Goal: Feedback & Contribution: Leave review/rating

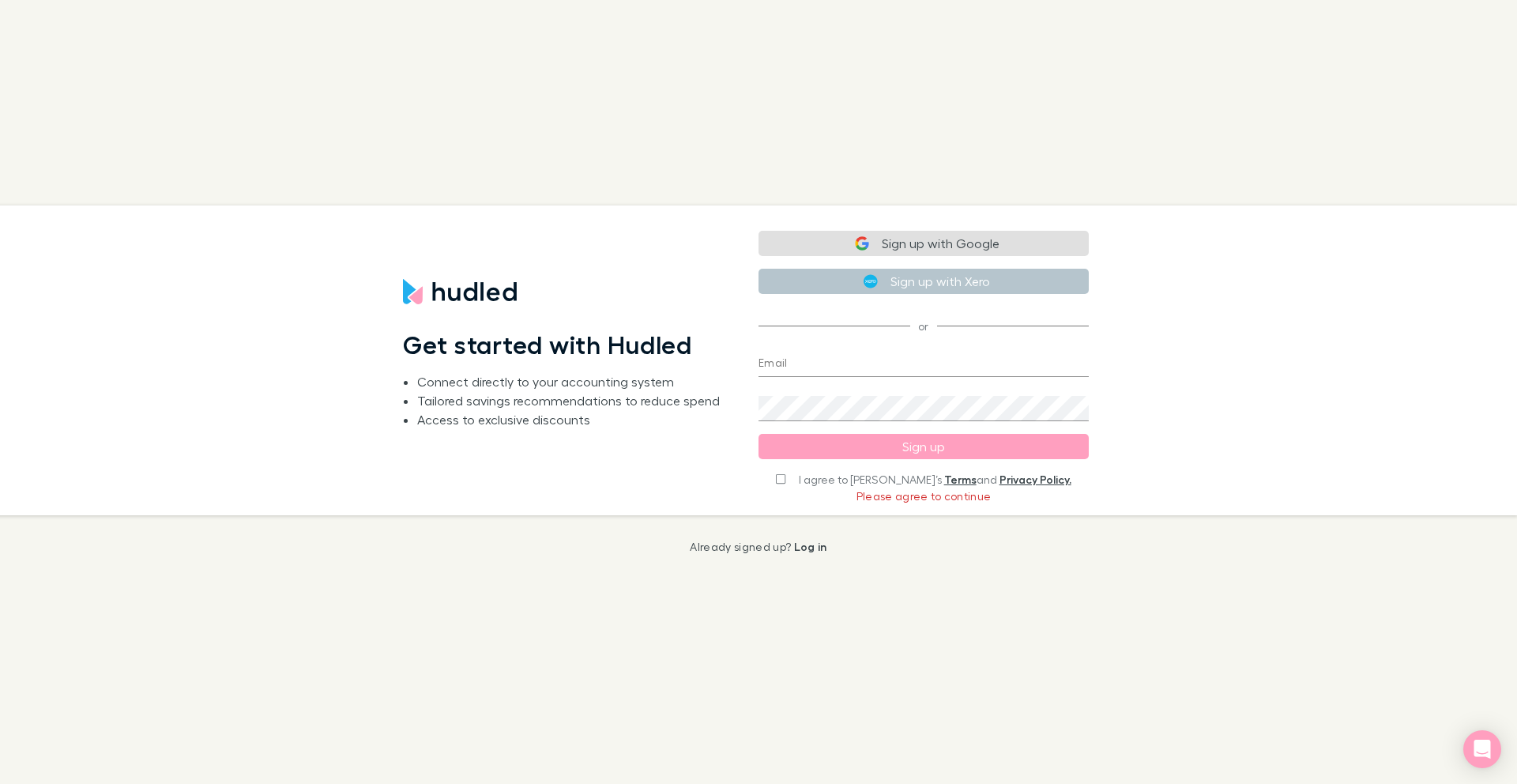
click at [813, 478] on label "I agree to [PERSON_NAME]’s Terms and Privacy Policy." at bounding box center [923, 479] width 295 height 16
click at [785, 480] on input "I agree to [PERSON_NAME]’s Terms and Privacy Policy." at bounding box center [781, 478] width 10 height 11
checkbox input "true"
click at [916, 243] on button "Sign up with Google" at bounding box center [923, 244] width 331 height 25
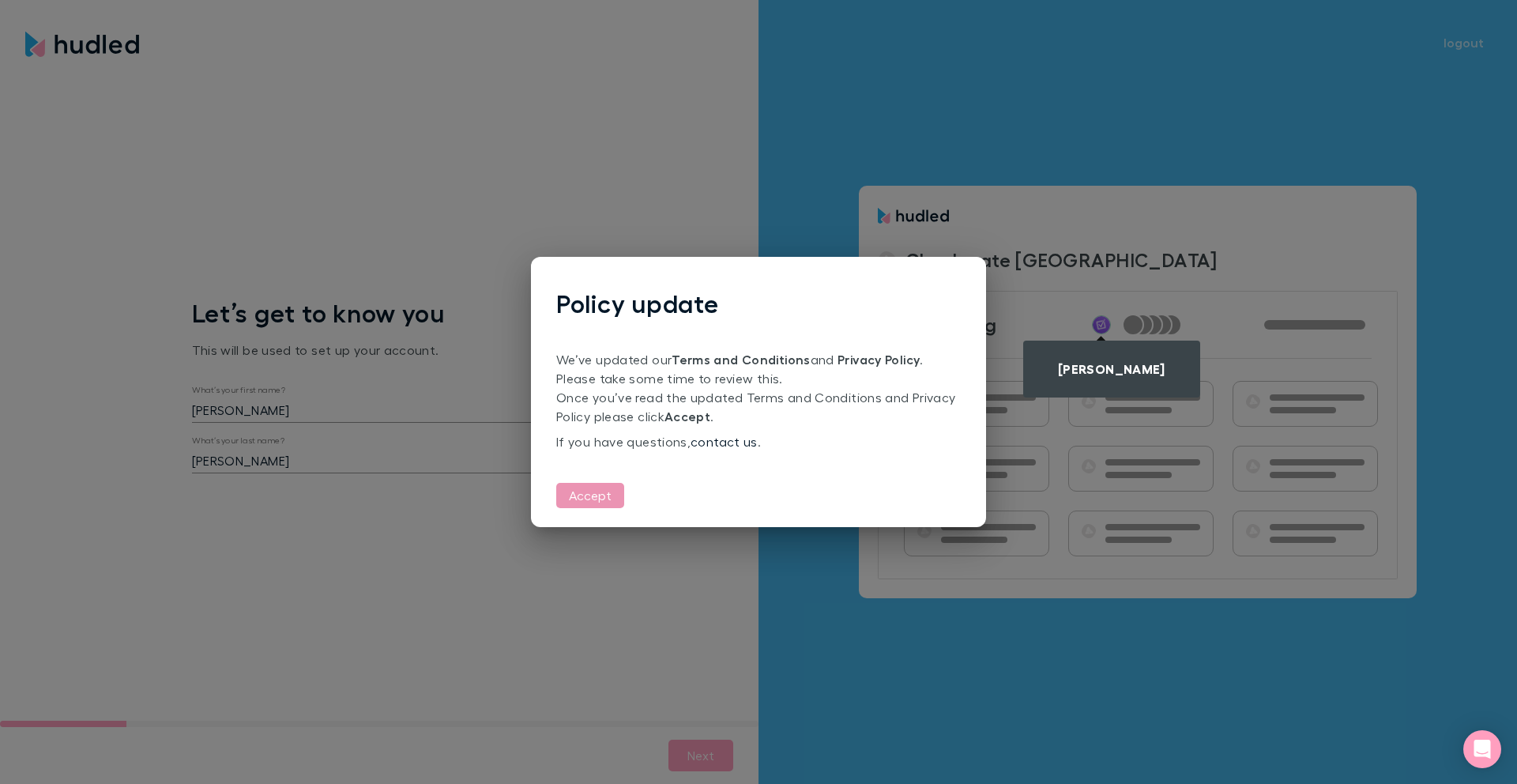
click at [579, 492] on button "Accept" at bounding box center [590, 495] width 68 height 25
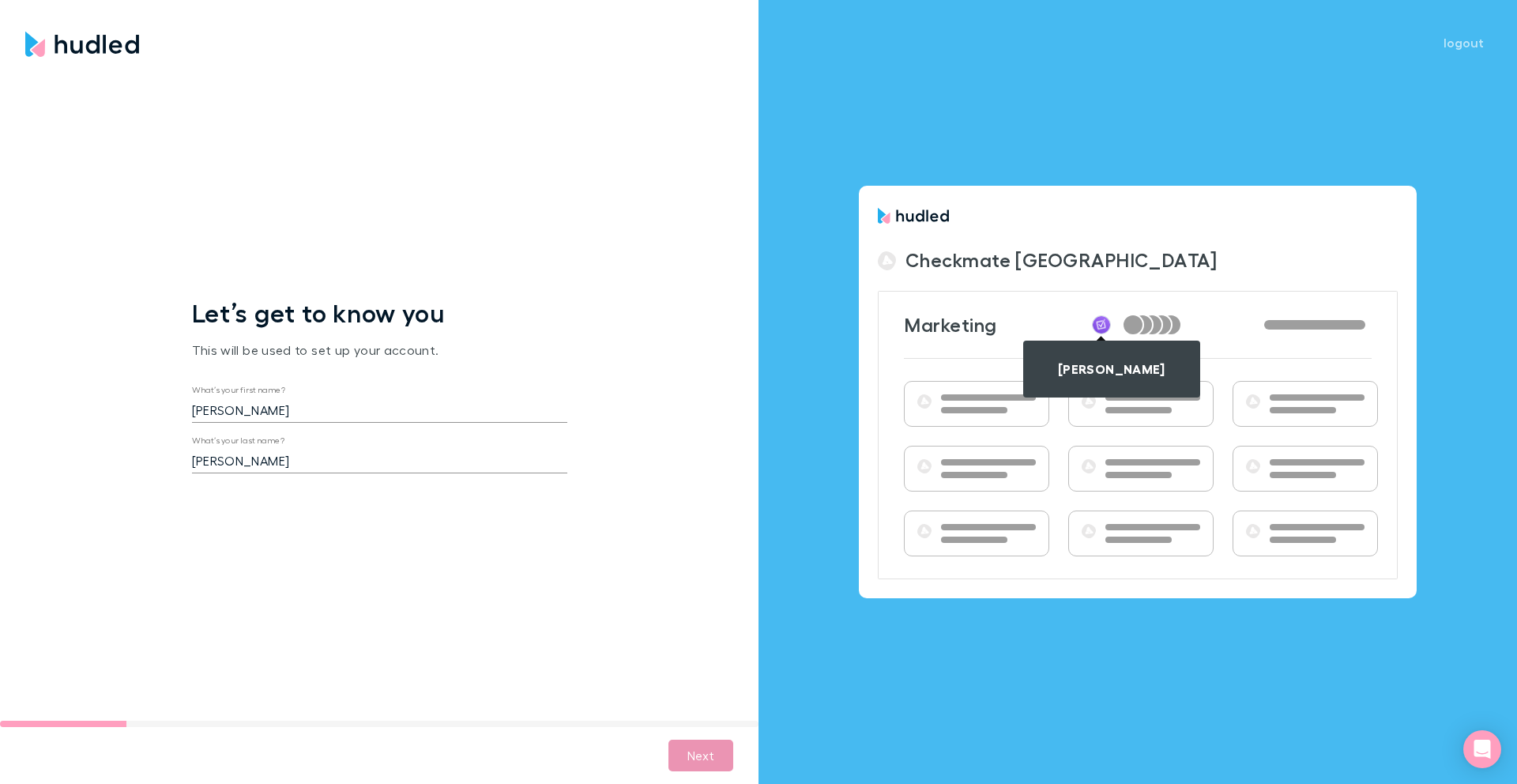
click at [705, 756] on button "Next" at bounding box center [701, 755] width 65 height 32
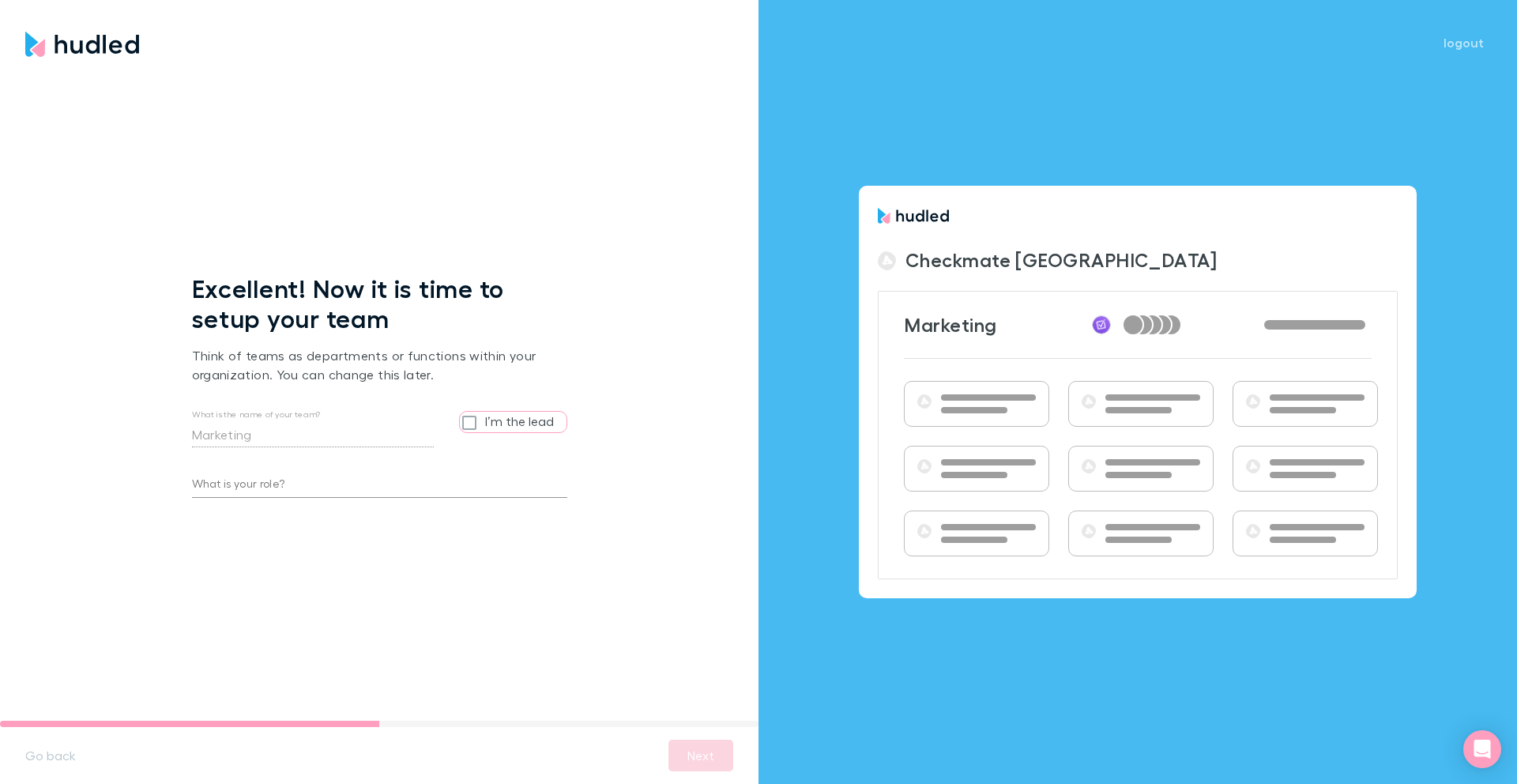
click at [471, 425] on input "I’m the lead" at bounding box center [472, 421] width 25 height 20
checkbox input "true"
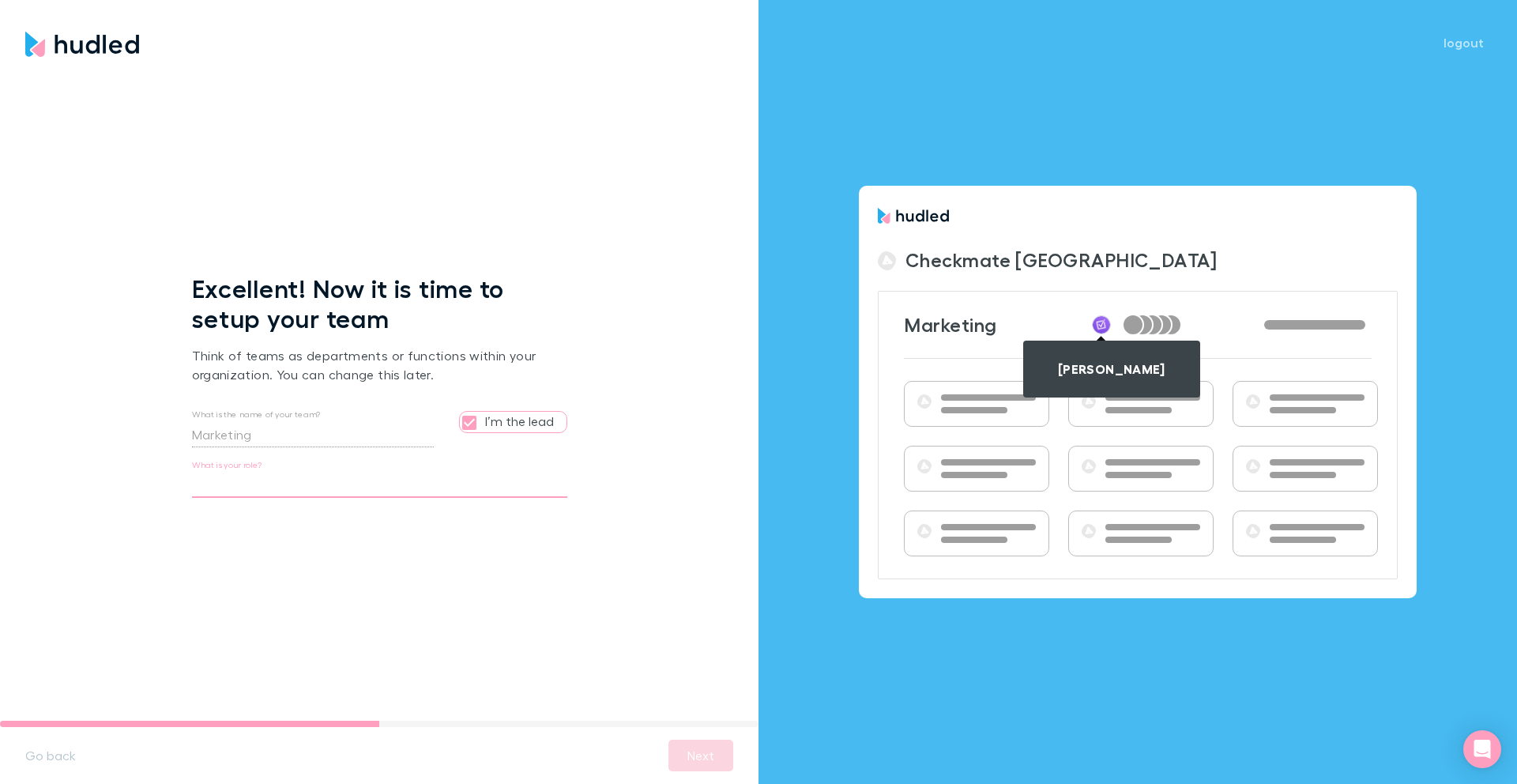
click at [281, 490] on input "What is your role?" at bounding box center [379, 484] width 375 height 25
type input "CMO"
click at [711, 746] on button "Next" at bounding box center [701, 755] width 65 height 32
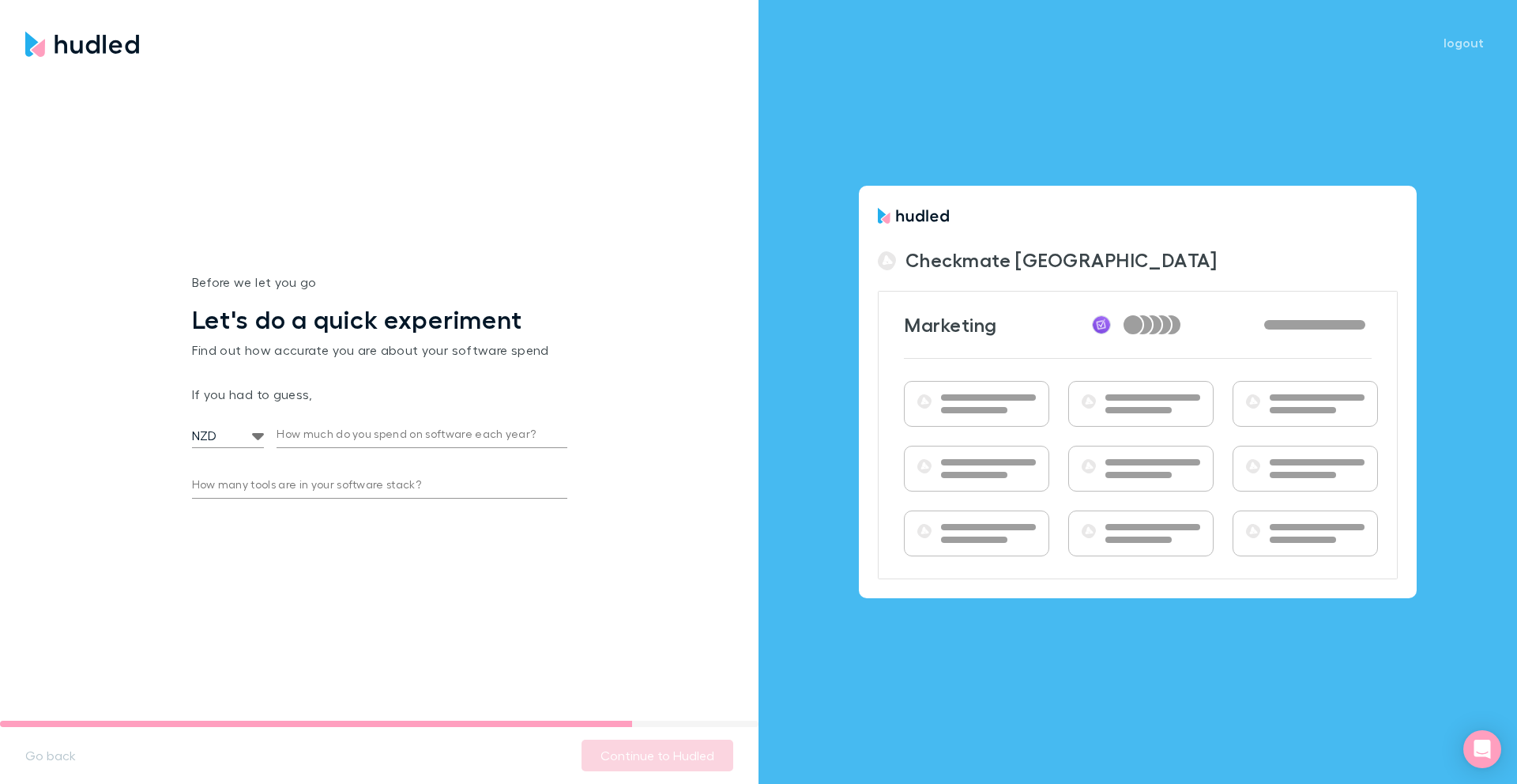
click at [260, 436] on body "Let’s get to know you This will be used to set up your account. What’s your fir…" at bounding box center [758, 392] width 1517 height 784
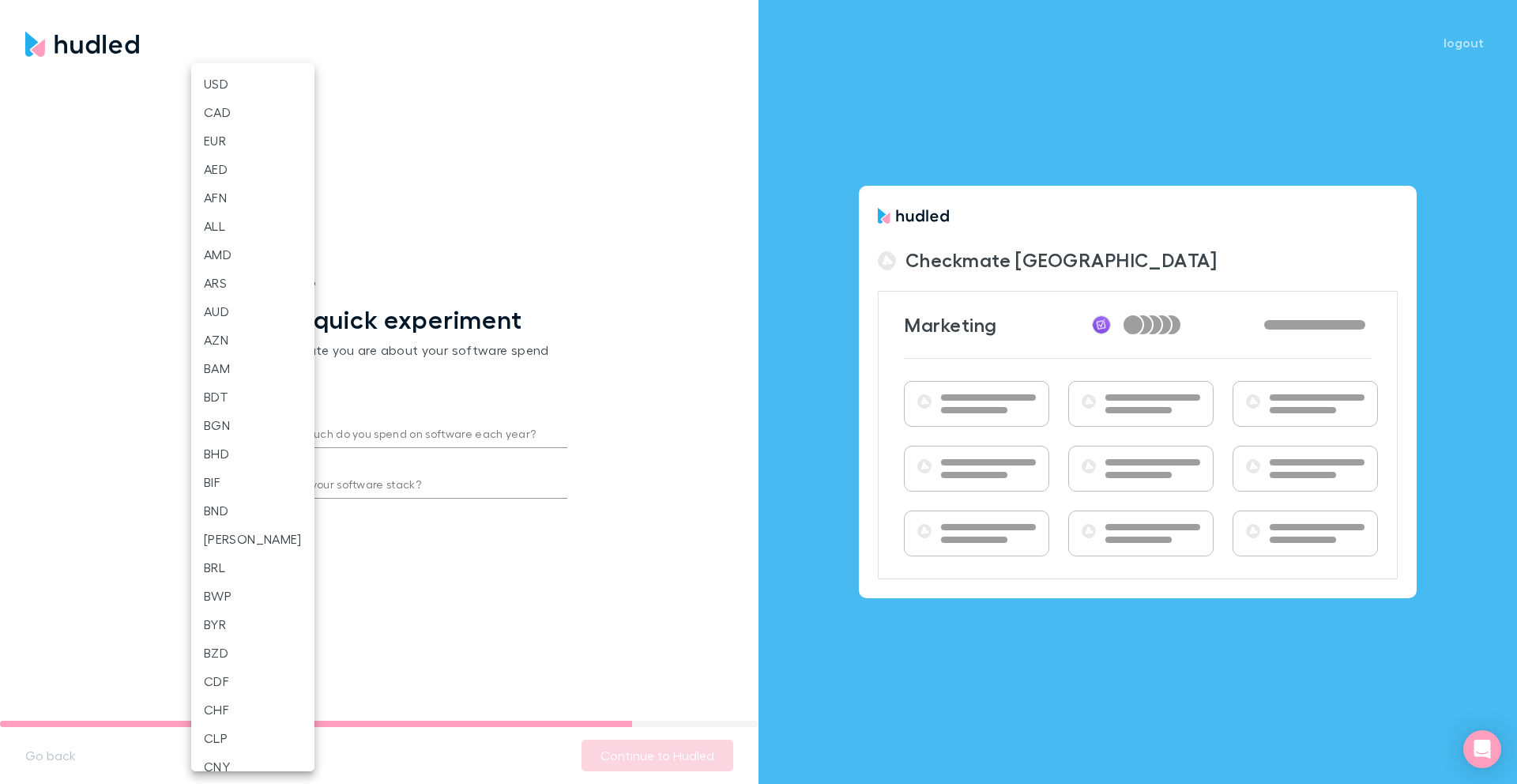
scroll to position [1970, 0]
click at [344, 436] on div at bounding box center [758, 392] width 1517 height 784
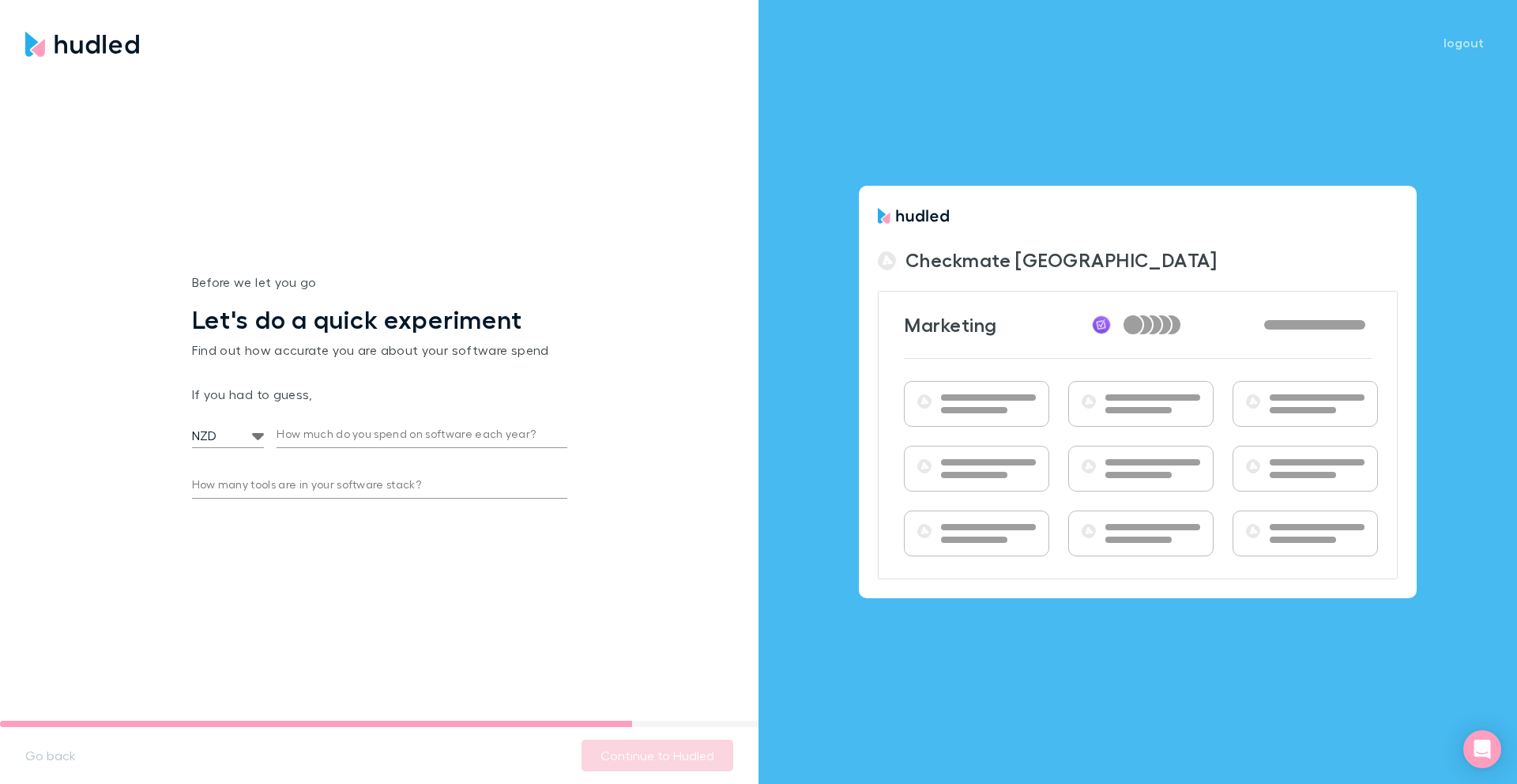
click at [345, 432] on input "How much do you spend on software each year?" at bounding box center [421, 435] width 290 height 25
type input "5,000"
click at [349, 495] on input "How many tools are in your software stack?" at bounding box center [379, 485] width 375 height 25
type input "10"
click at [630, 755] on button "Continue to Hudled" at bounding box center [657, 755] width 152 height 32
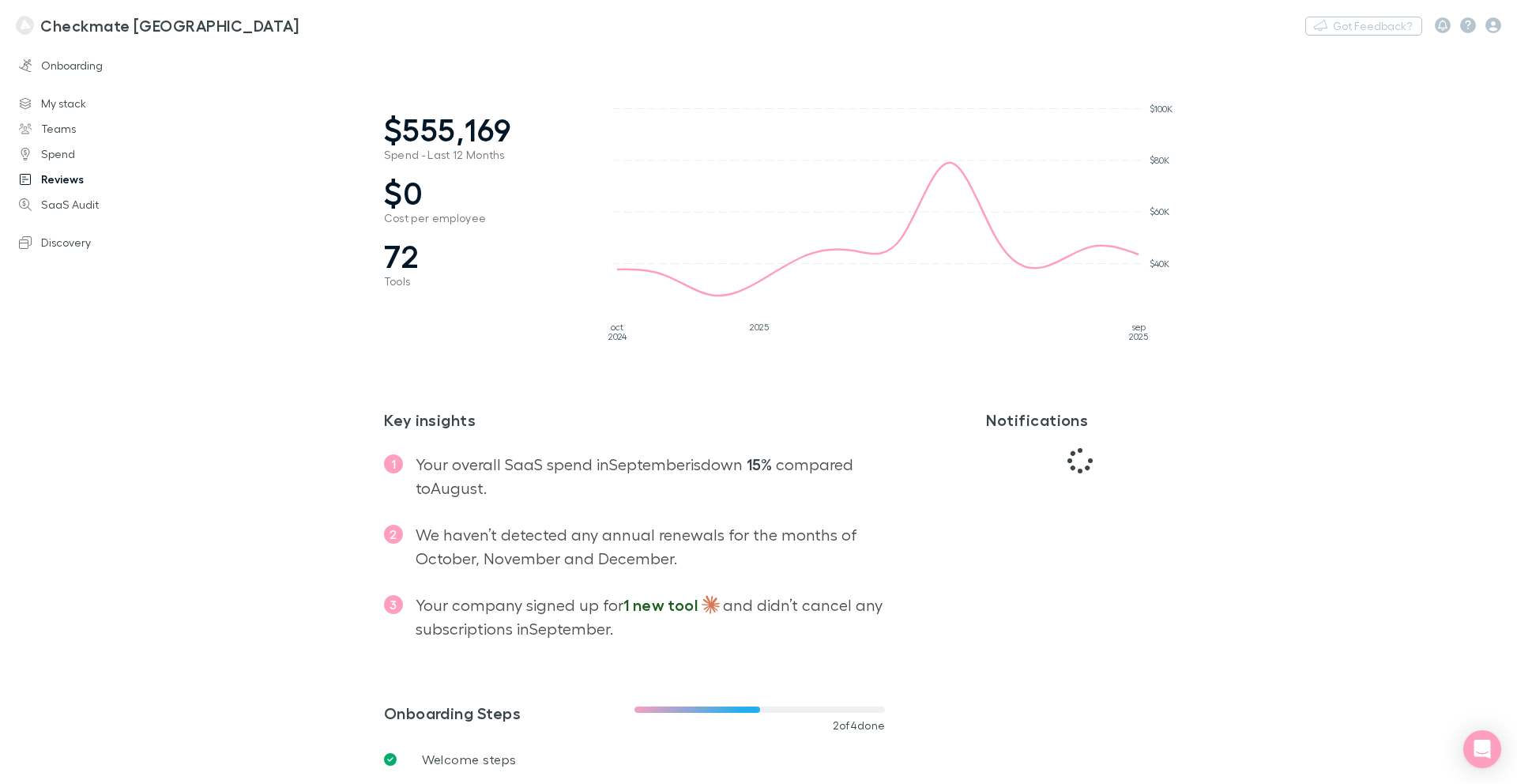
click at [70, 183] on link "Reviews" at bounding box center [102, 179] width 198 height 25
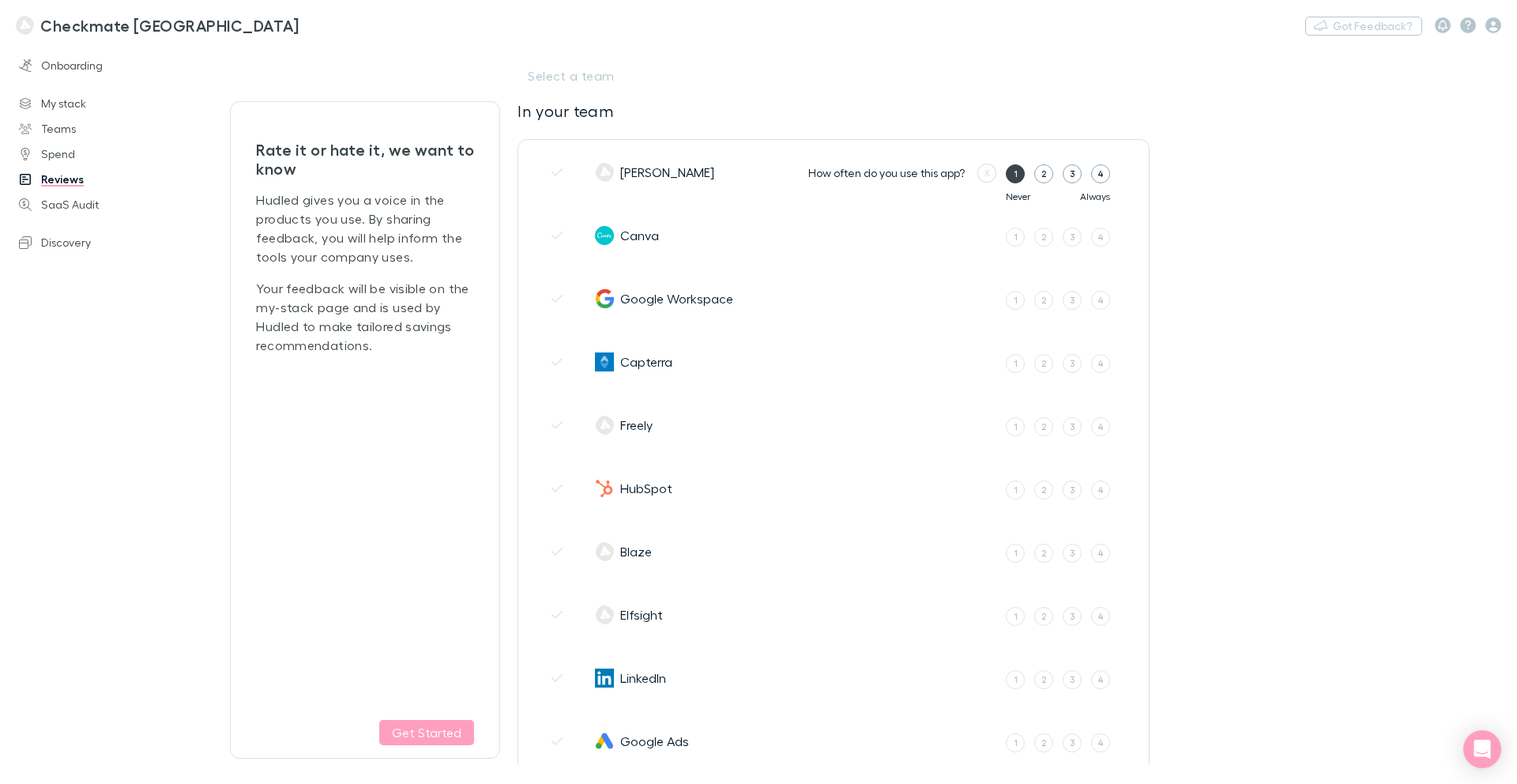
click at [1014, 174] on div "1" at bounding box center [1016, 173] width 4 height 14
click at [0, 0] on input "1" at bounding box center [0, 0] width 0 height 0
click at [1099, 232] on div "4" at bounding box center [1101, 236] width 6 height 14
click at [0, 0] on input "4" at bounding box center [0, 0] width 0 height 0
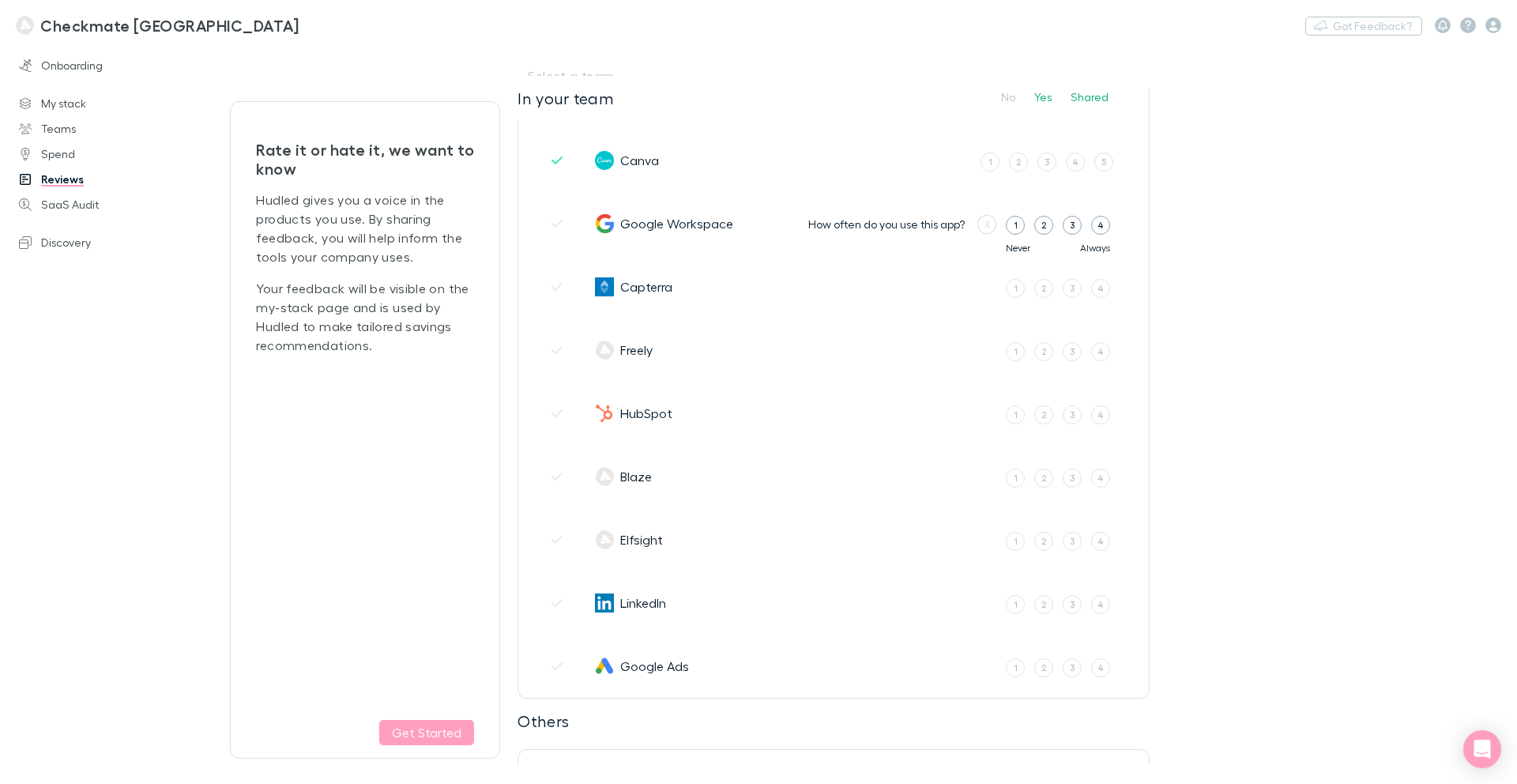
scroll to position [84, 0]
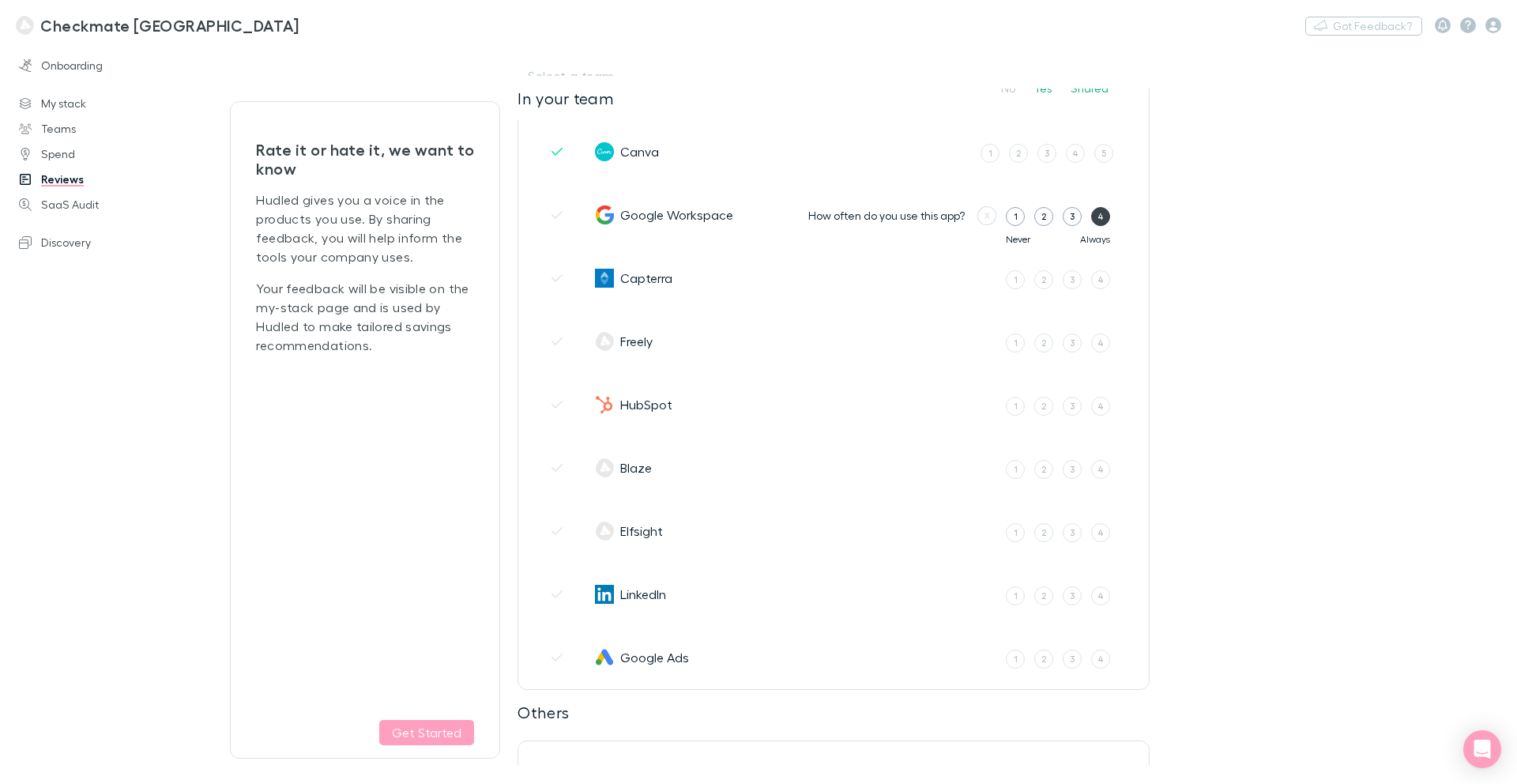
click at [1101, 215] on div "4" at bounding box center [1101, 216] width 6 height 14
click at [0, 0] on input "4" at bounding box center [0, 0] width 0 height 0
click at [1080, 283] on label "3" at bounding box center [1072, 279] width 19 height 19
click at [0, 0] on input "3" at bounding box center [0, 0] width 0 height 0
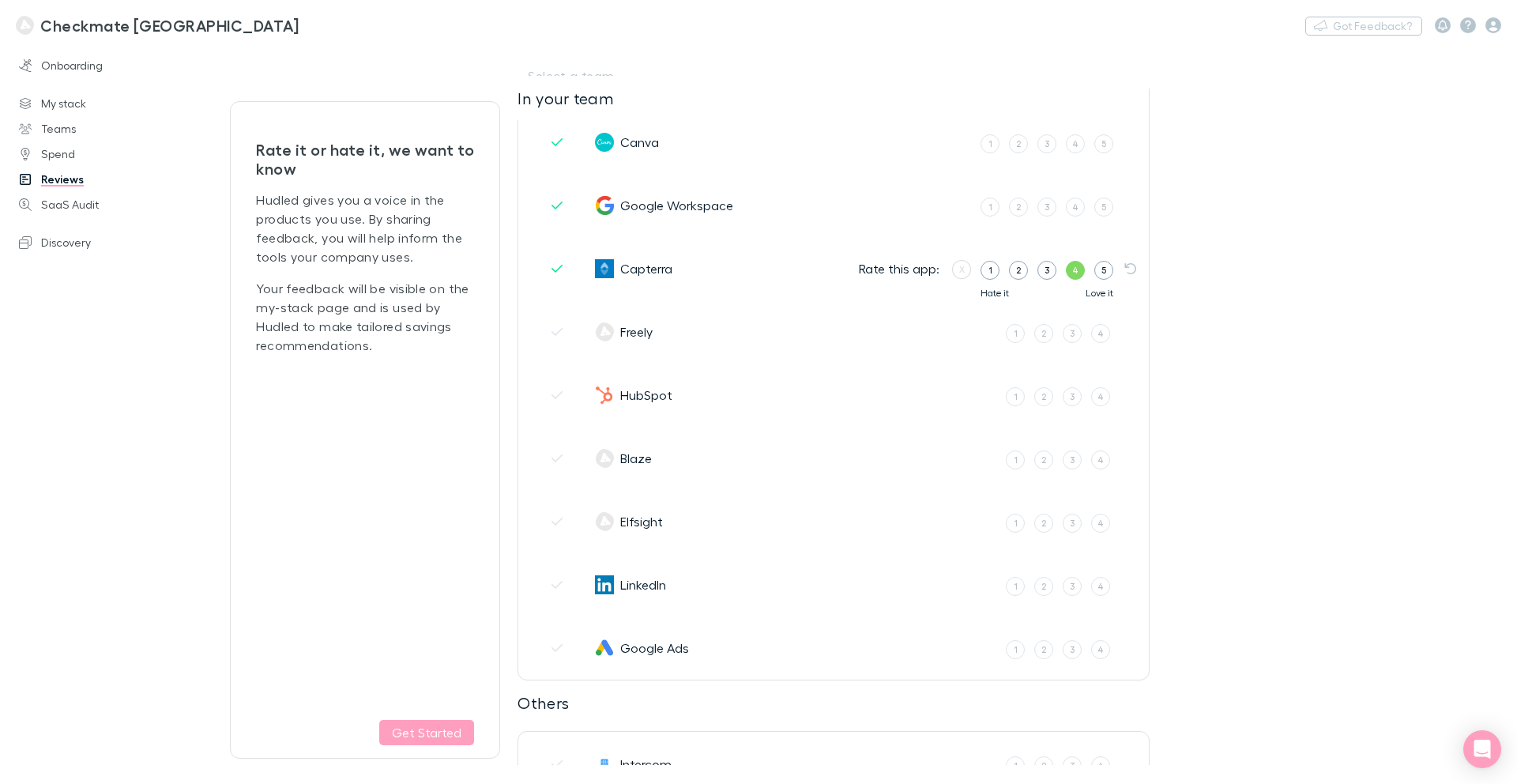
click at [1076, 268] on div "4" at bounding box center [1075, 269] width 6 height 14
click at [0, 0] on input "4" at bounding box center [0, 0] width 0 height 0
click at [1109, 215] on label "5" at bounding box center [1104, 206] width 19 height 19
click at [0, 0] on input "5" at bounding box center [0, 0] width 0 height 0
click at [1109, 140] on label "5" at bounding box center [1104, 143] width 19 height 19
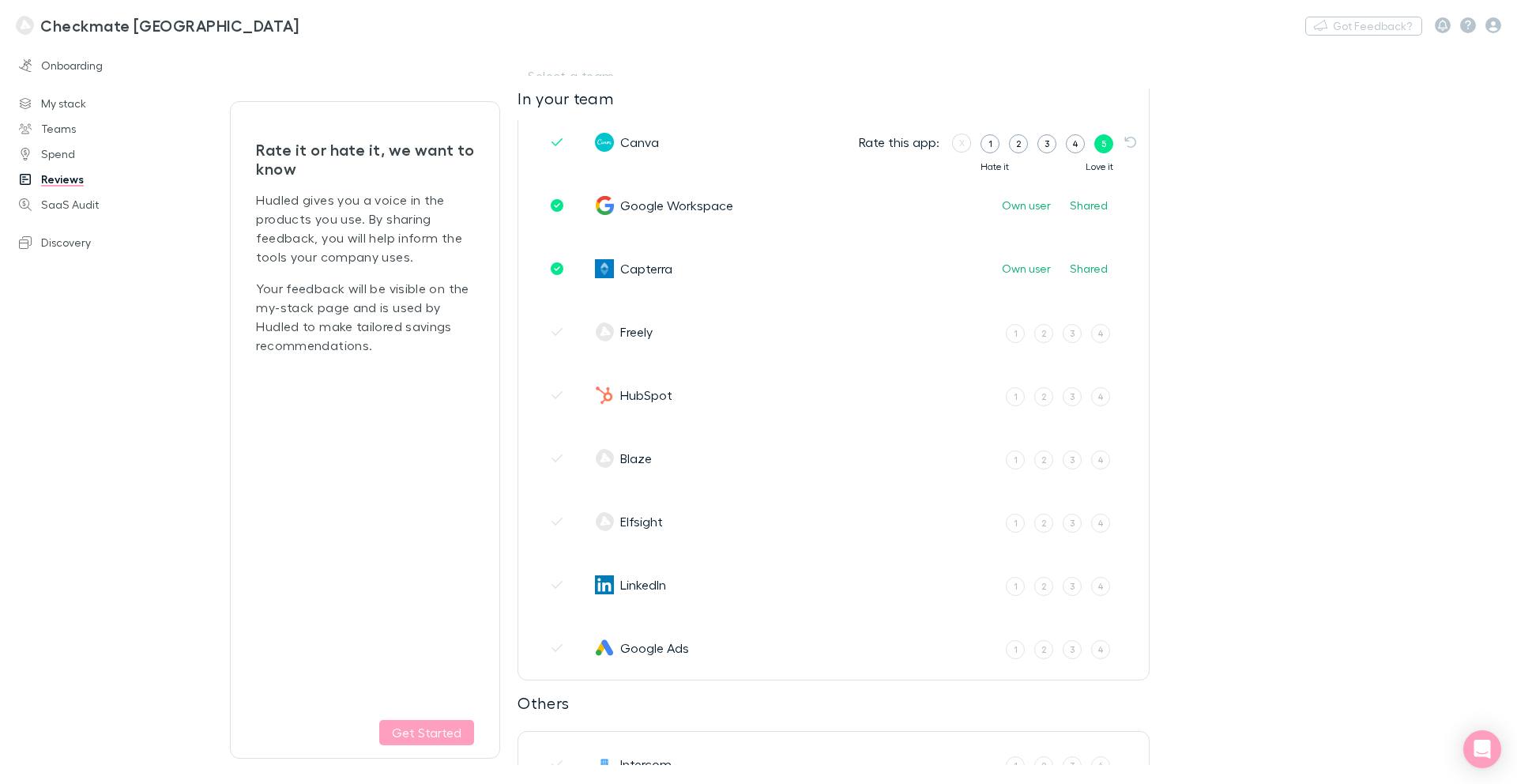
click at [0, 0] on input "5" at bounding box center [0, 0] width 0 height 0
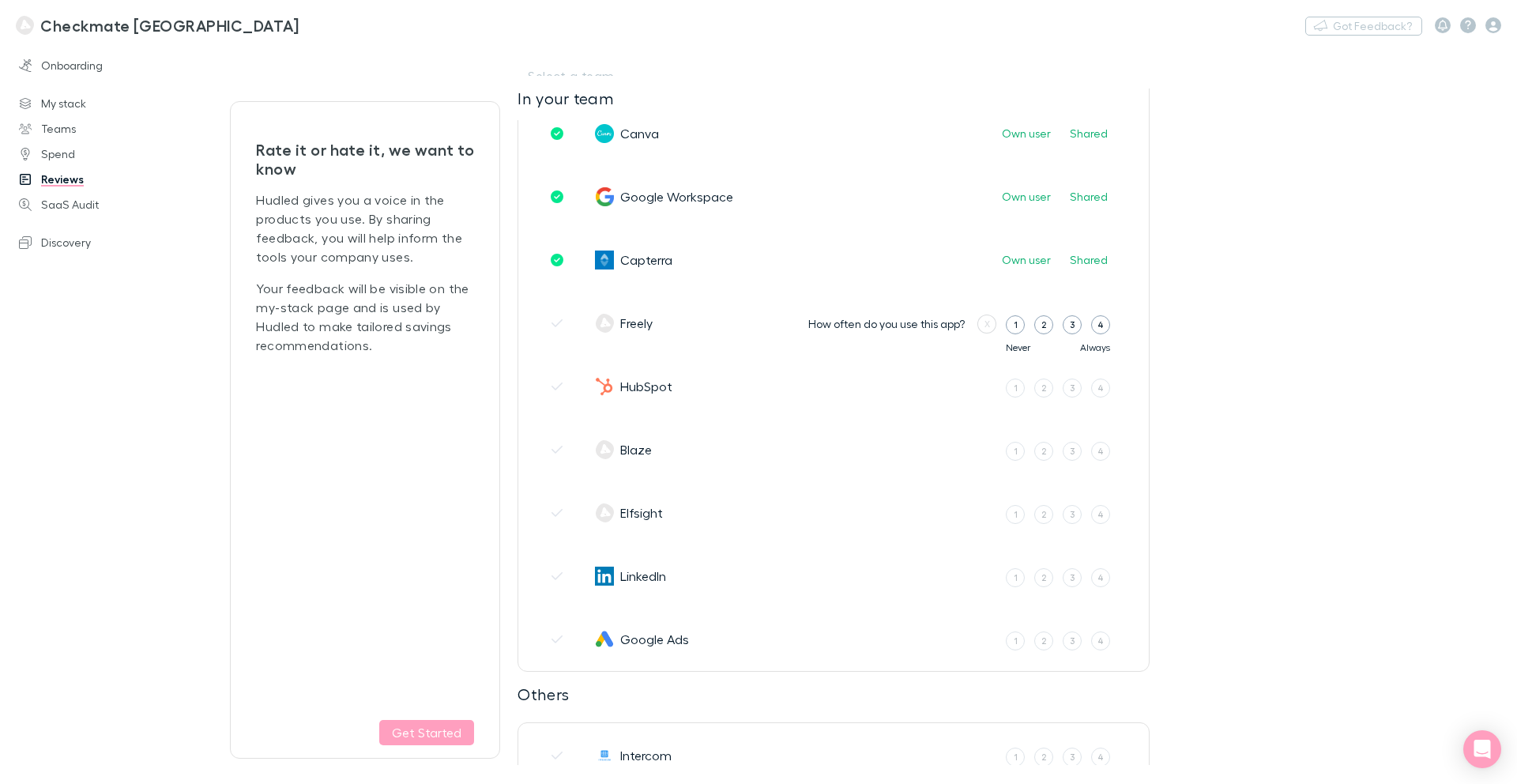
scroll to position [116, 0]
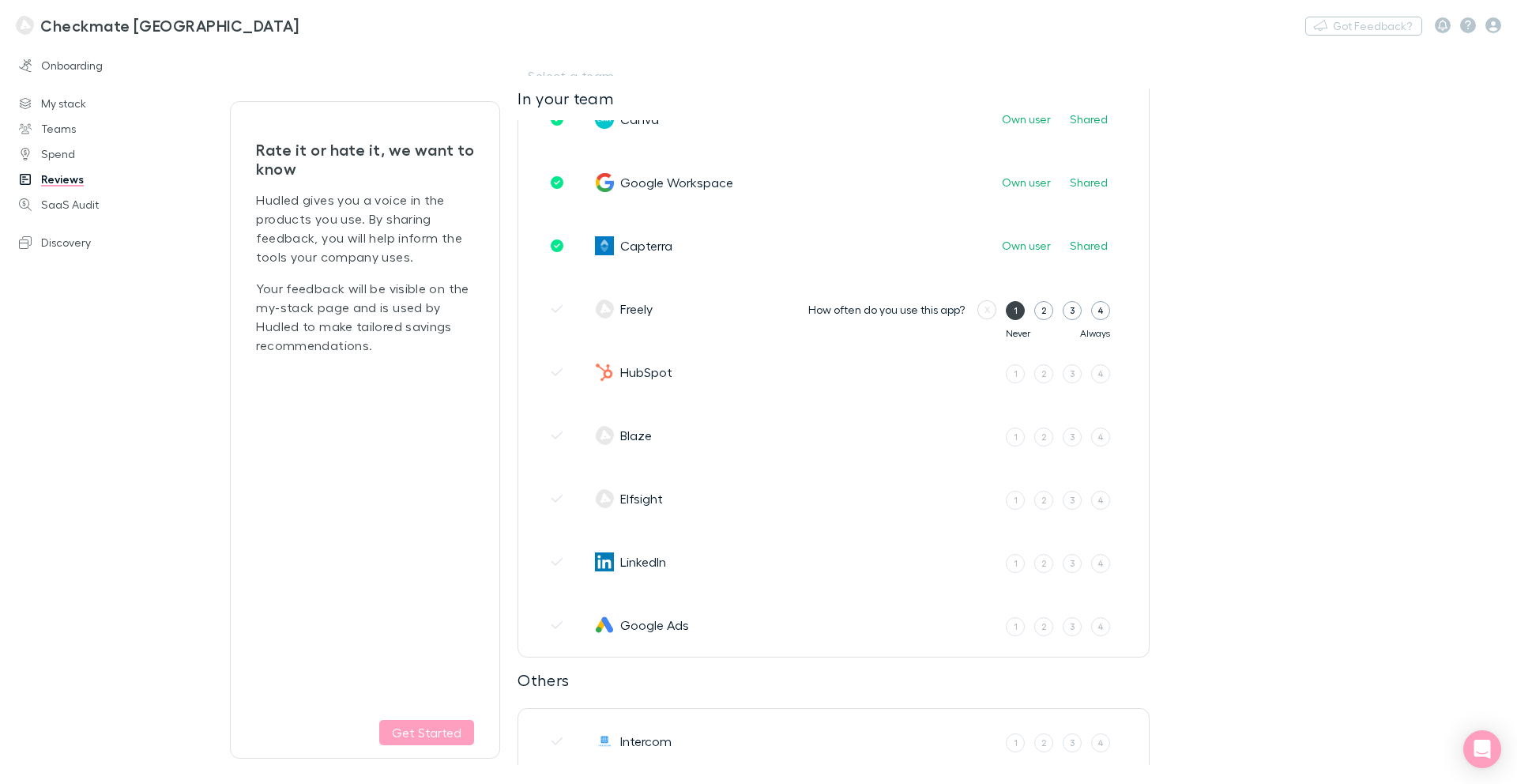
click at [1014, 311] on div "1" at bounding box center [1016, 310] width 4 height 14
click at [0, 0] on input "1" at bounding box center [0, 0] width 0 height 0
click at [1014, 311] on button "No" at bounding box center [1008, 308] width 33 height 19
click at [1101, 378] on div "4" at bounding box center [1101, 373] width 6 height 14
click at [0, 0] on input "4" at bounding box center [0, 0] width 0 height 0
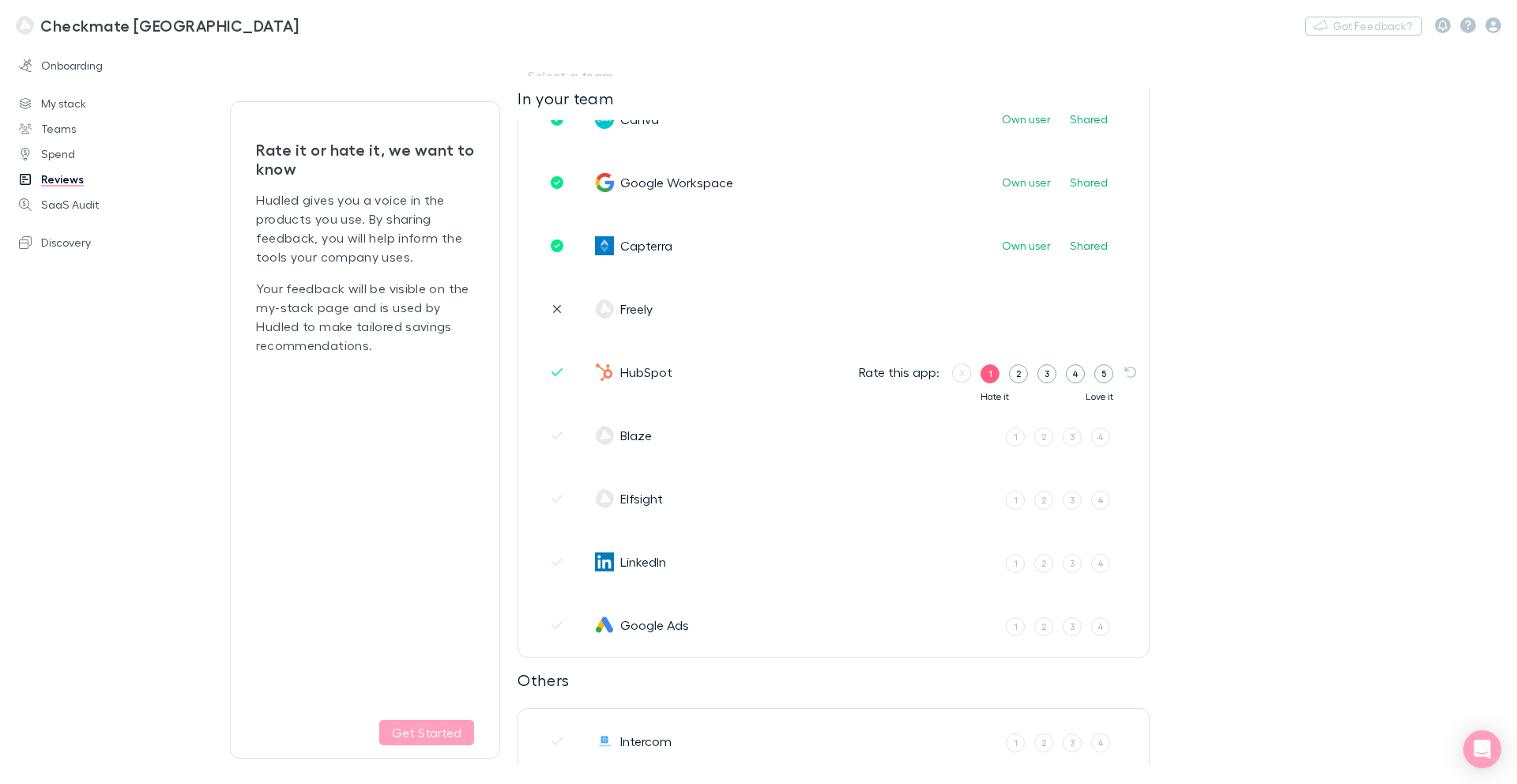
click at [999, 377] on div "1 2 3 4 5" at bounding box center [1047, 371] width 133 height 23
click at [995, 376] on label "1" at bounding box center [990, 373] width 19 height 19
click at [0, 0] on input "1" at bounding box center [0, 0] width 0 height 0
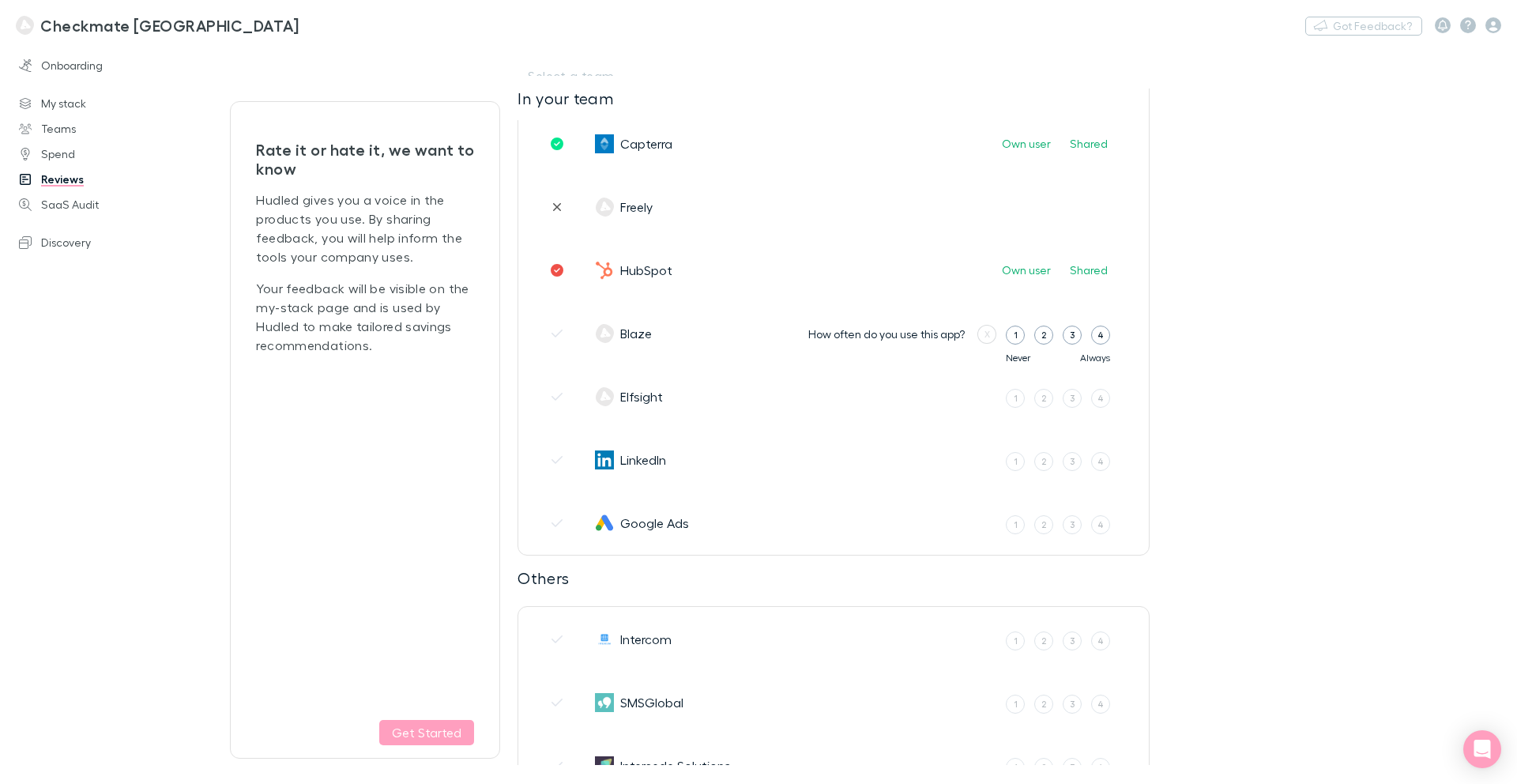
scroll to position [221, 0]
click at [1012, 335] on label "1" at bounding box center [1015, 332] width 19 height 19
click at [0, 0] on input "1" at bounding box center [0, 0] width 0 height 0
click at [1071, 400] on div "3" at bounding box center [1072, 395] width 6 height 14
click at [0, 0] on input "3" at bounding box center [0, 0] width 0 height 0
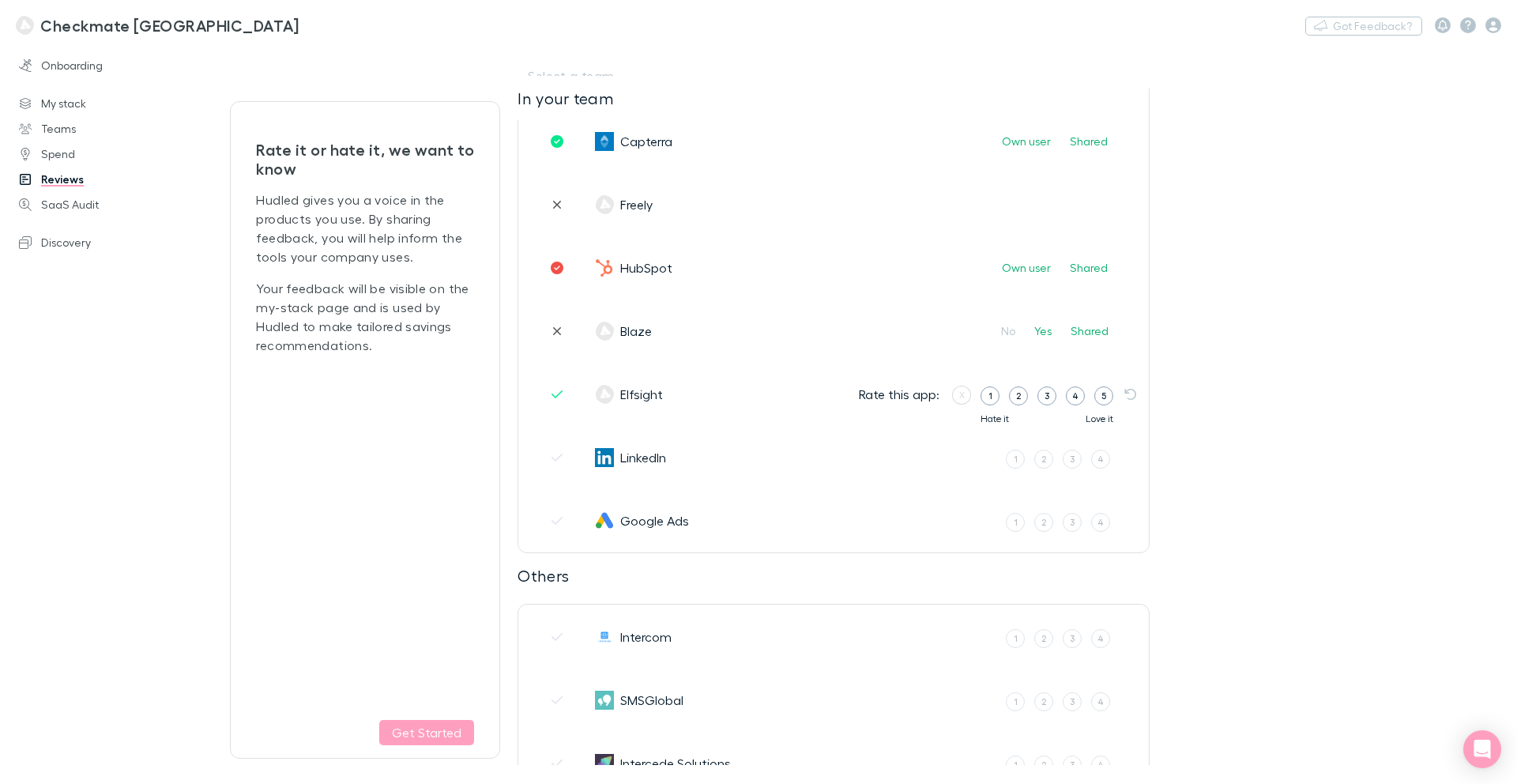
click at [1058, 398] on div "1 2 3 4 5" at bounding box center [1047, 393] width 133 height 23
click at [1051, 399] on label "3" at bounding box center [1046, 395] width 19 height 19
click at [0, 0] on input "3" at bounding box center [0, 0] width 0 height 0
click at [1104, 466] on label "4" at bounding box center [1101, 458] width 19 height 19
click at [0, 0] on input "4" at bounding box center [0, 0] width 0 height 0
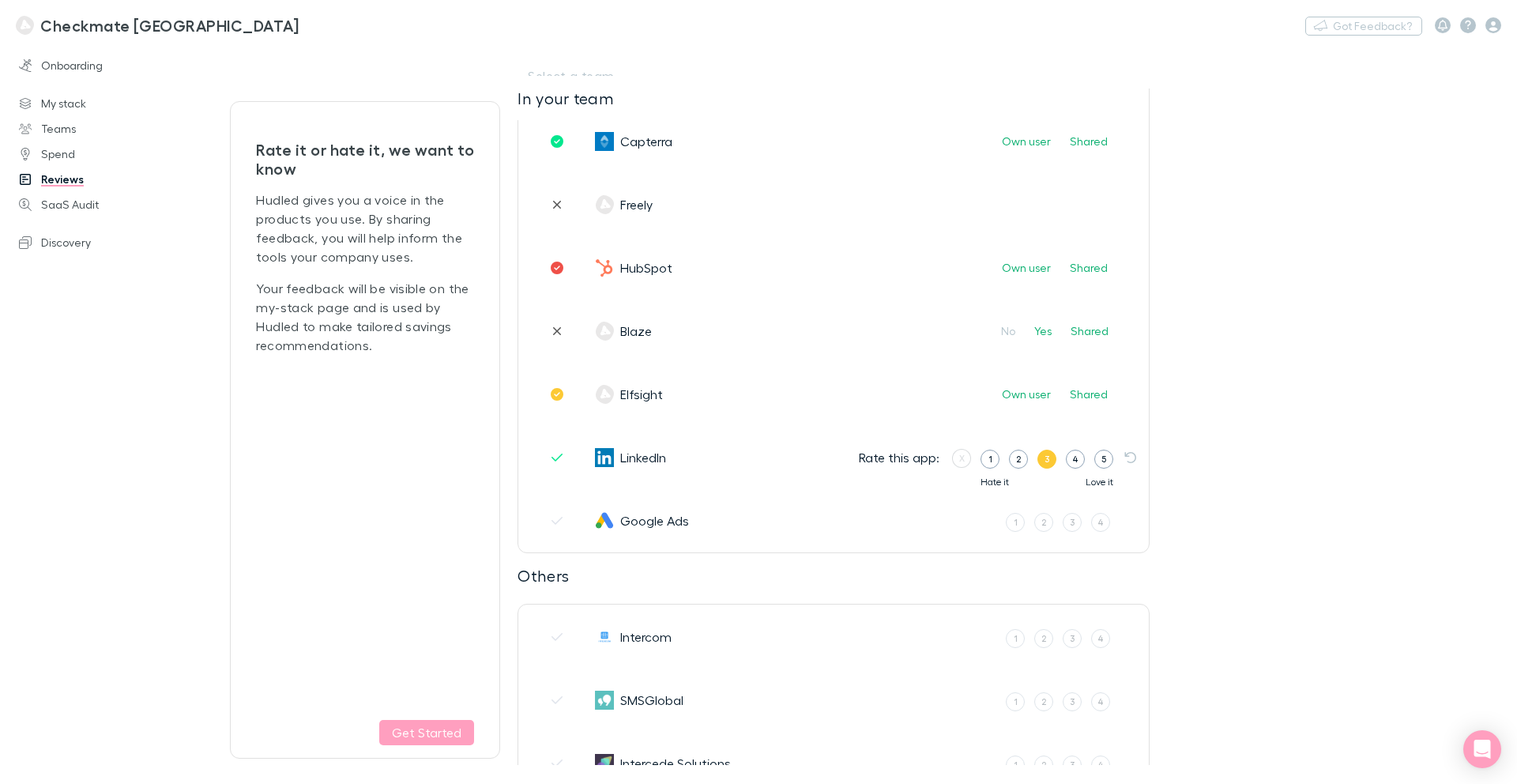
click at [1053, 462] on label "3" at bounding box center [1046, 458] width 19 height 19
click at [0, 0] on input "3" at bounding box center [0, 0] width 0 height 0
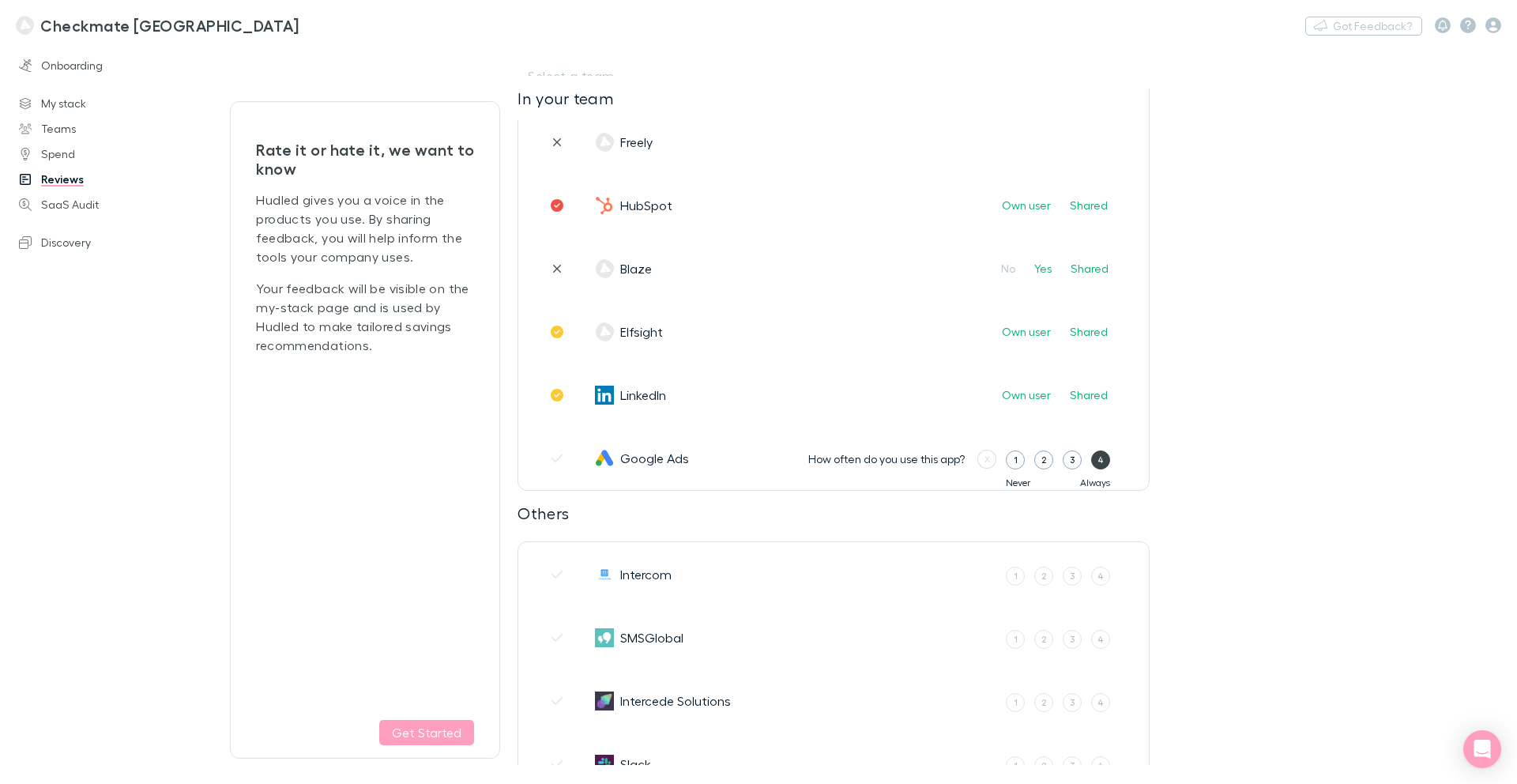
click at [1098, 459] on div "4" at bounding box center [1101, 459] width 6 height 14
click at [0, 0] on input "4" at bounding box center [0, 0] width 0 height 0
click at [1042, 461] on label "3" at bounding box center [1046, 459] width 19 height 19
click at [0, 0] on input "3" at bounding box center [0, 0] width 0 height 0
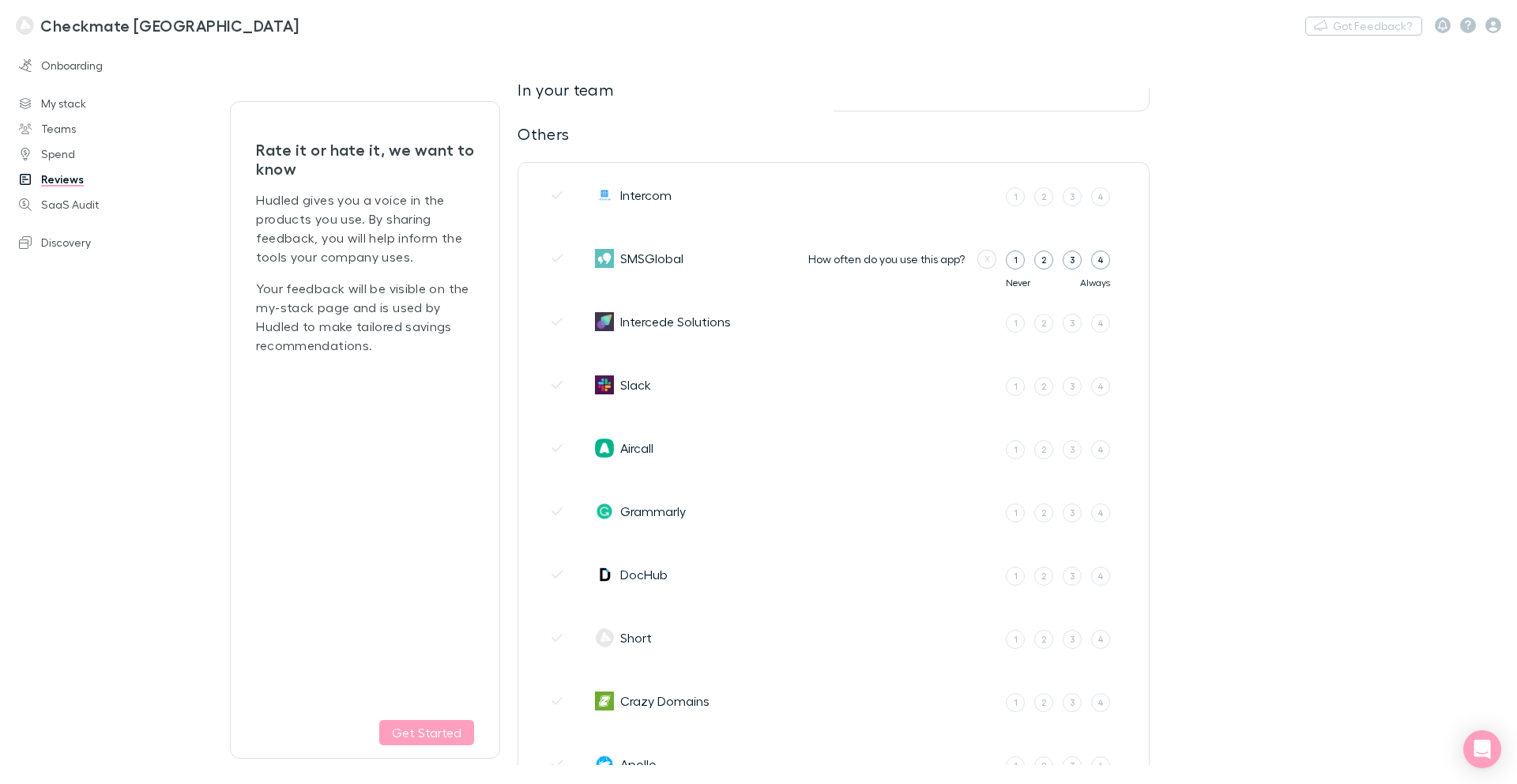
scroll to position [664, 0]
click at [1076, 195] on label "3" at bounding box center [1072, 195] width 19 height 19
click at [0, 0] on input "3" at bounding box center [0, 0] width 0 height 0
click at [1076, 195] on div "4" at bounding box center [1075, 195] width 6 height 14
click at [0, 0] on input "4" at bounding box center [0, 0] width 0 height 0
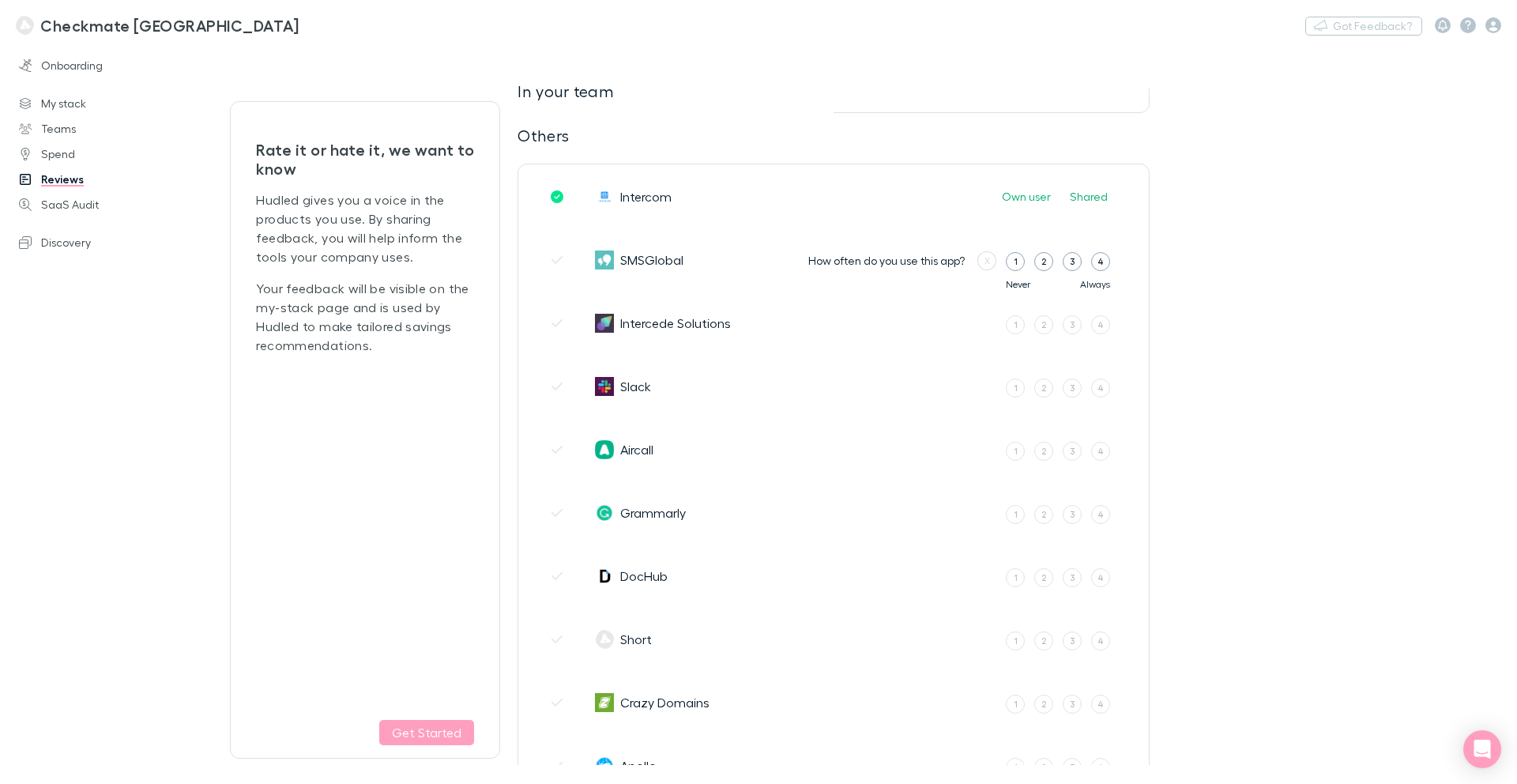
scroll to position [653, 0]
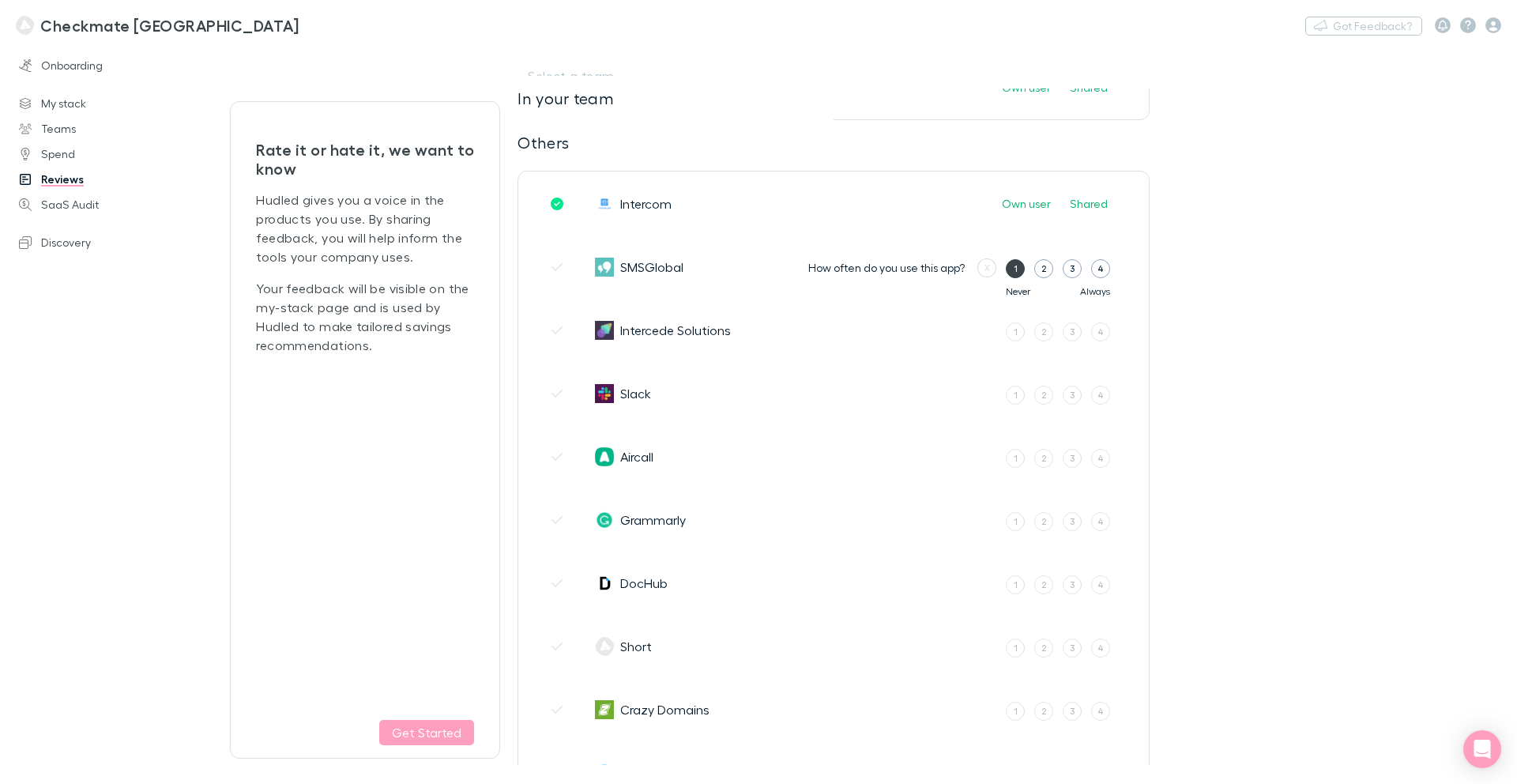
click at [1014, 265] on div "1" at bounding box center [1016, 268] width 4 height 14
click at [0, 0] on input "1" at bounding box center [0, 0] width 0 height 0
click at [1012, 333] on label "1" at bounding box center [1015, 331] width 19 height 19
click at [0, 0] on input "1" at bounding box center [0, 0] width 0 height 0
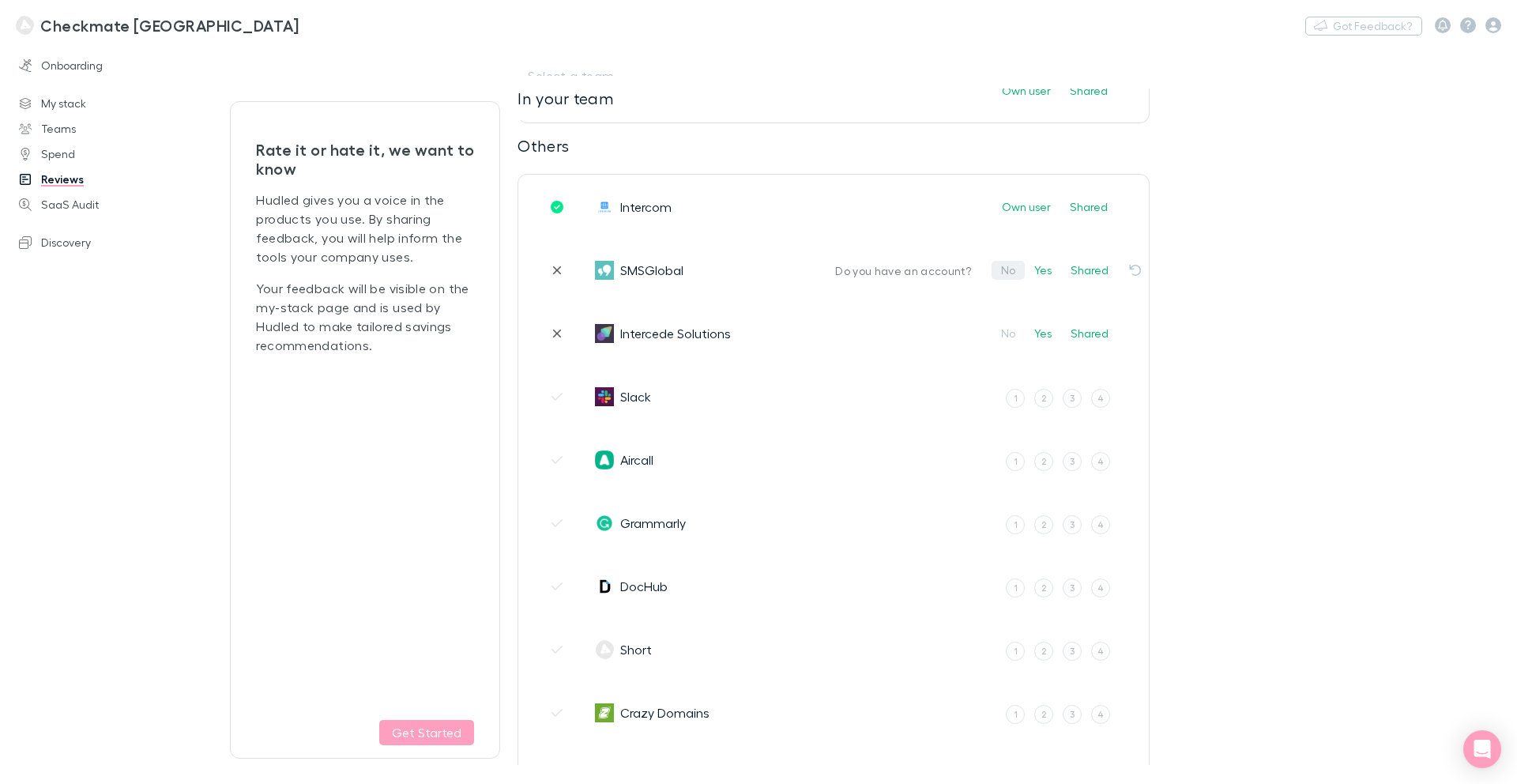
click at [1004, 271] on button "No" at bounding box center [1008, 270] width 33 height 19
click at [1008, 337] on button "No" at bounding box center [1008, 333] width 33 height 19
click at [1101, 398] on div "4" at bounding box center [1101, 397] width 6 height 14
click at [0, 0] on input "4" at bounding box center [0, 0] width 0 height 0
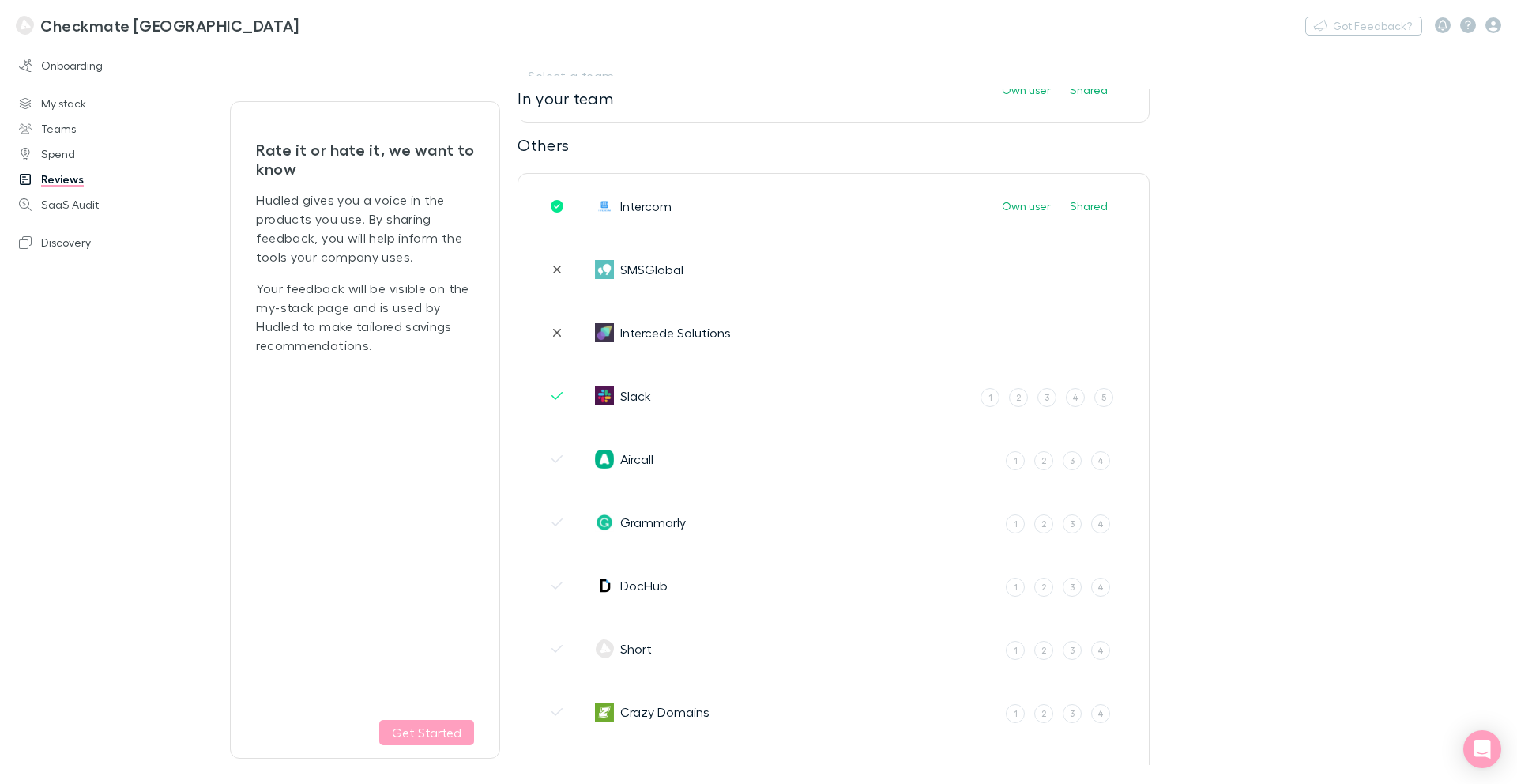
click at [1102, 398] on div "5" at bounding box center [1104, 397] width 5 height 14
click at [0, 0] on input "5" at bounding box center [0, 0] width 0 height 0
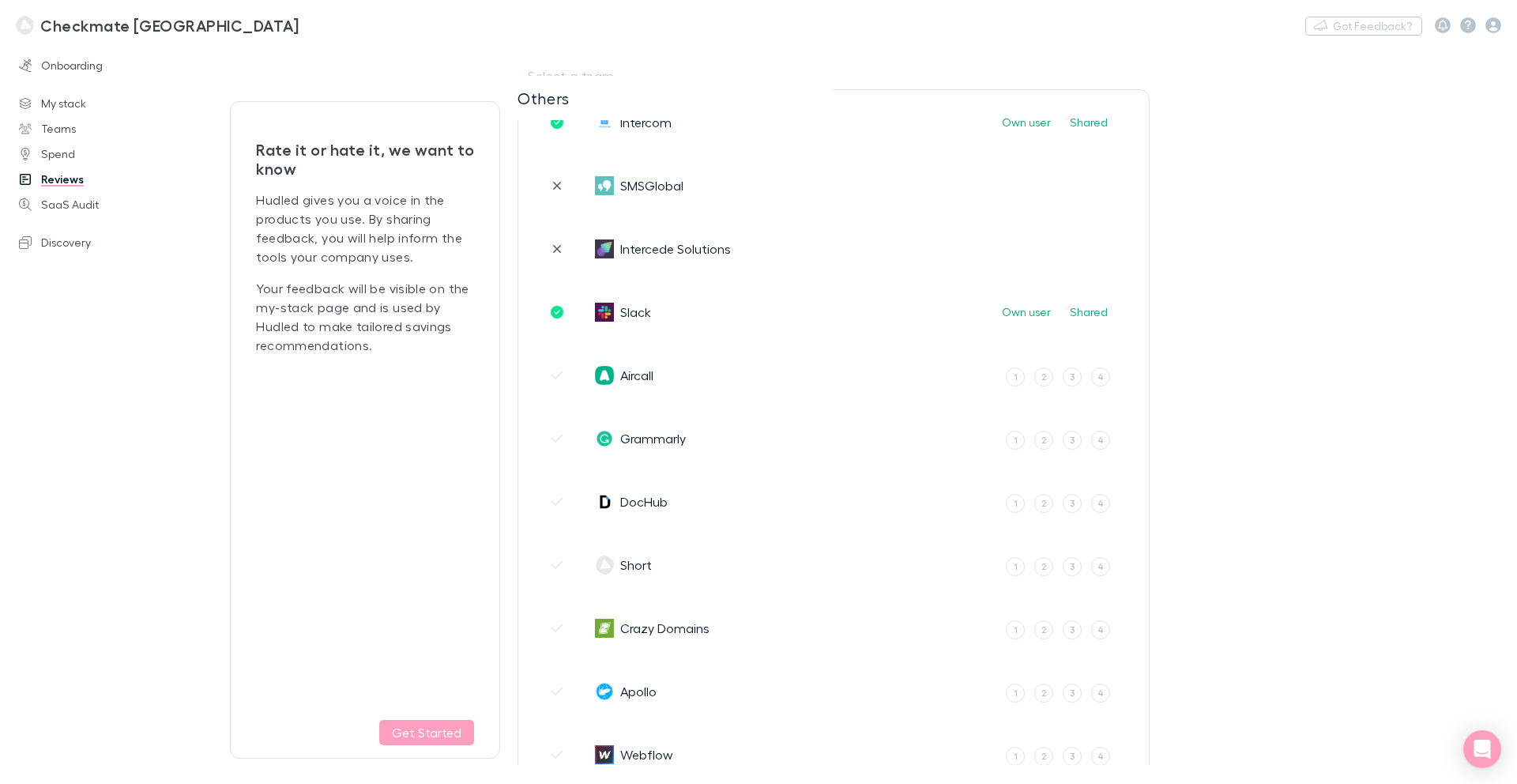
scroll to position [803, 0]
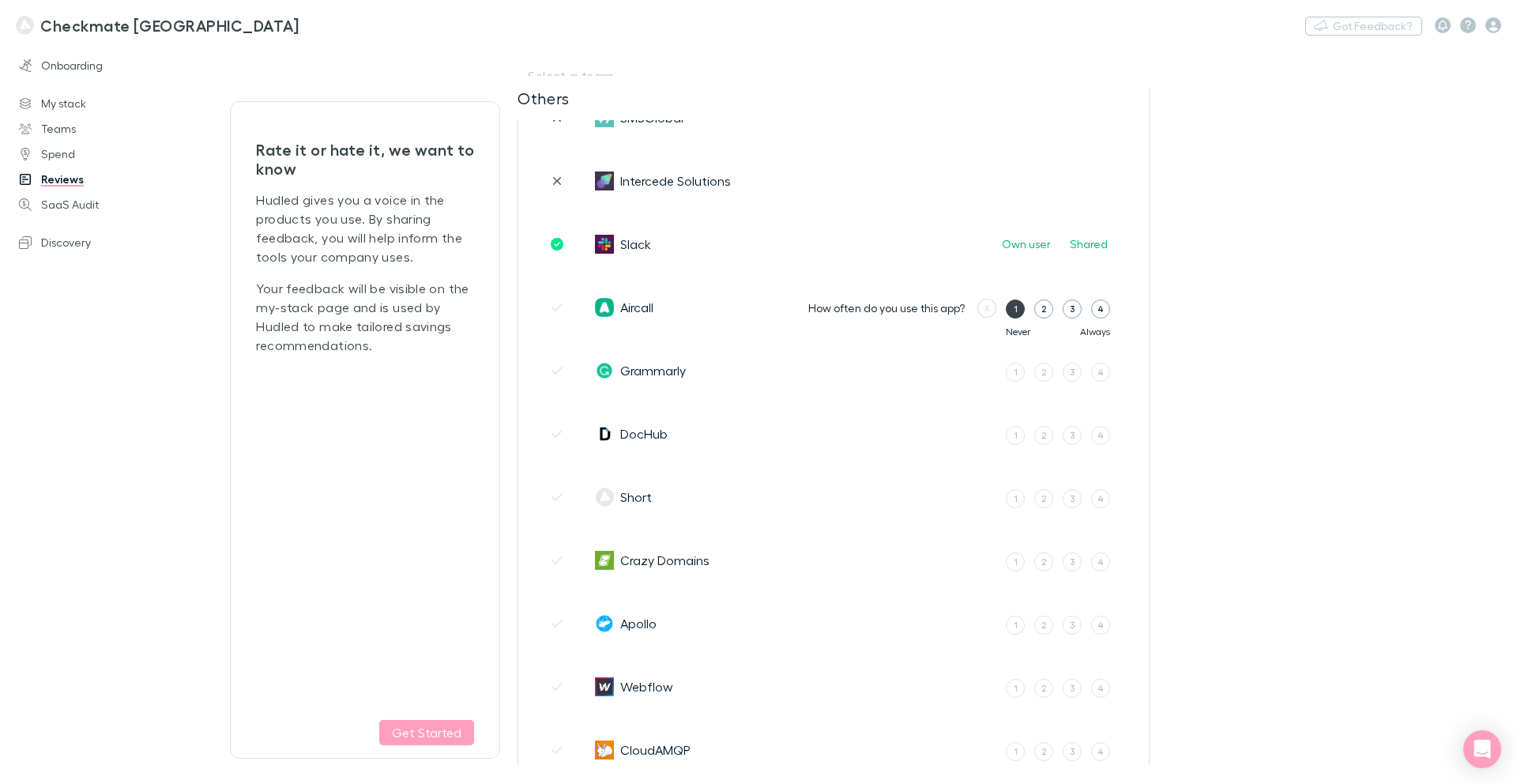
click at [1020, 311] on label "1" at bounding box center [1015, 308] width 19 height 19
click at [0, 0] on input "1" at bounding box center [0, 0] width 0 height 0
click at [1012, 308] on button "No" at bounding box center [1008, 306] width 33 height 19
click at [1014, 375] on div "1" at bounding box center [1016, 372] width 4 height 14
click at [0, 0] on input "1" at bounding box center [0, 0] width 0 height 0
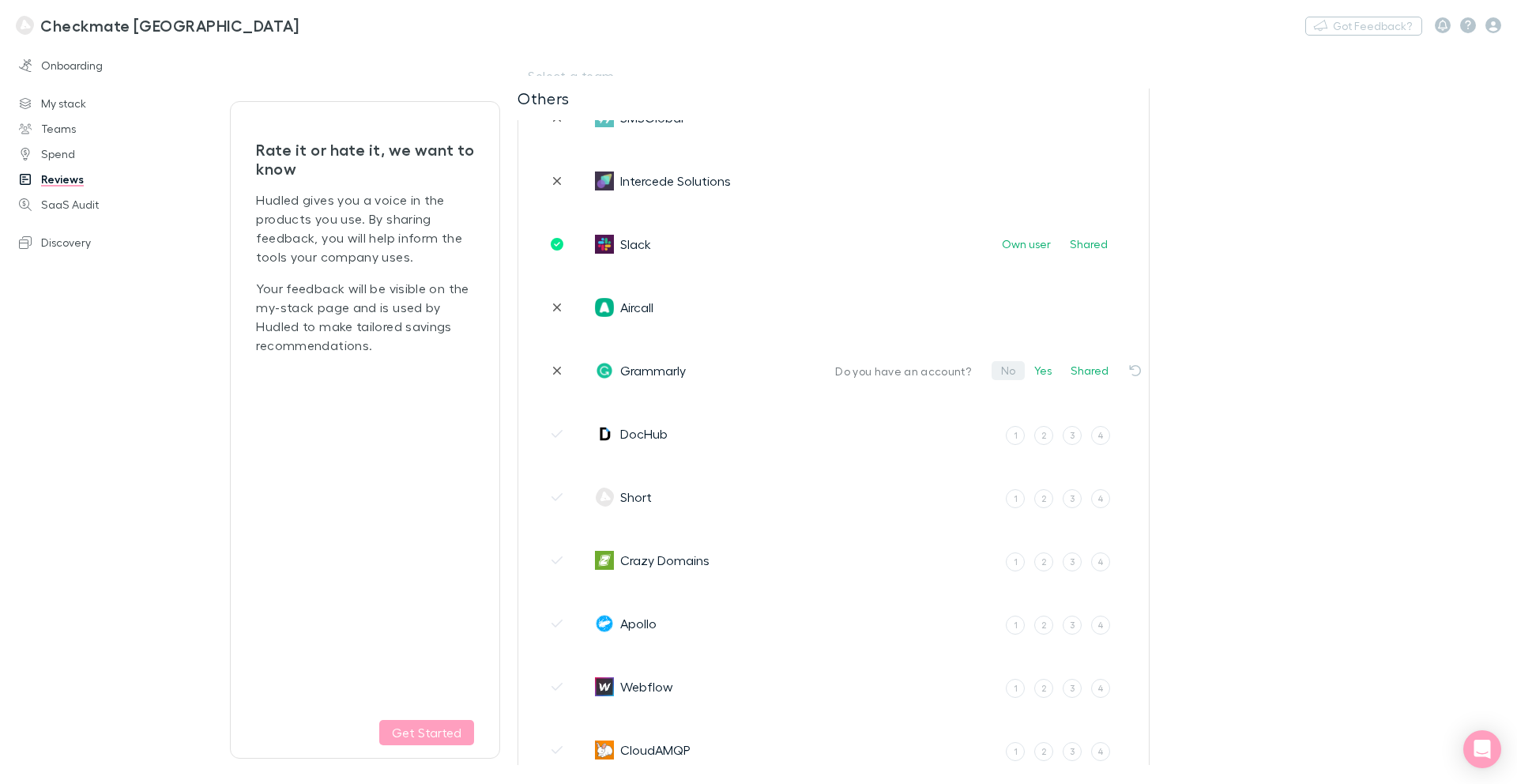
click at [1013, 373] on button "No" at bounding box center [1008, 370] width 33 height 19
click at [1016, 434] on div "1" at bounding box center [1016, 435] width 4 height 14
click at [0, 0] on input "1" at bounding box center [0, 0] width 0 height 0
click at [1010, 435] on button "No" at bounding box center [1008, 433] width 33 height 19
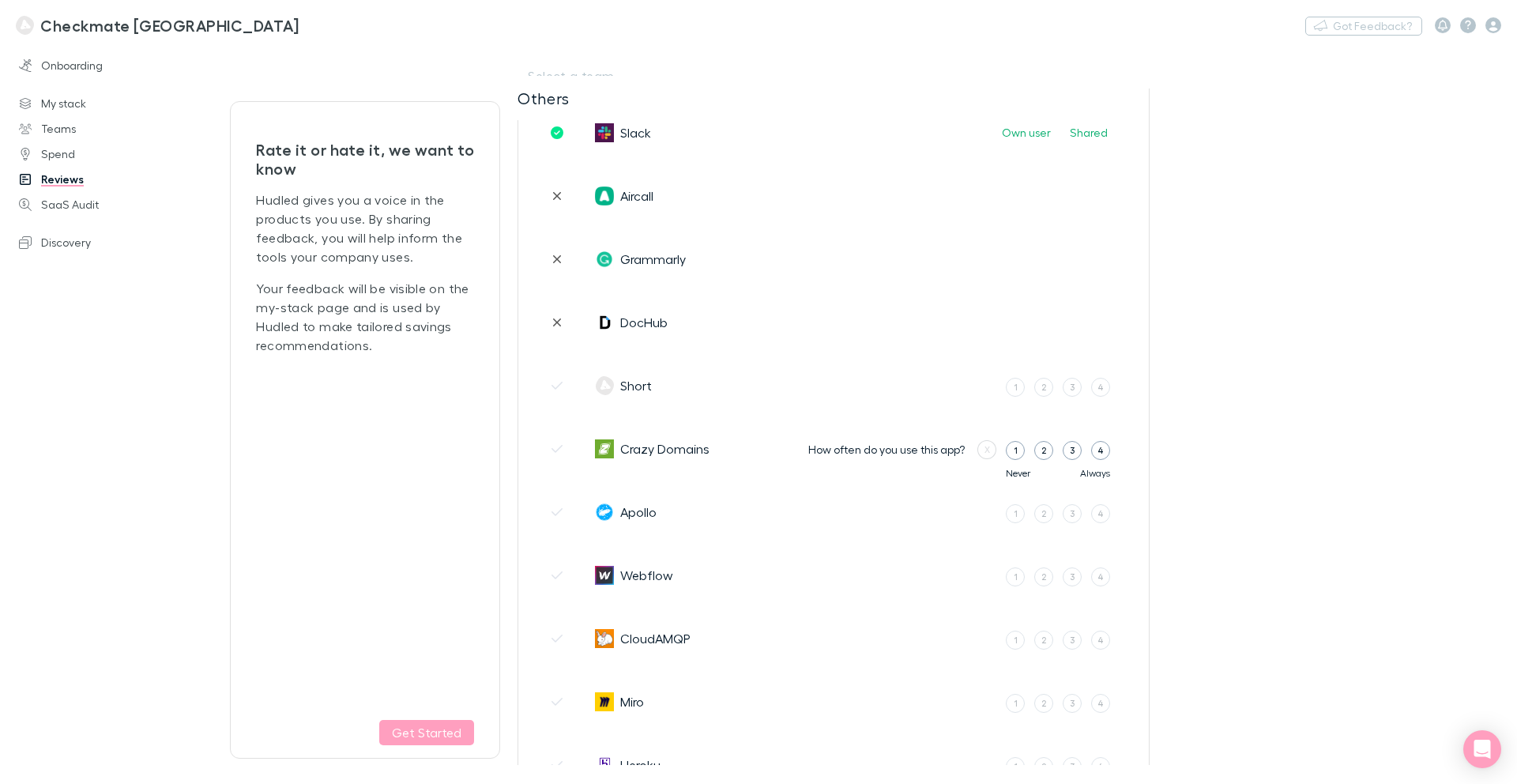
scroll to position [931, 0]
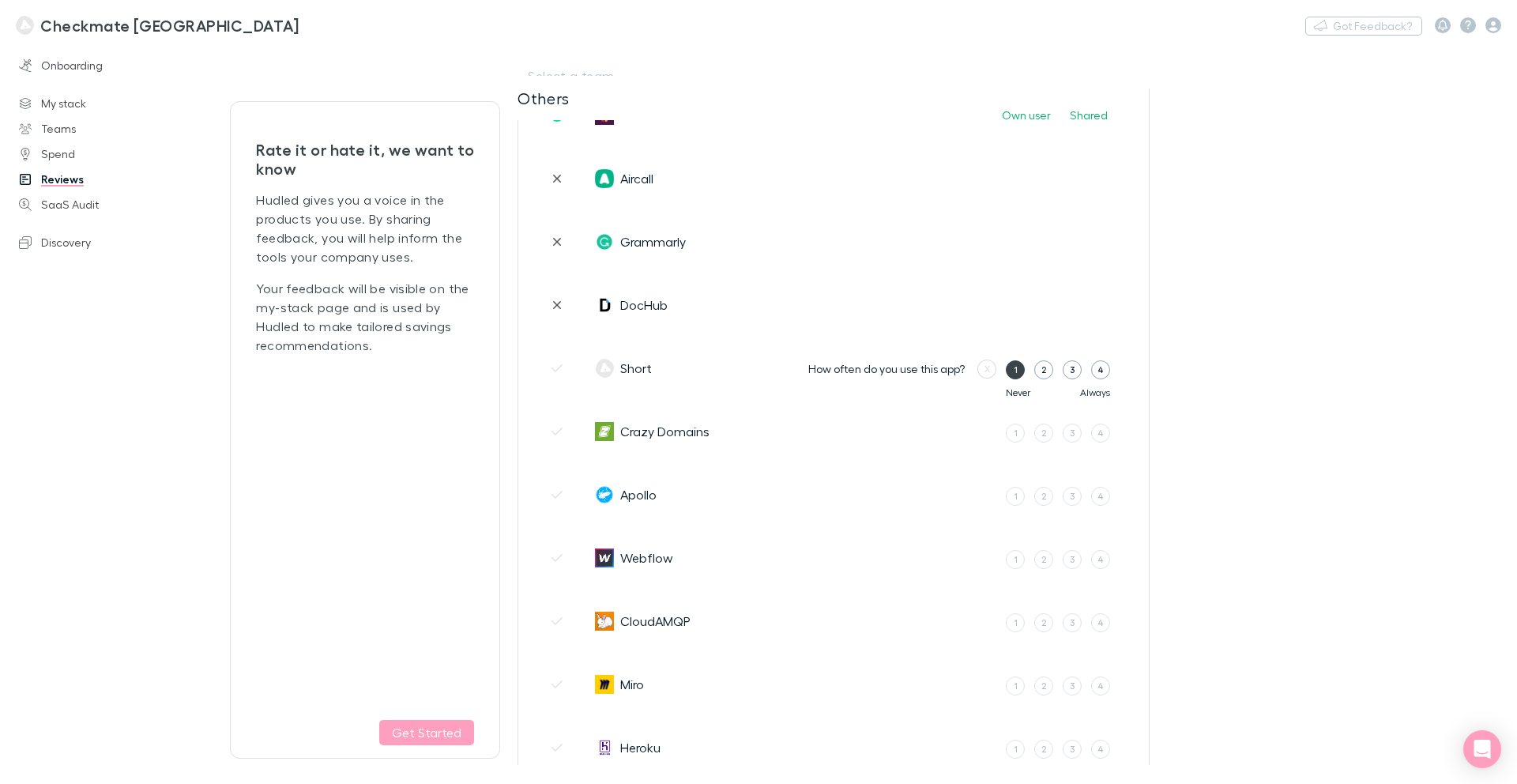
click at [1011, 369] on label "1" at bounding box center [1015, 369] width 19 height 19
click at [0, 0] on input "1" at bounding box center [0, 0] width 0 height 0
click at [1013, 369] on button "No" at bounding box center [1008, 368] width 33 height 19
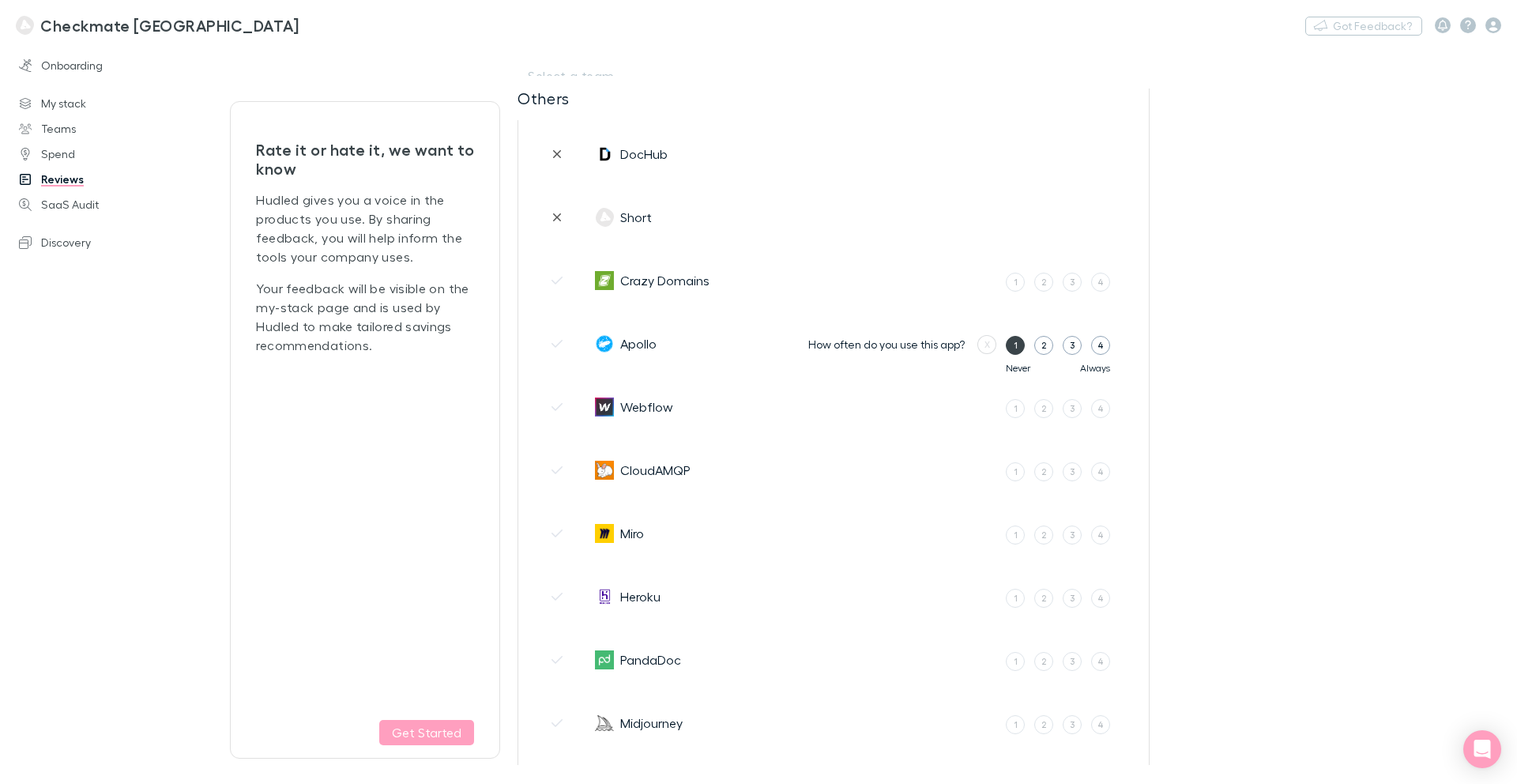
scroll to position [1083, 0]
click at [1016, 287] on div "1" at bounding box center [1016, 280] width 4 height 14
click at [0, 0] on input "1" at bounding box center [0, 0] width 0 height 0
click at [1004, 285] on button "No" at bounding box center [1008, 279] width 33 height 19
click at [1020, 348] on label "1" at bounding box center [1015, 344] width 19 height 19
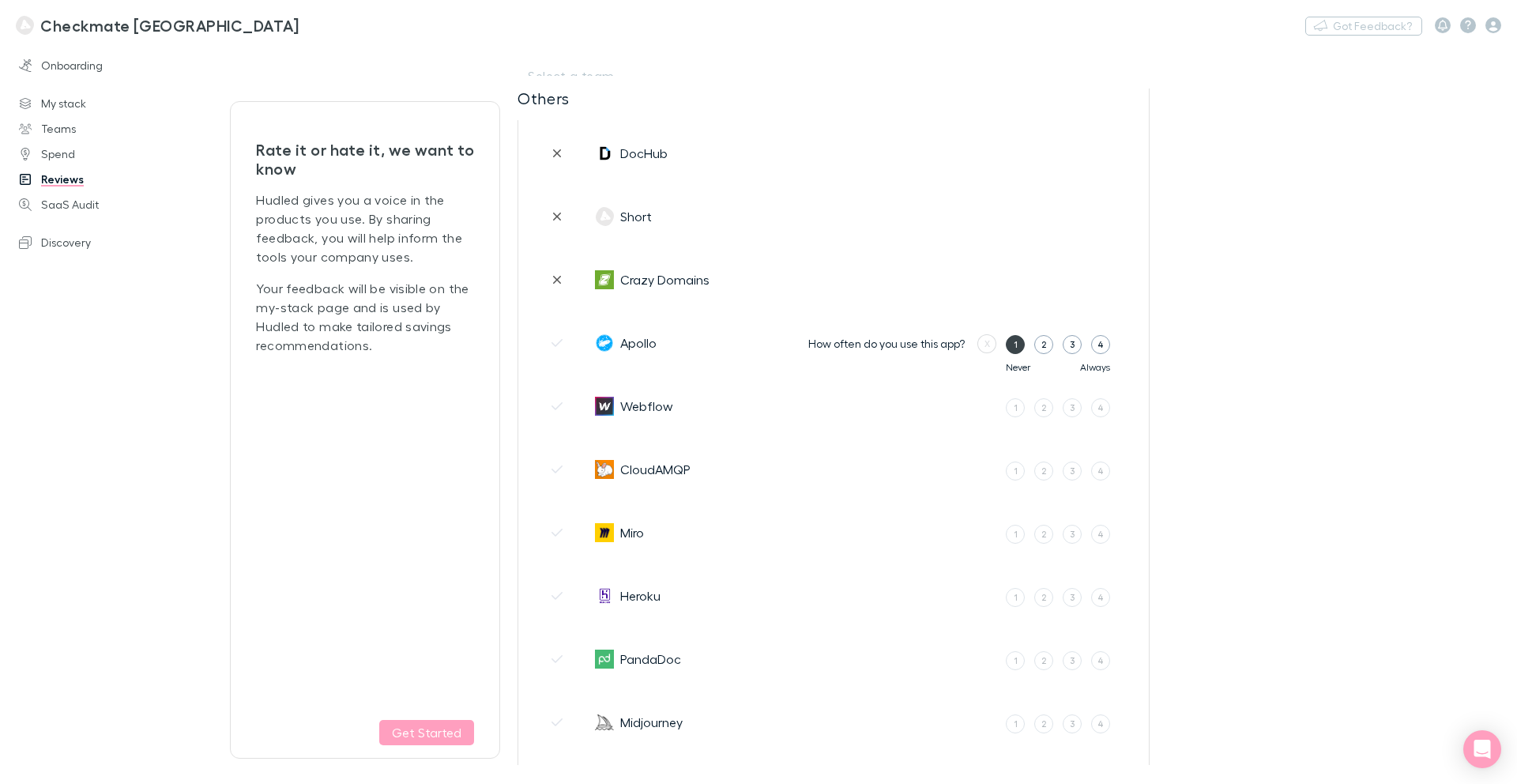
click at [0, 0] on input "1" at bounding box center [0, 0] width 0 height 0
click at [1004, 345] on button "No" at bounding box center [1008, 342] width 33 height 19
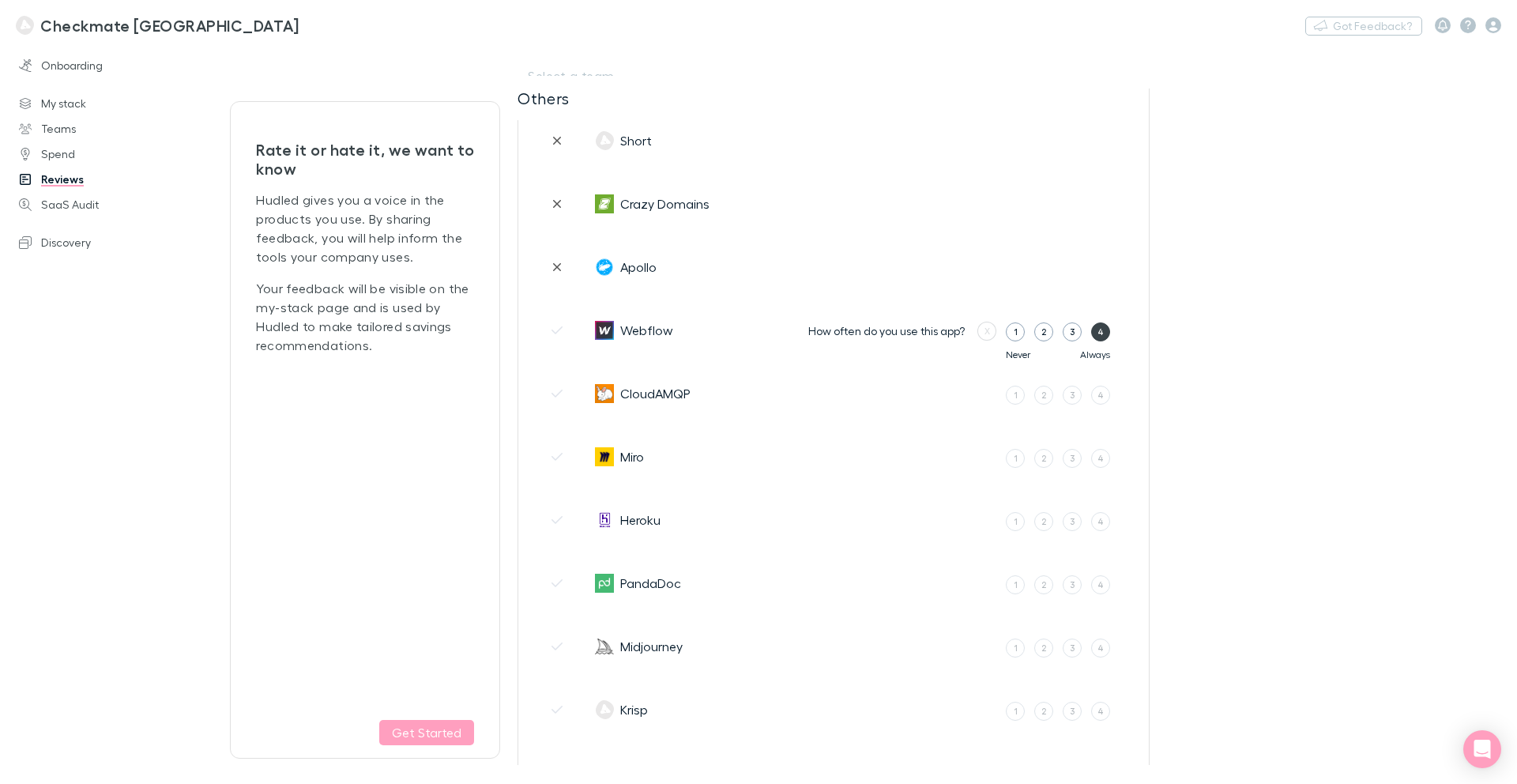
click at [1099, 327] on div "4" at bounding box center [1101, 331] width 6 height 14
click at [0, 0] on input "4" at bounding box center [0, 0] width 0 height 0
click at [1082, 336] on label "4" at bounding box center [1075, 333] width 19 height 19
click at [0, 0] on input "4" at bounding box center [0, 0] width 0 height 0
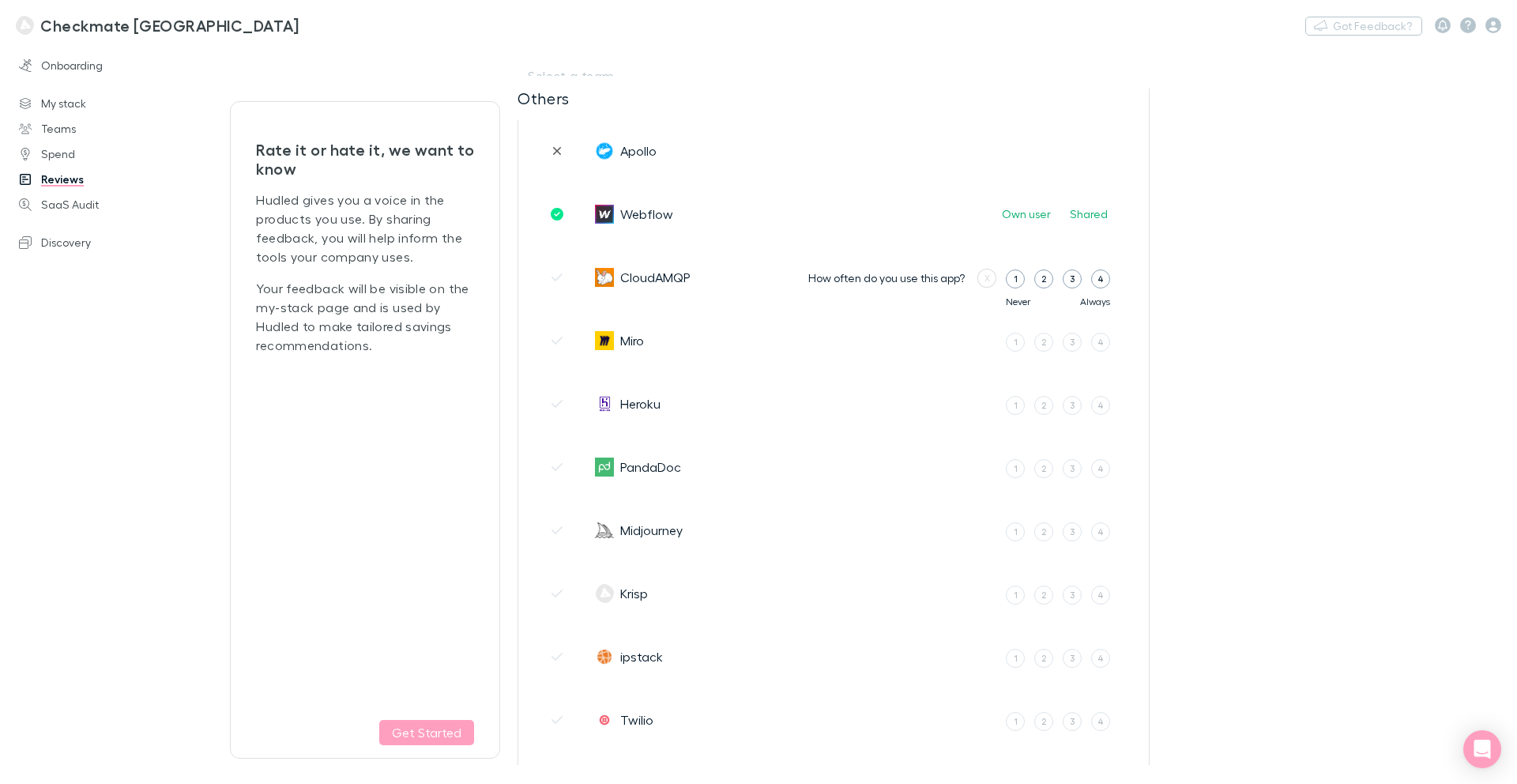
scroll to position [1276, 0]
click at [1030, 209] on button "Own user" at bounding box center [1027, 212] width 68 height 19
click at [1008, 279] on label "1" at bounding box center [1015, 276] width 19 height 19
click at [0, 0] on input "1" at bounding box center [0, 0] width 0 height 0
click at [1006, 277] on button "No" at bounding box center [1008, 275] width 33 height 19
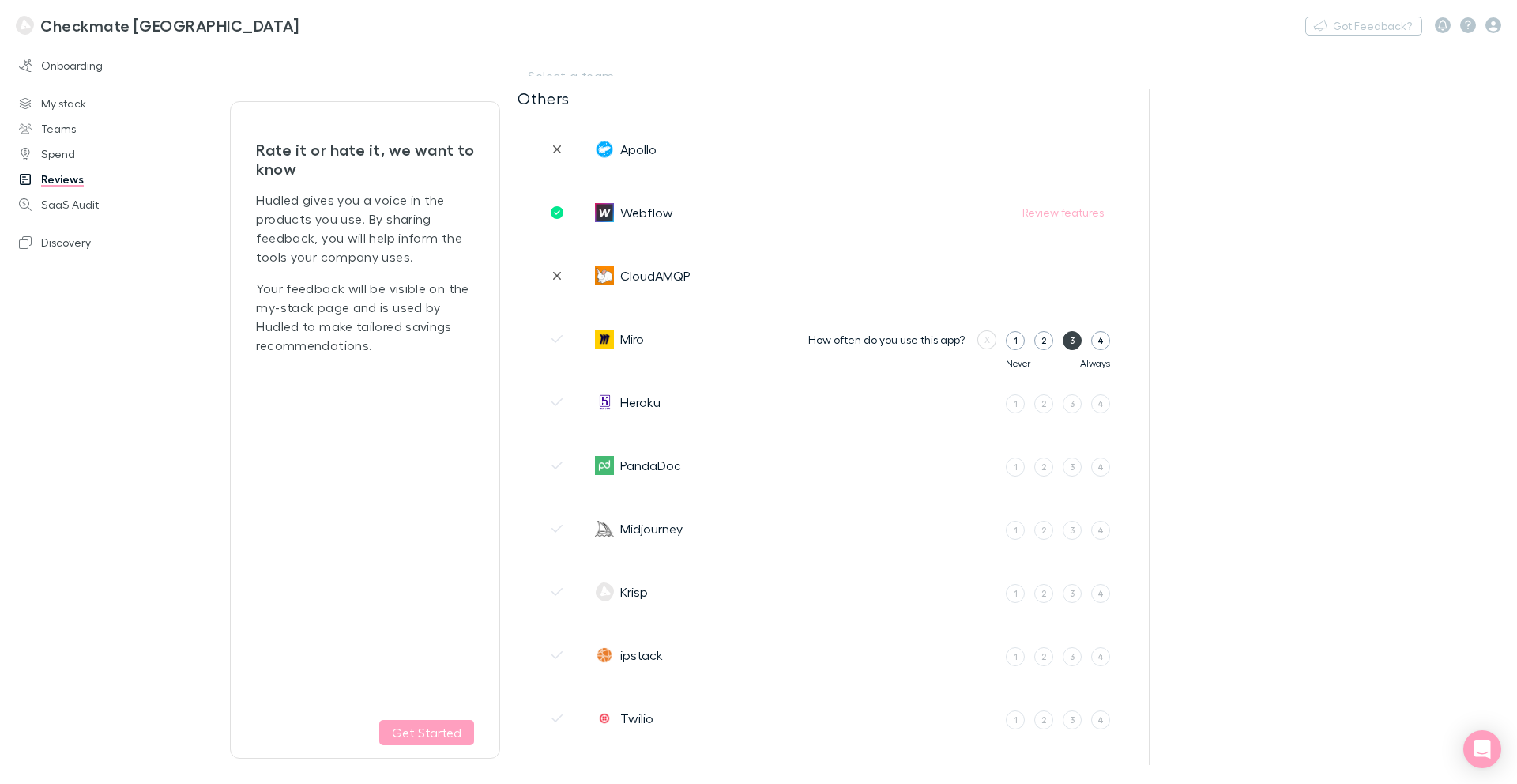
click at [1072, 342] on div "3" at bounding box center [1072, 339] width 6 height 14
click at [0, 0] on input "3" at bounding box center [0, 0] width 0 height 0
click at [1074, 341] on div "4" at bounding box center [1075, 339] width 6 height 14
click at [0, 0] on input "4" at bounding box center [0, 0] width 0 height 0
click at [1037, 340] on button "Own user" at bounding box center [1027, 339] width 68 height 19
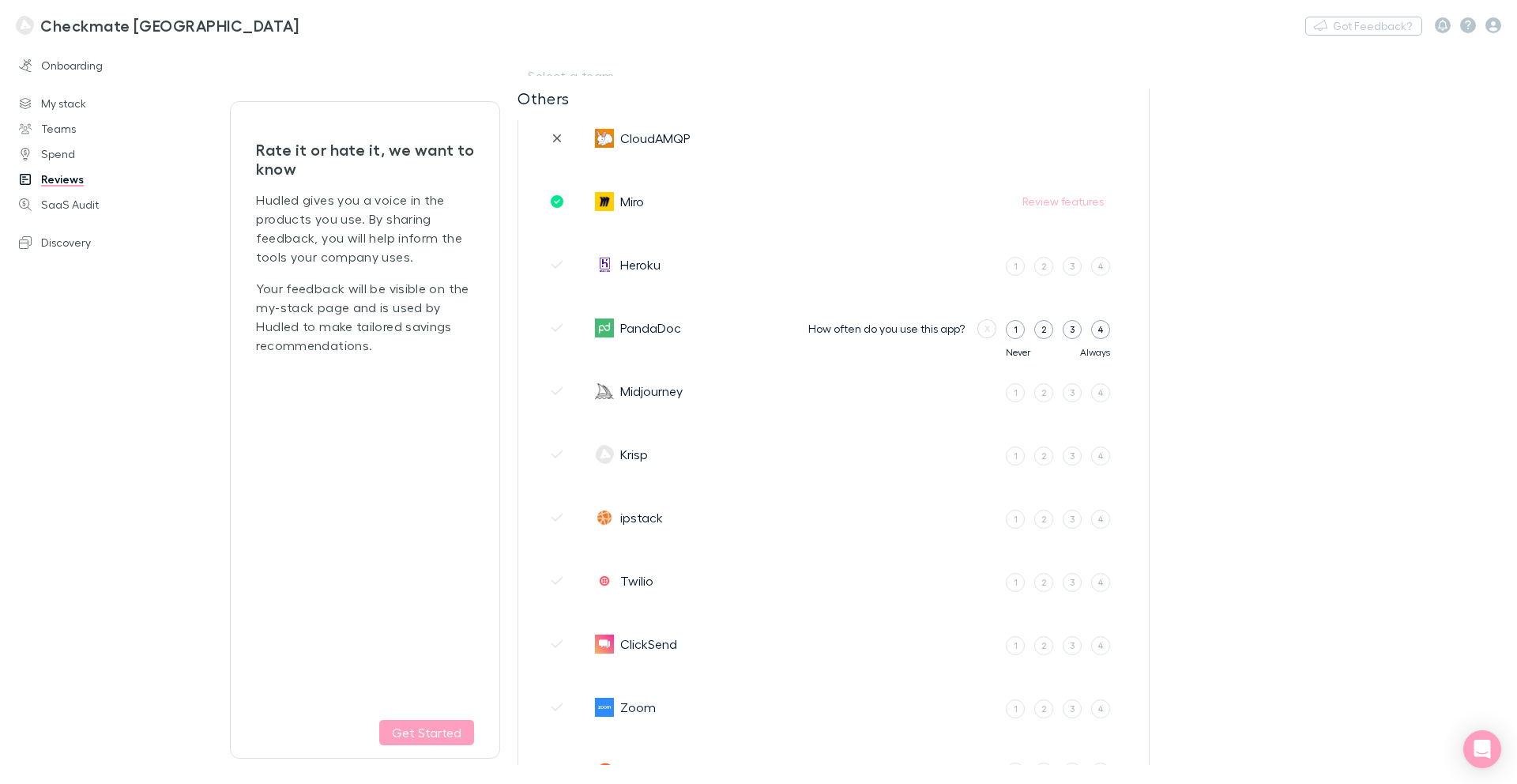
scroll to position [1416, 0]
click at [1017, 265] on label "1" at bounding box center [1015, 263] width 19 height 19
click at [0, 0] on input "1" at bounding box center [0, 0] width 0 height 0
click at [1014, 265] on button "No" at bounding box center [1008, 262] width 33 height 19
click at [1016, 327] on div "1" at bounding box center [1016, 327] width 4 height 14
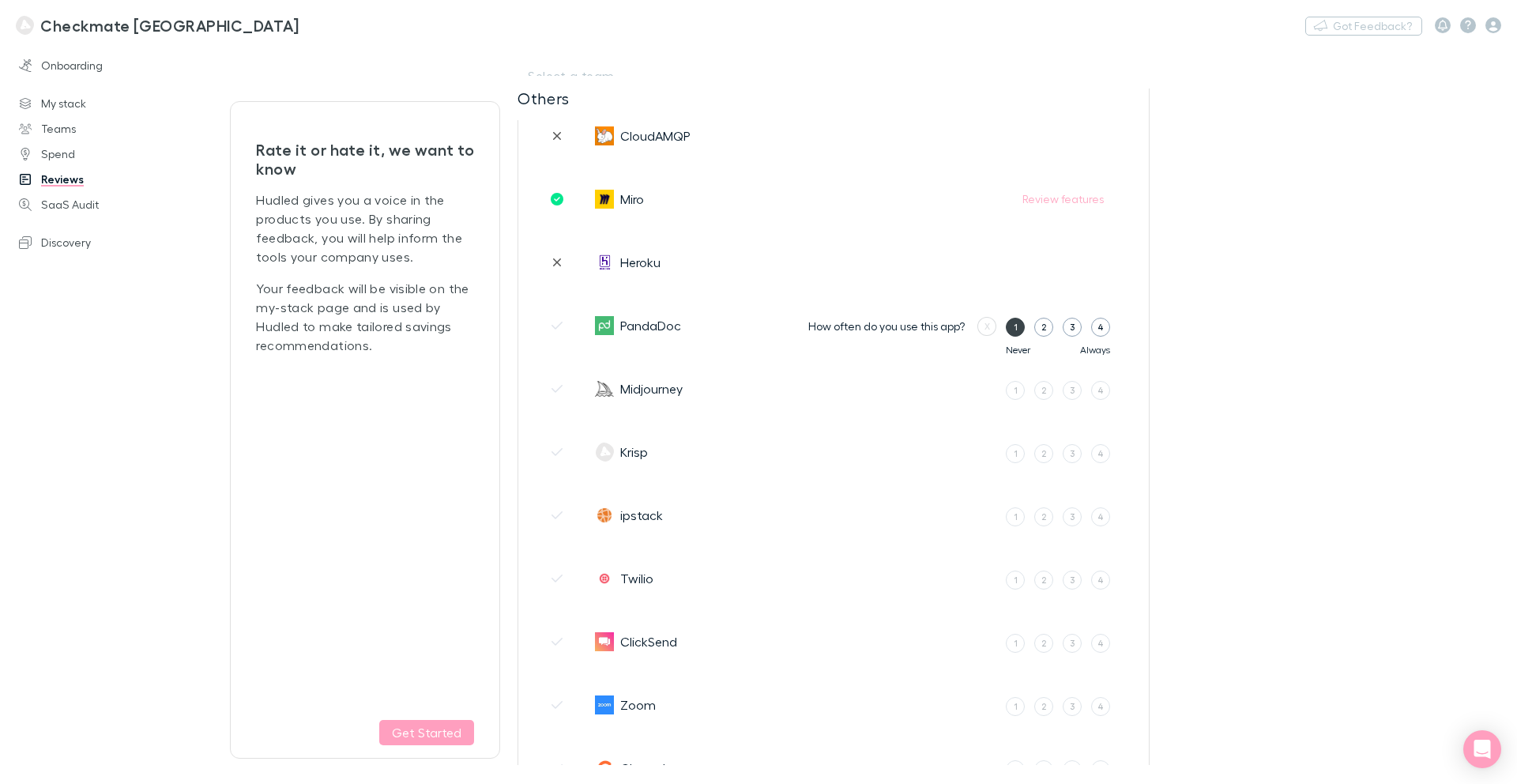
click at [0, 0] on input "1" at bounding box center [0, 0] width 0 height 0
click at [1016, 327] on button "No" at bounding box center [1008, 325] width 33 height 19
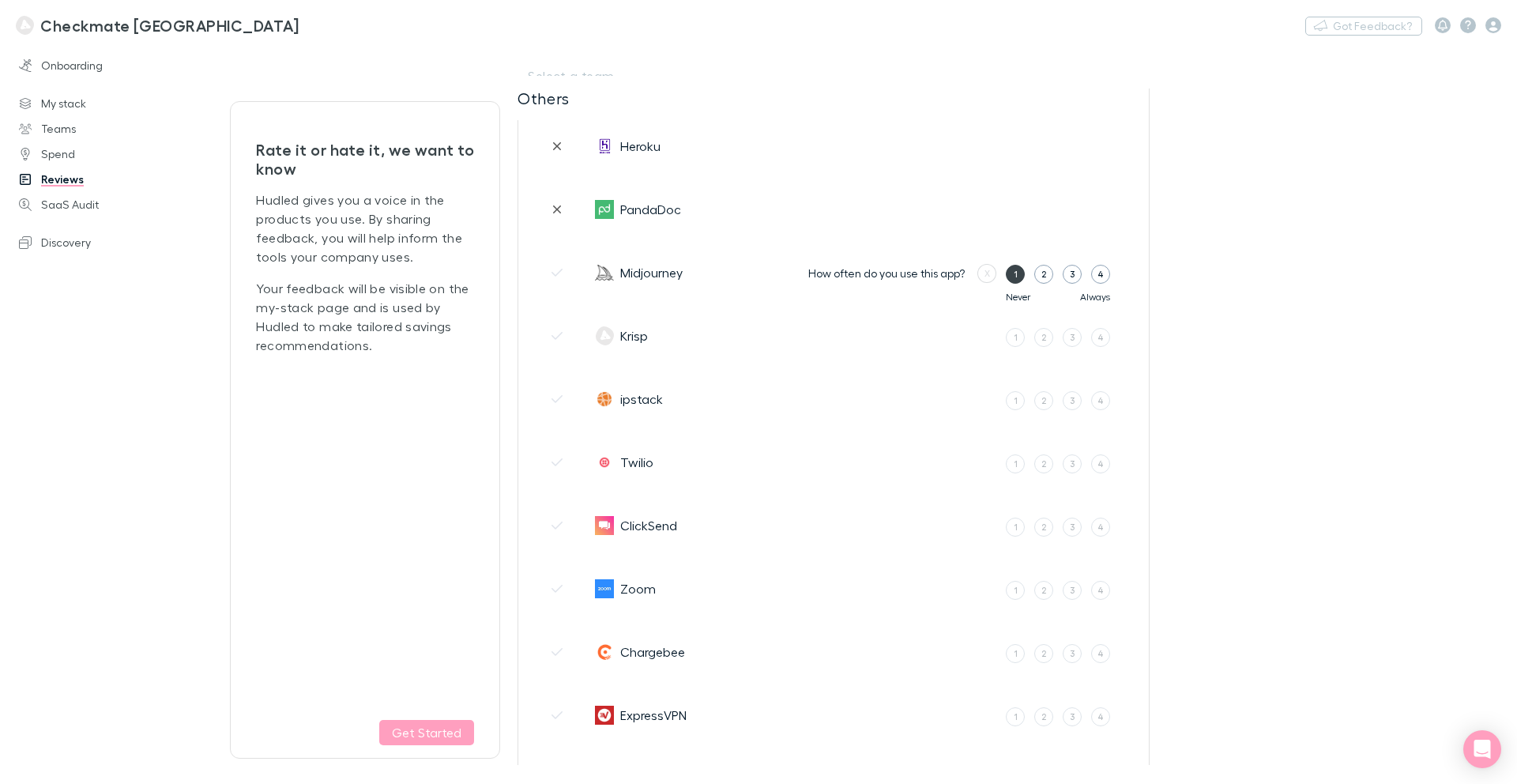
click at [1016, 276] on div "1" at bounding box center [1016, 273] width 4 height 14
click at [0, 0] on input "1" at bounding box center [0, 0] width 0 height 0
click at [1016, 276] on button "No" at bounding box center [1008, 272] width 33 height 19
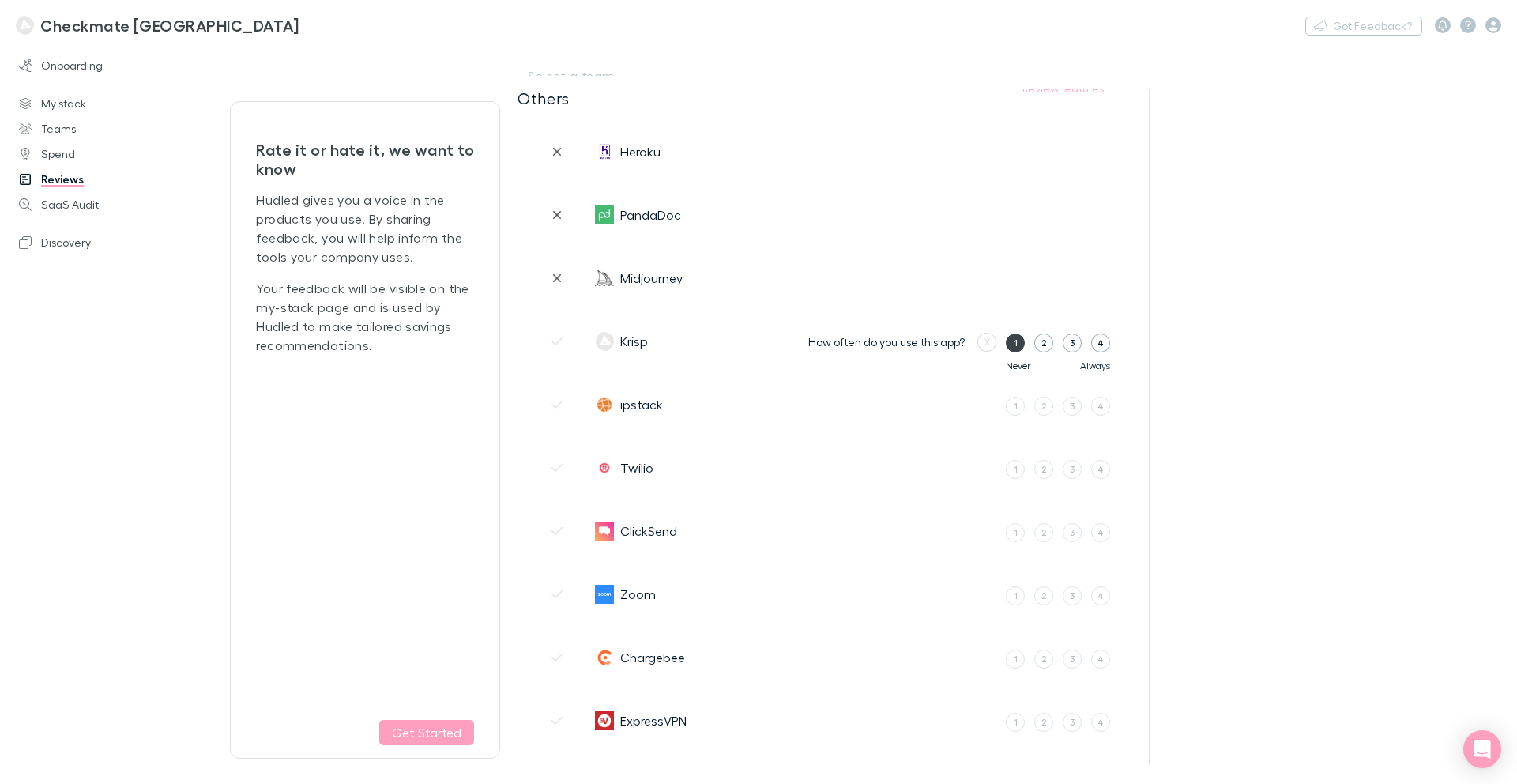
click at [1014, 342] on div "1" at bounding box center [1016, 342] width 4 height 14
click at [0, 0] on input "1" at bounding box center [0, 0] width 0 height 0
click at [1014, 340] on button "No" at bounding box center [1008, 339] width 33 height 19
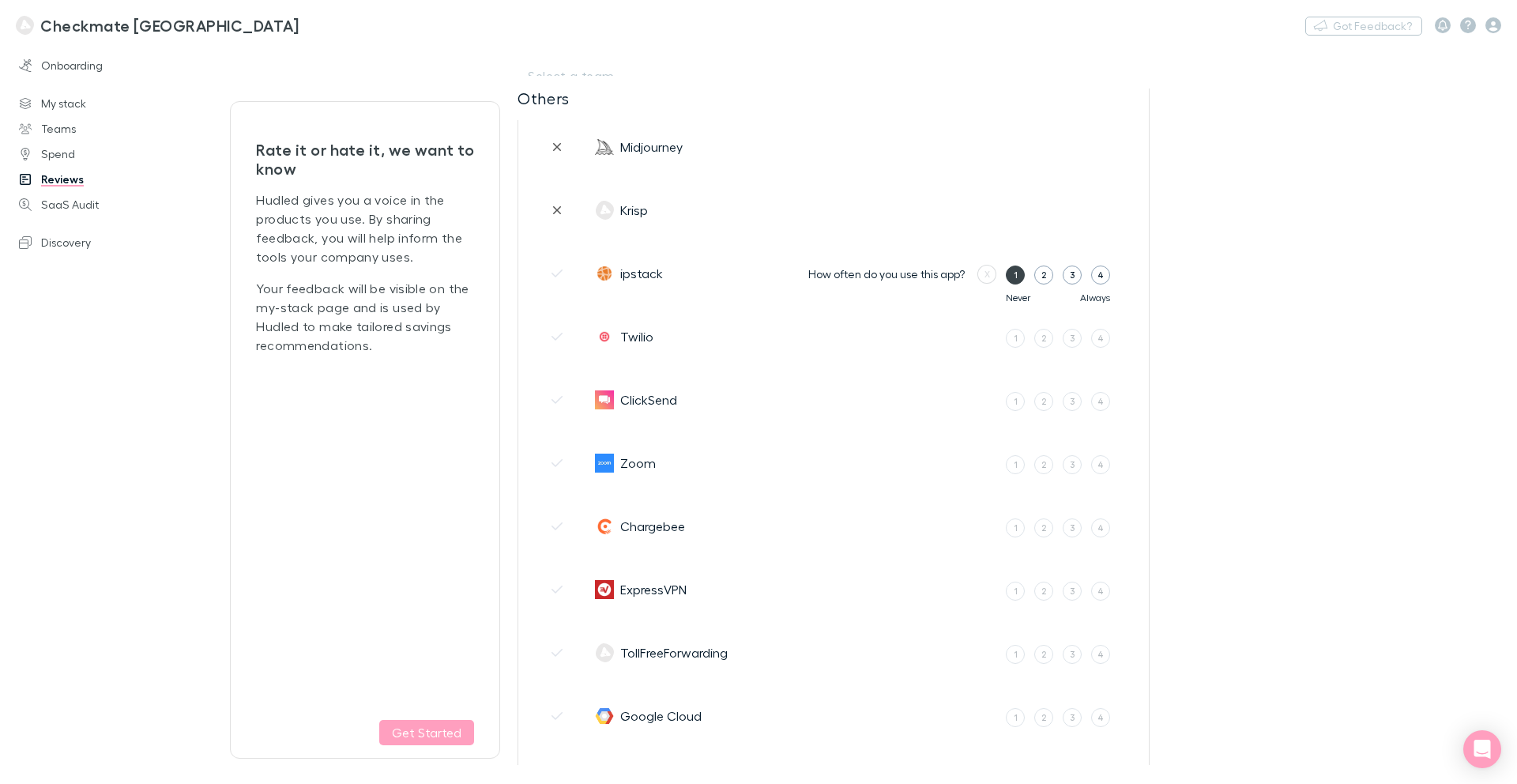
click at [1016, 275] on div "1" at bounding box center [1016, 274] width 4 height 14
click at [0, 0] on input "1" at bounding box center [0, 0] width 0 height 0
click at [1016, 276] on button "No" at bounding box center [1008, 277] width 33 height 19
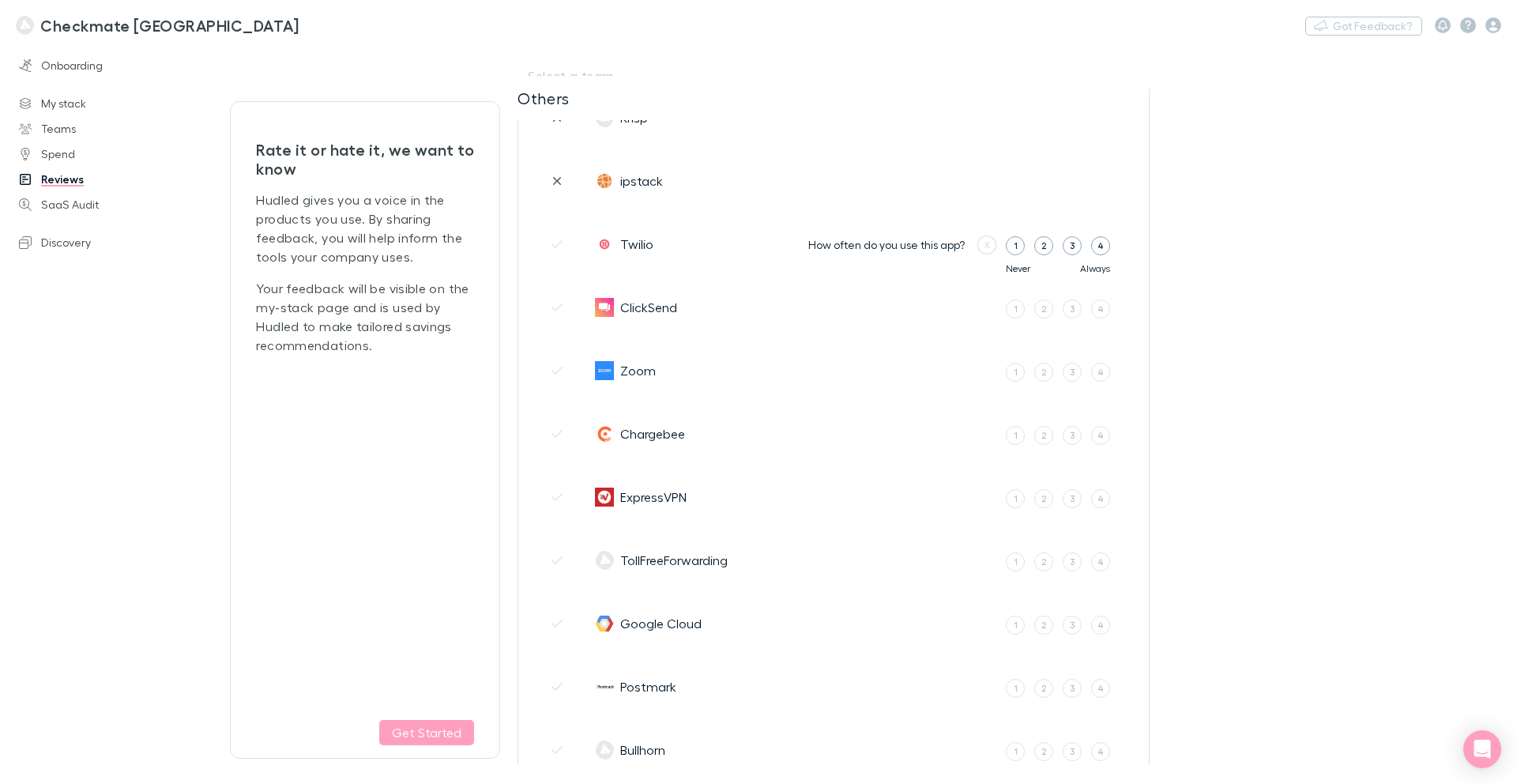
scroll to position [1754, 0]
click at [1014, 247] on div "1" at bounding box center [1016, 242] width 4 height 14
click at [0, 0] on input "1" at bounding box center [0, 0] width 0 height 0
click at [1014, 247] on button "No" at bounding box center [1008, 240] width 33 height 19
click at [1013, 306] on label "1" at bounding box center [1015, 305] width 19 height 19
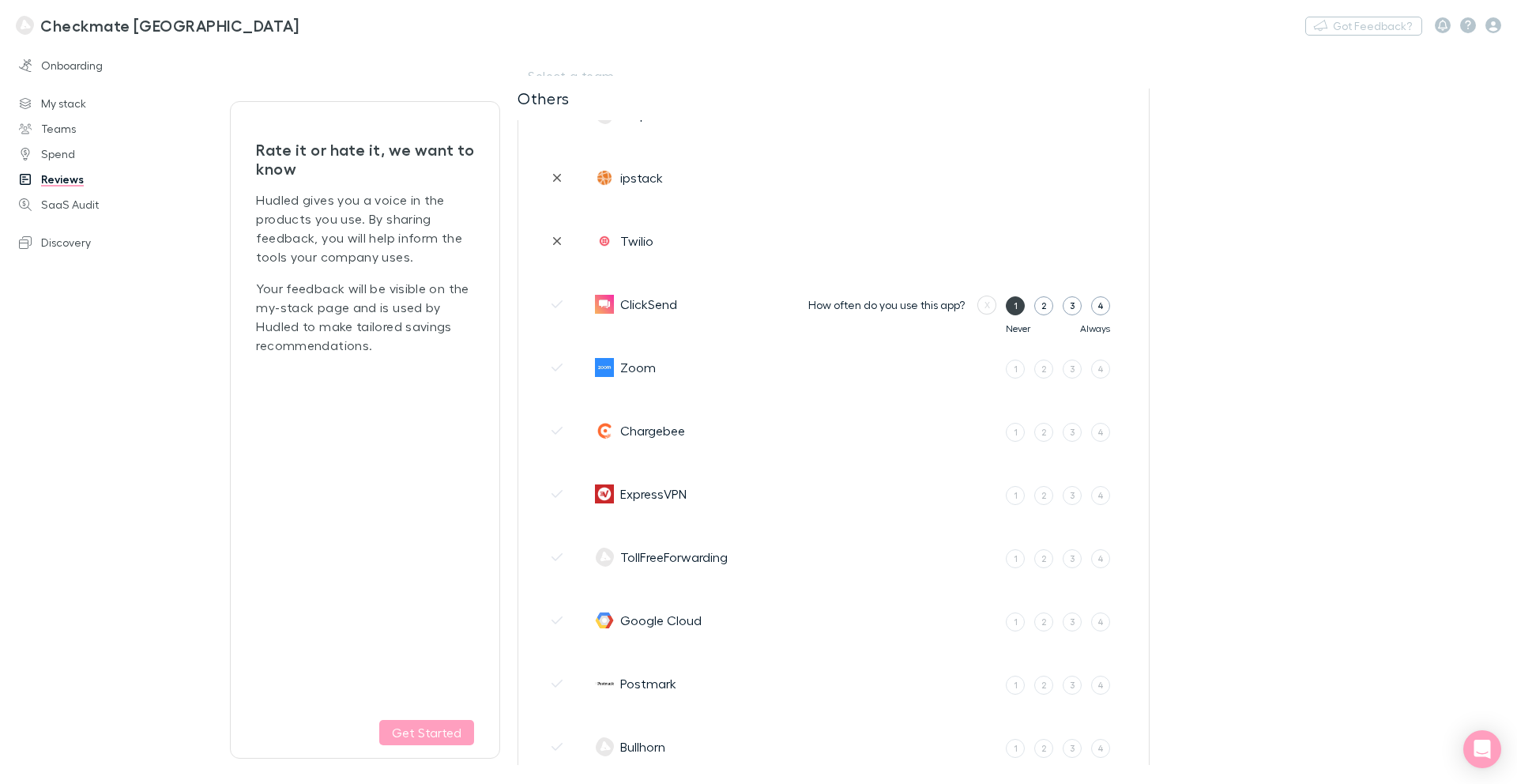
click at [0, 0] on input "1" at bounding box center [0, 0] width 0 height 0
click at [1013, 305] on button "No" at bounding box center [1008, 304] width 33 height 19
click at [1103, 373] on div "4" at bounding box center [1101, 369] width 6 height 14
click at [0, 0] on input "4" at bounding box center [0, 0] width 0 height 0
click at [994, 370] on label "1" at bounding box center [990, 369] width 19 height 19
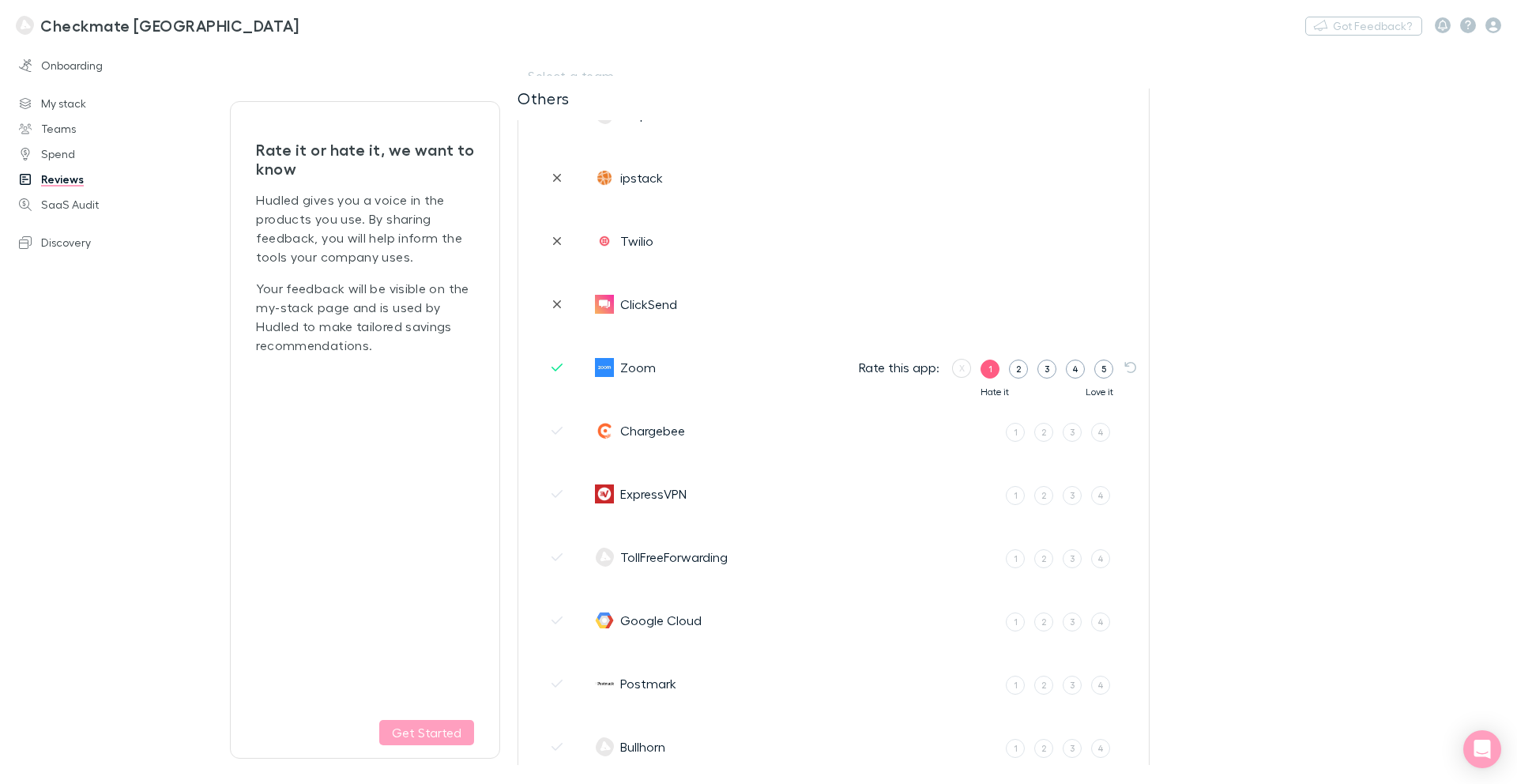
click at [0, 0] on input "1" at bounding box center [0, 0] width 0 height 0
click at [1028, 368] on button "Own user" at bounding box center [1027, 367] width 68 height 19
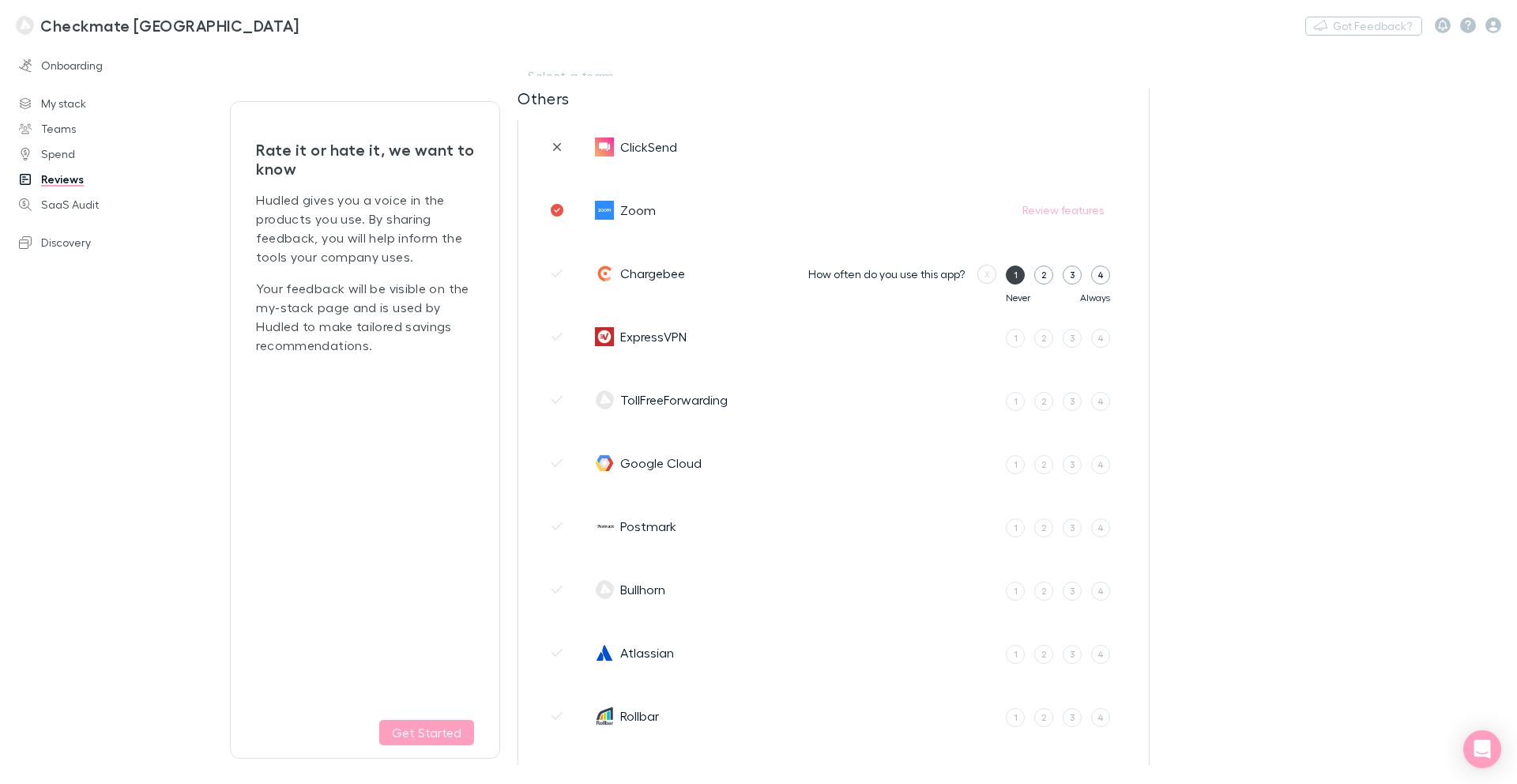
click at [1006, 276] on label "1" at bounding box center [1015, 274] width 19 height 19
click at [0, 0] on input "1" at bounding box center [0, 0] width 0 height 0
click at [1005, 276] on button "No" at bounding box center [1008, 272] width 33 height 19
click at [1017, 342] on label "1" at bounding box center [1015, 337] width 19 height 19
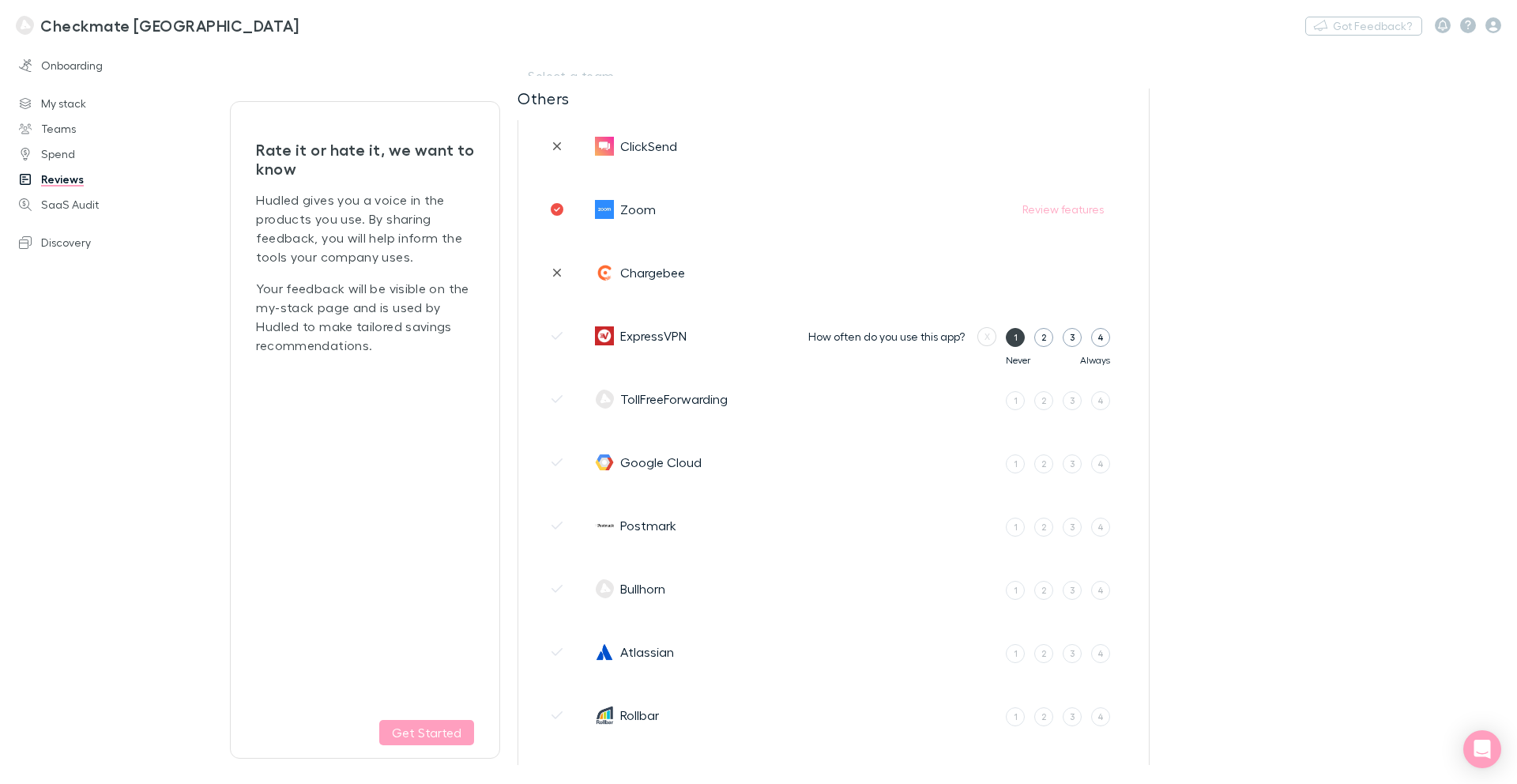
click at [0, 0] on input "1" at bounding box center [0, 0] width 0 height 0
click at [1014, 340] on button "No" at bounding box center [1008, 335] width 33 height 19
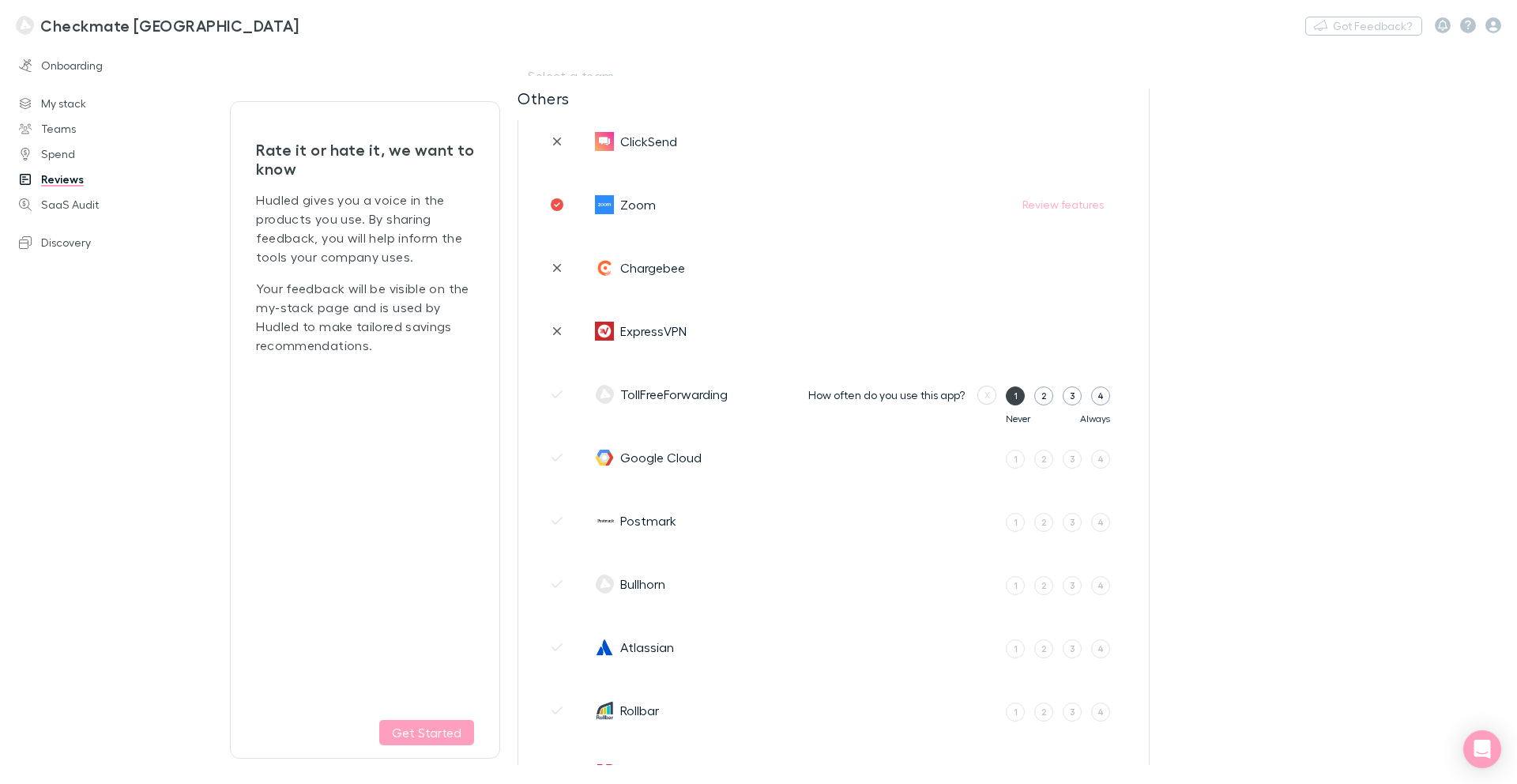
click at [1016, 392] on div "1" at bounding box center [1016, 395] width 4 height 14
click at [0, 0] on input "1" at bounding box center [0, 0] width 0 height 0
click at [1016, 392] on button "No" at bounding box center [1008, 395] width 33 height 19
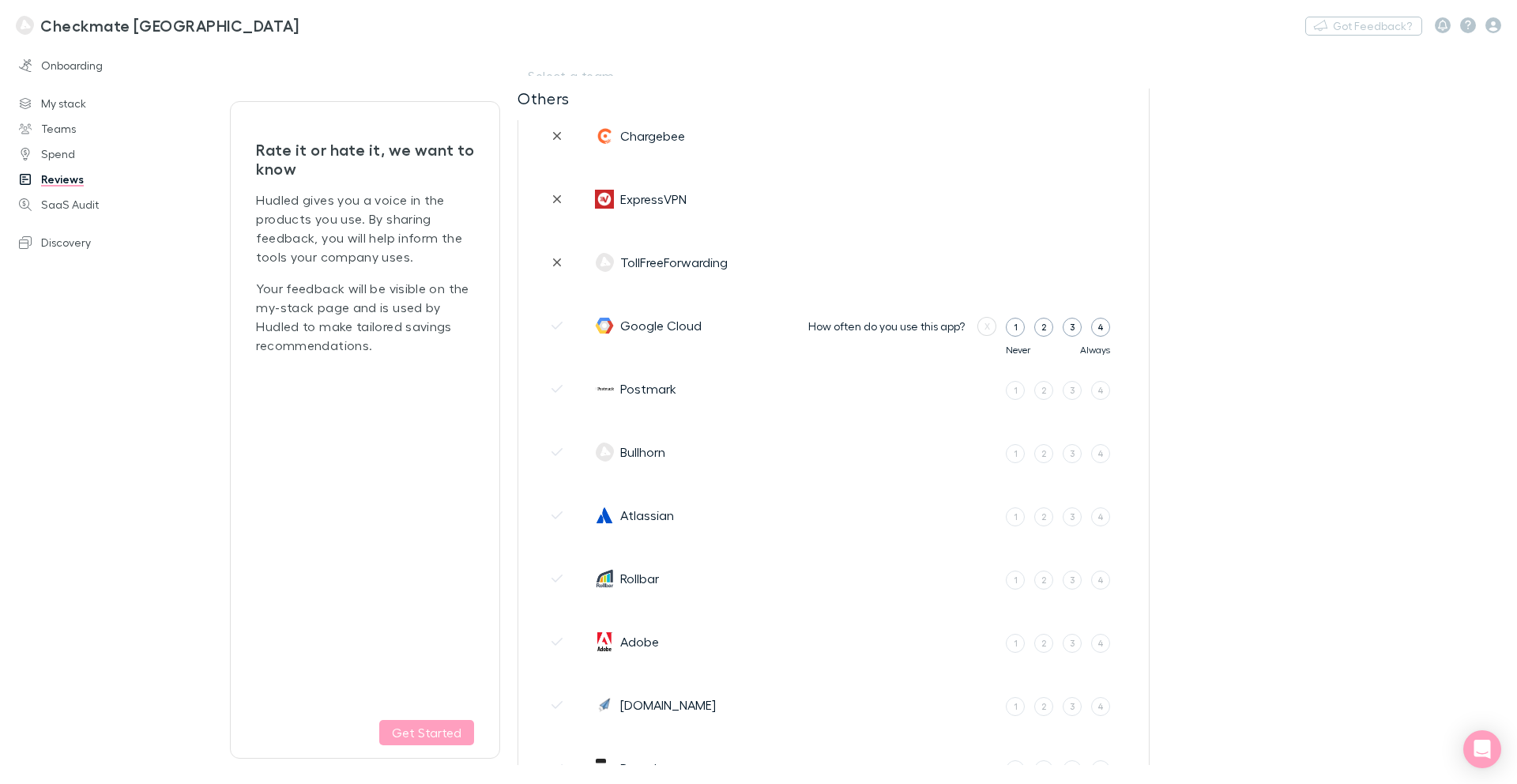
scroll to position [2055, 0]
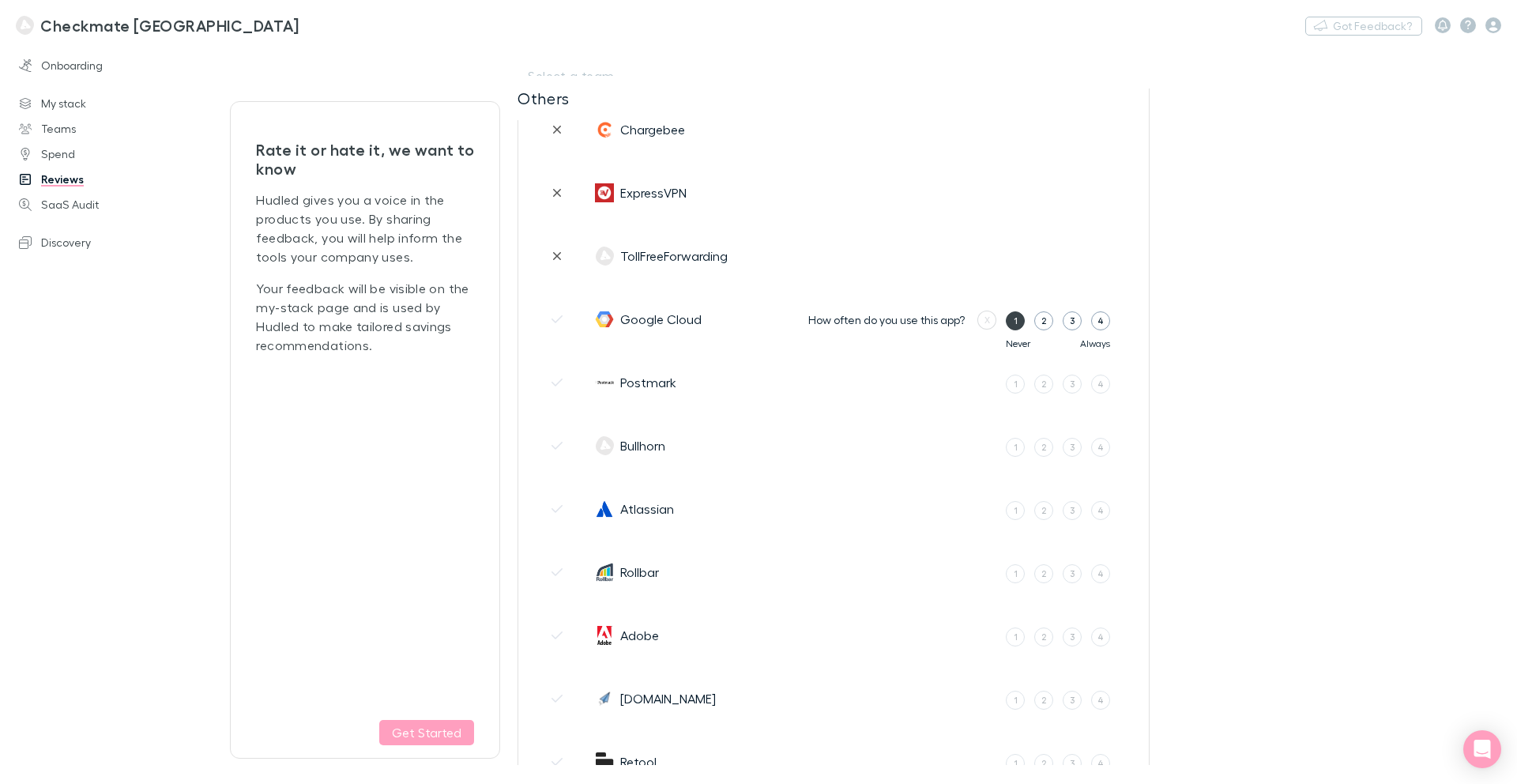
click at [1012, 320] on label "1" at bounding box center [1015, 320] width 19 height 19
click at [0, 0] on input "1" at bounding box center [0, 0] width 0 height 0
click at [1012, 320] on button "No" at bounding box center [1008, 318] width 33 height 19
click at [1015, 383] on div "1" at bounding box center [1016, 383] width 4 height 14
click at [0, 0] on input "1" at bounding box center [0, 0] width 0 height 0
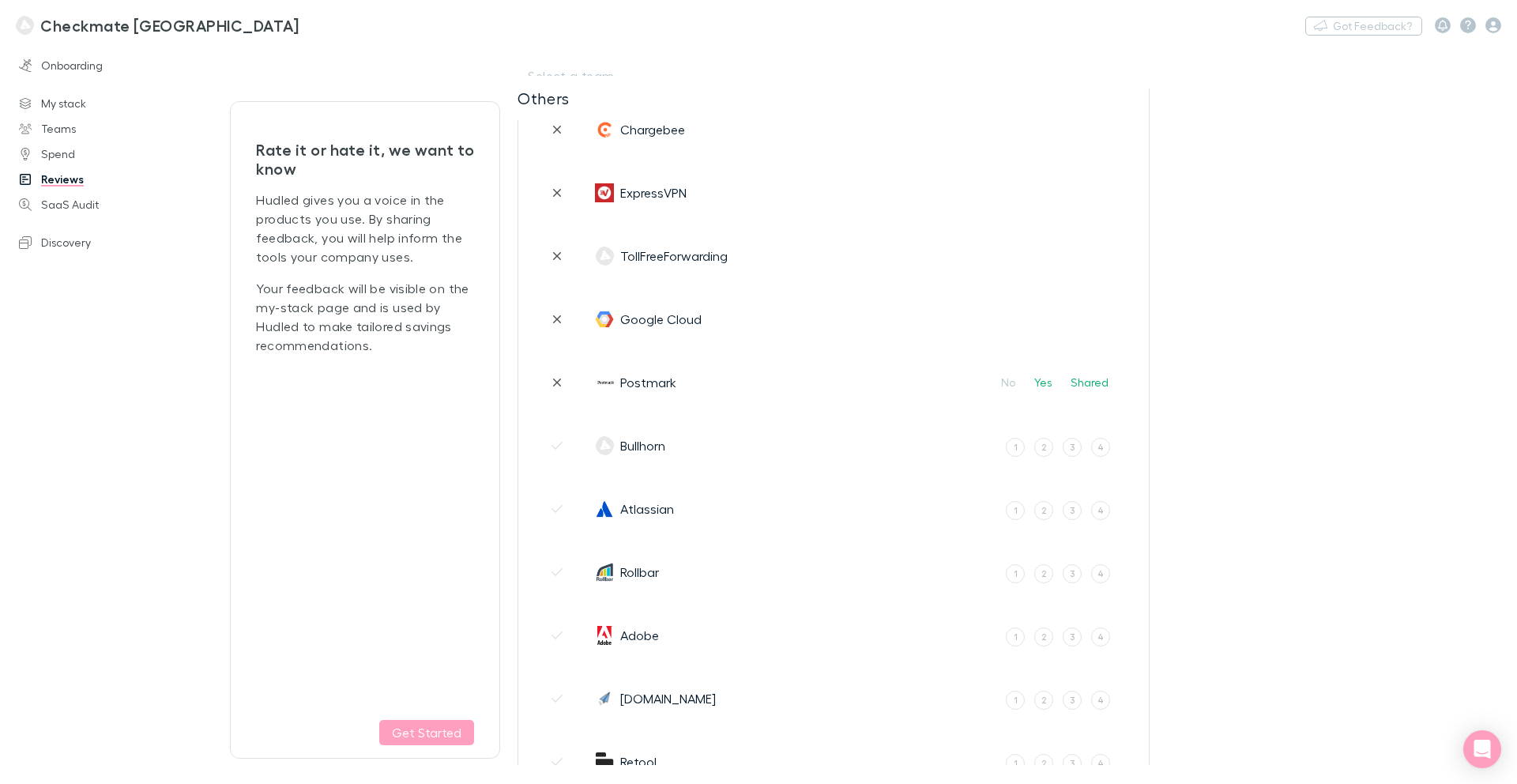
click at [1015, 383] on button "No" at bounding box center [1008, 381] width 33 height 19
click at [1012, 449] on label "1" at bounding box center [1015, 446] width 19 height 19
click at [0, 0] on input "1" at bounding box center [0, 0] width 0 height 0
click at [1012, 449] on button "No" at bounding box center [1008, 445] width 33 height 19
click at [1075, 510] on label "3" at bounding box center [1072, 510] width 19 height 19
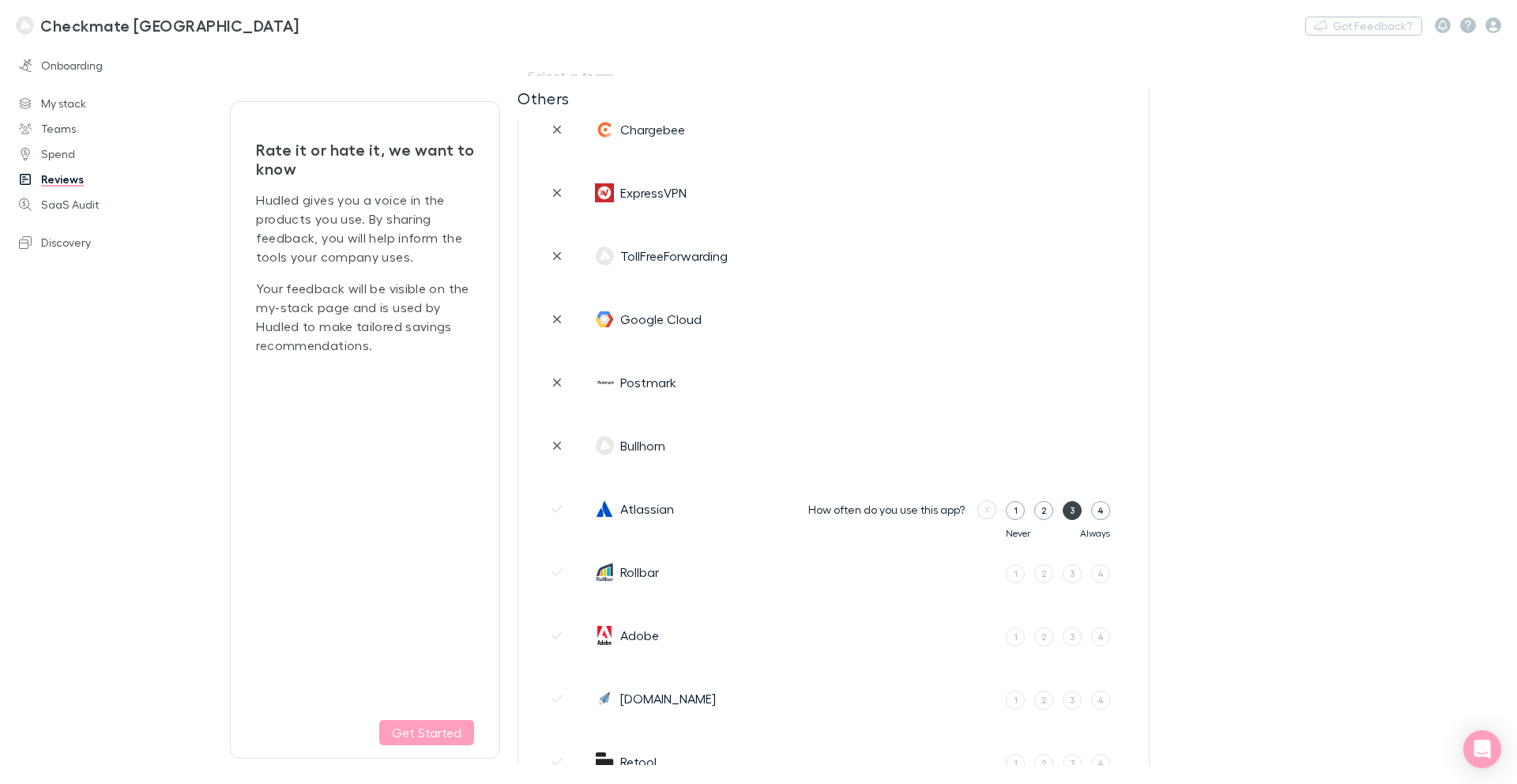
click at [0, 0] on input "3" at bounding box center [0, 0] width 0 height 0
click at [1047, 510] on div "3" at bounding box center [1047, 510] width 6 height 14
click at [0, 0] on input "3" at bounding box center [0, 0] width 0 height 0
click at [1029, 512] on button "Own user" at bounding box center [1027, 508] width 68 height 19
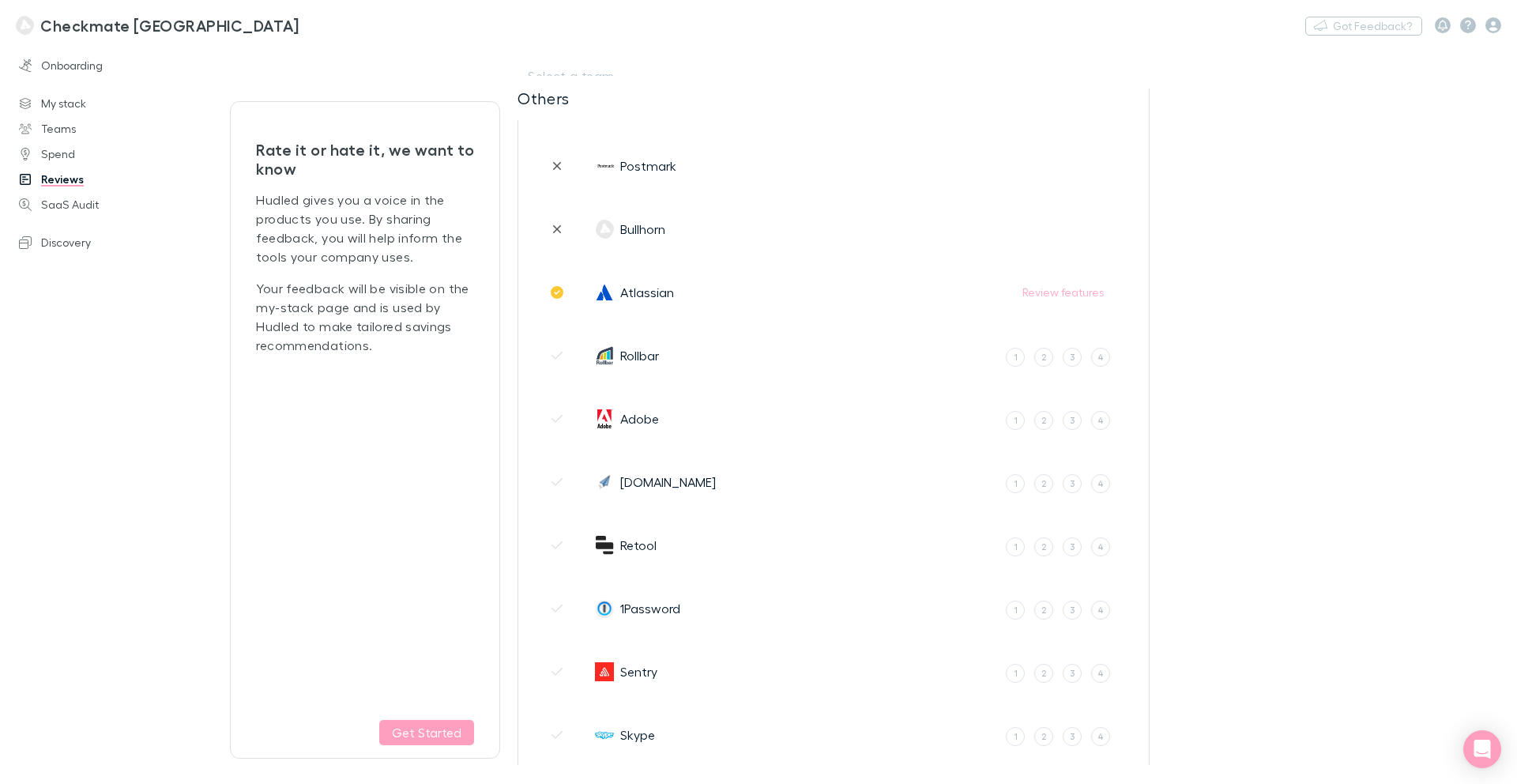
scroll to position [2323, 0]
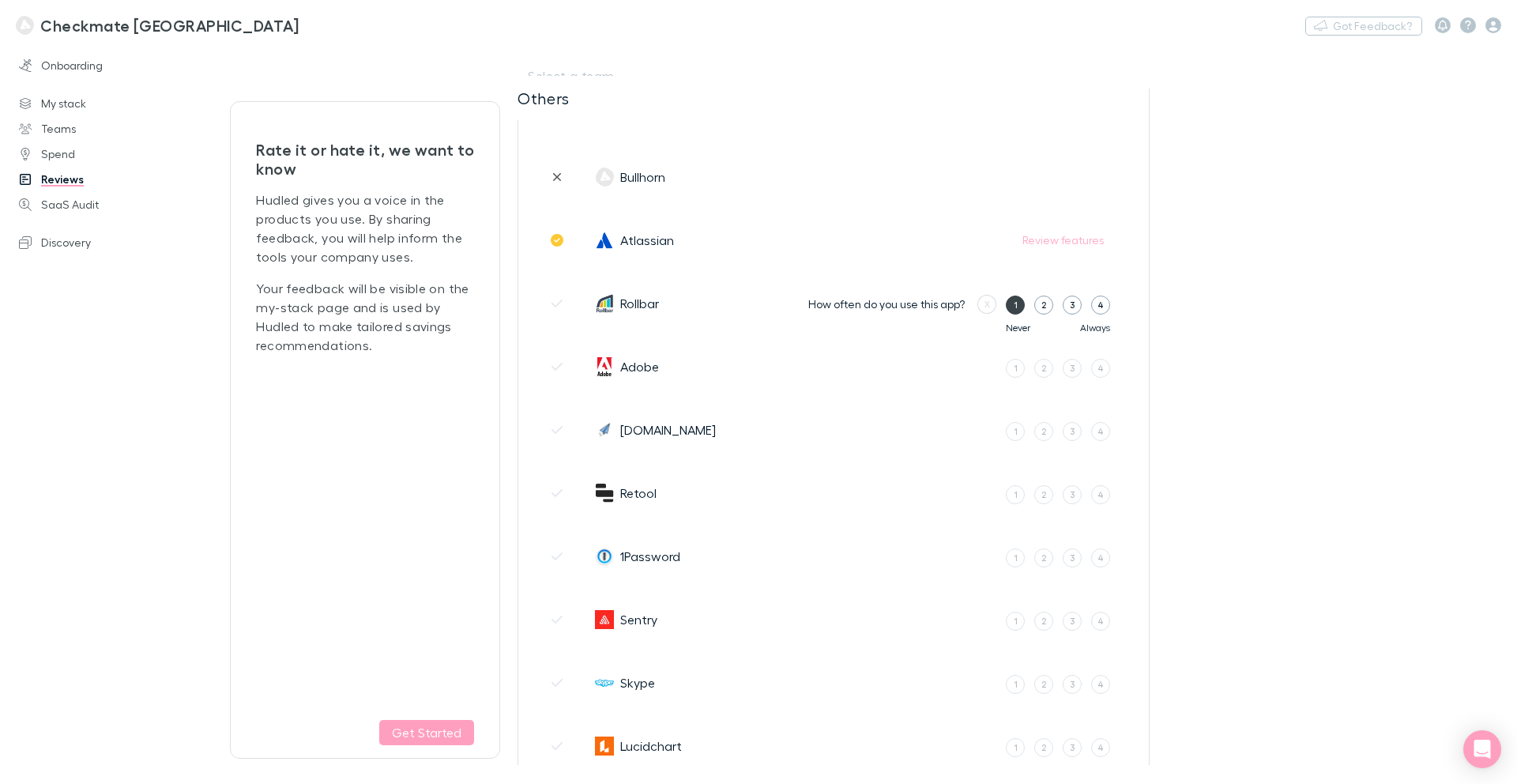
click at [1011, 302] on label "1" at bounding box center [1015, 305] width 19 height 19
click at [0, 0] on input "1" at bounding box center [0, 0] width 0 height 0
click at [1011, 302] on button "No" at bounding box center [1008, 303] width 33 height 19
click at [1020, 369] on label "1" at bounding box center [1015, 368] width 19 height 19
click at [0, 0] on input "1" at bounding box center [0, 0] width 0 height 0
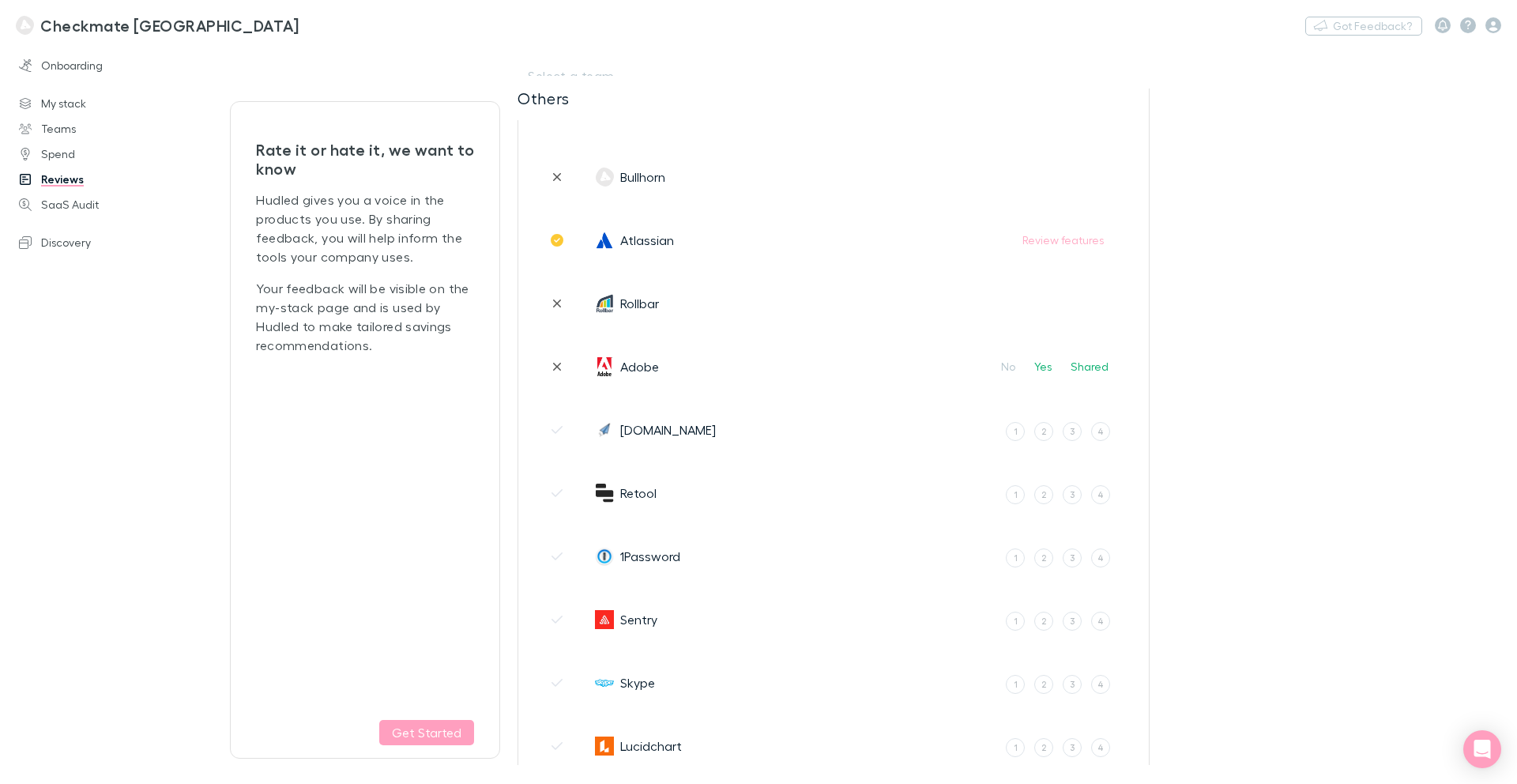
click at [1020, 369] on button "No" at bounding box center [1008, 366] width 33 height 19
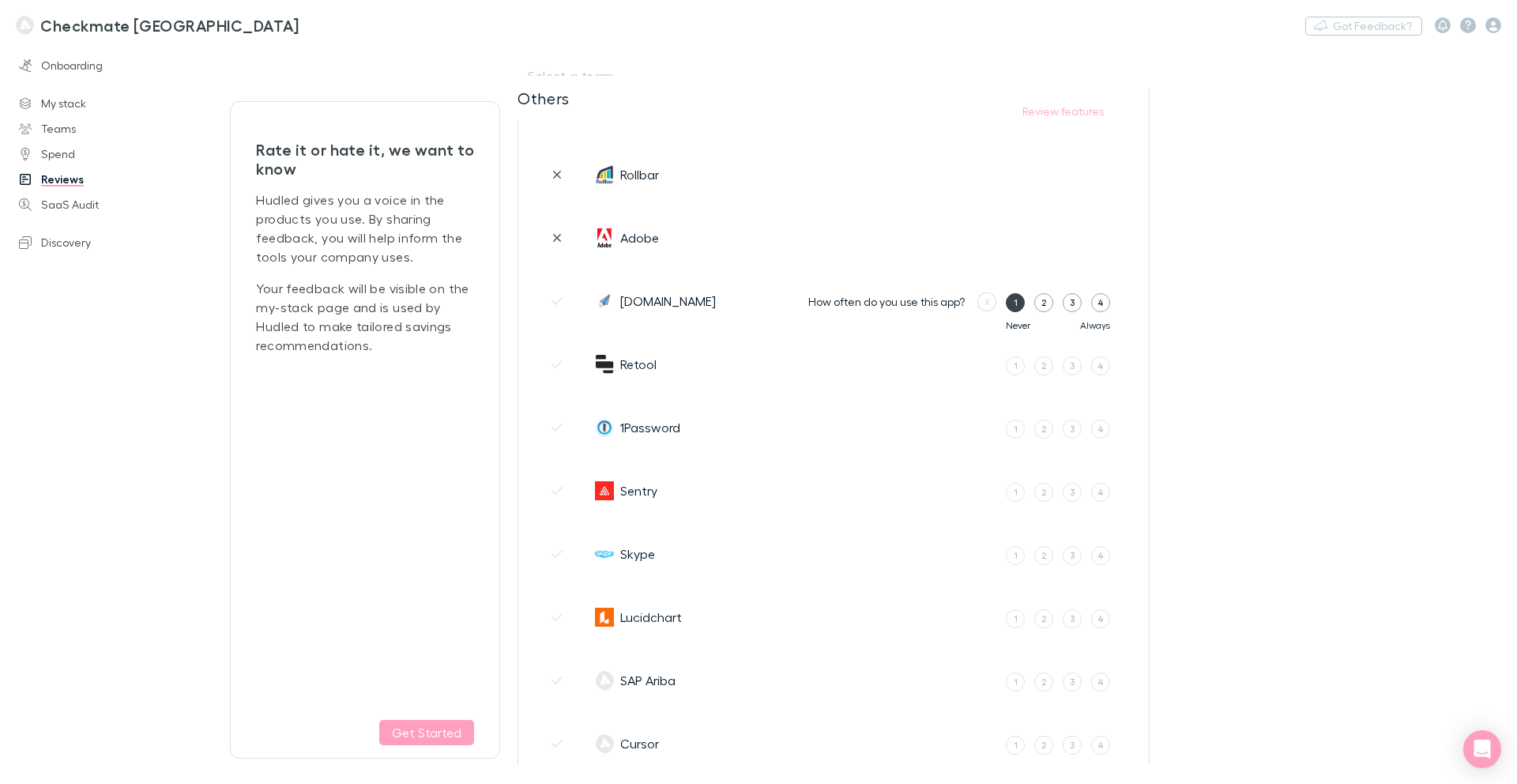
click at [1015, 303] on div "1" at bounding box center [1016, 302] width 4 height 14
click at [0, 0] on input "1" at bounding box center [0, 0] width 0 height 0
click at [1015, 303] on button "No" at bounding box center [1008, 301] width 33 height 19
click at [1014, 365] on div "1" at bounding box center [1016, 368] width 4 height 14
click at [0, 0] on input "1" at bounding box center [0, 0] width 0 height 0
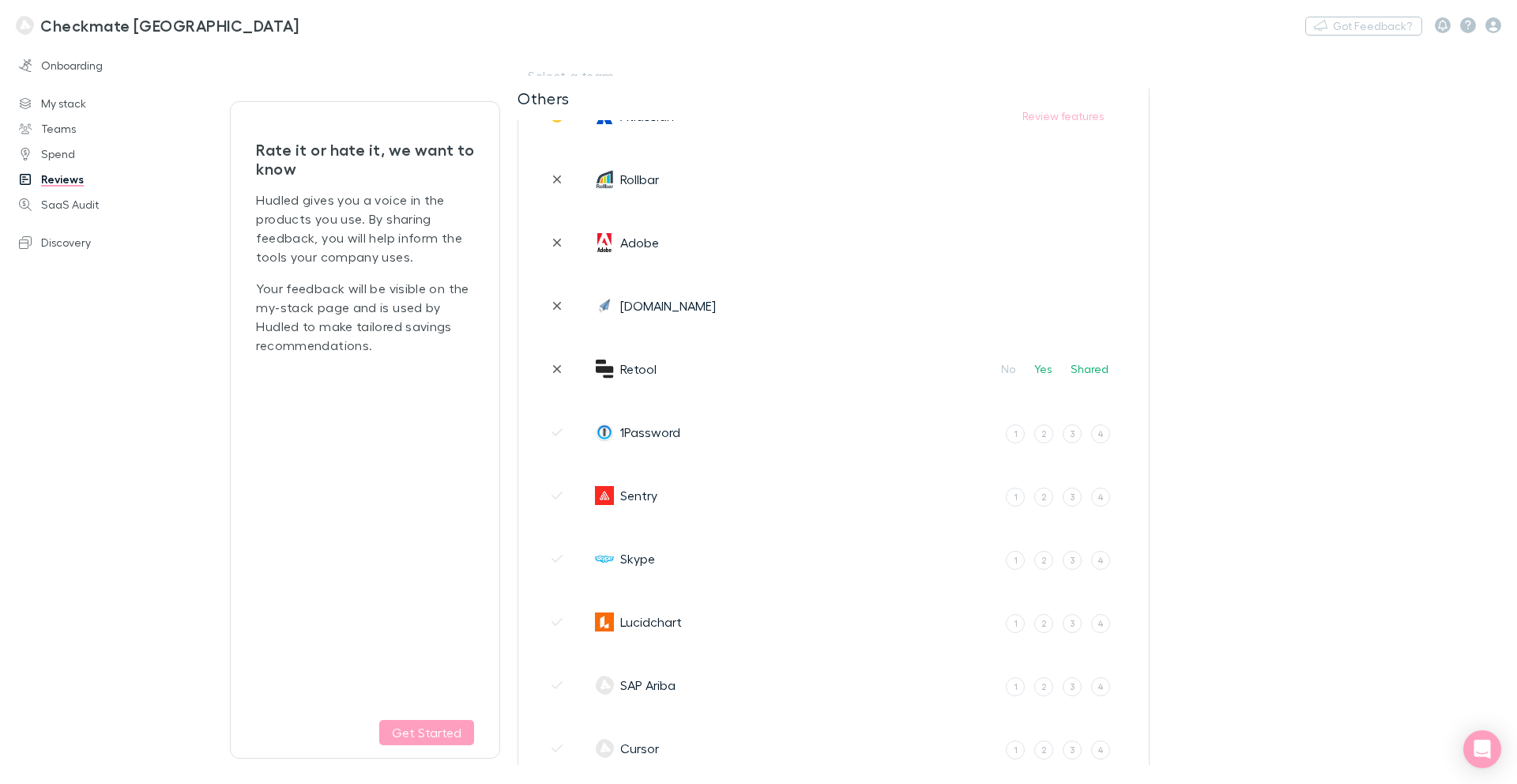
click at [1014, 365] on button "No" at bounding box center [1008, 369] width 33 height 19
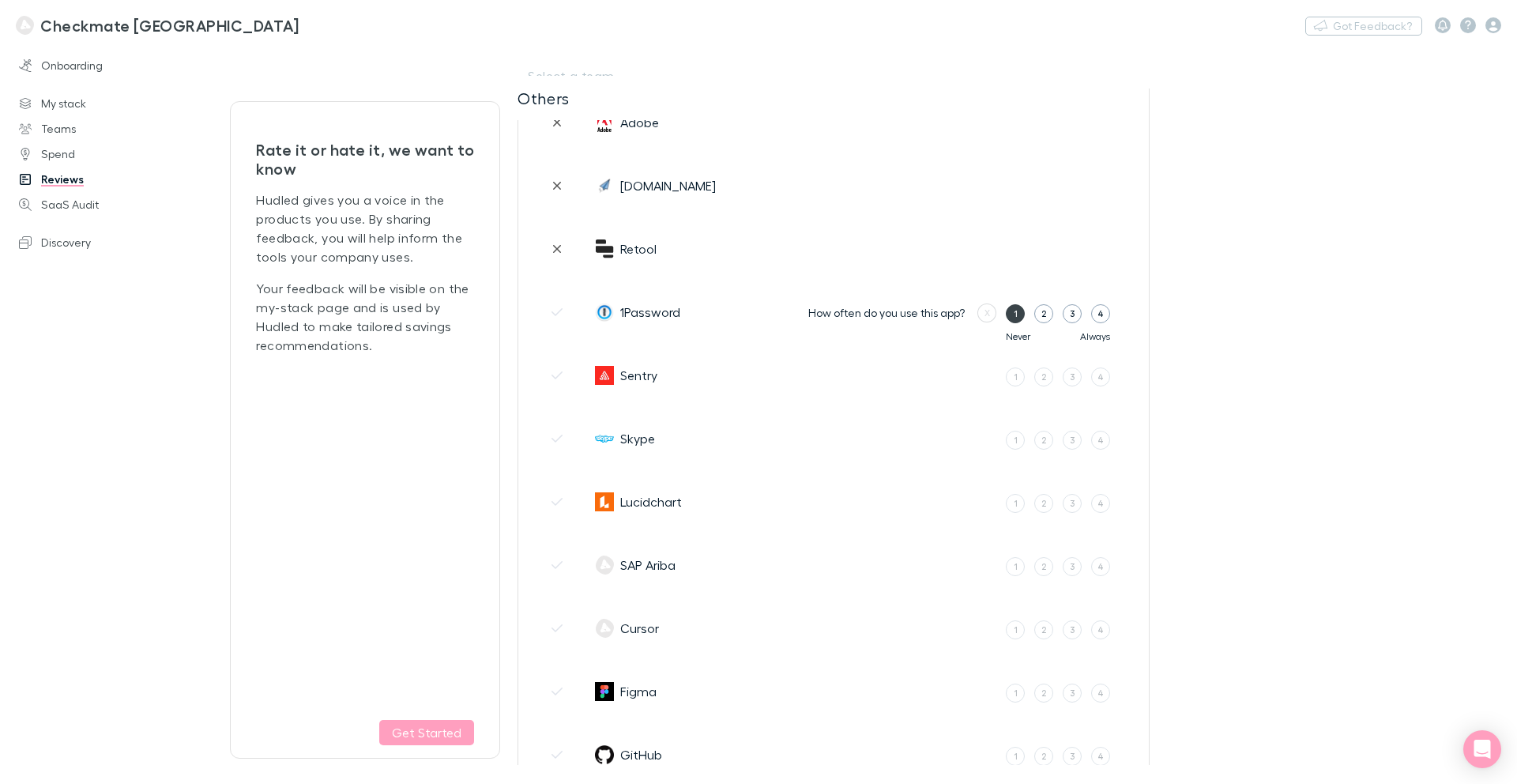
click at [1016, 318] on div "1" at bounding box center [1016, 313] width 4 height 14
click at [0, 0] on input "1" at bounding box center [0, 0] width 0 height 0
click at [1016, 318] on button "No" at bounding box center [1008, 313] width 33 height 19
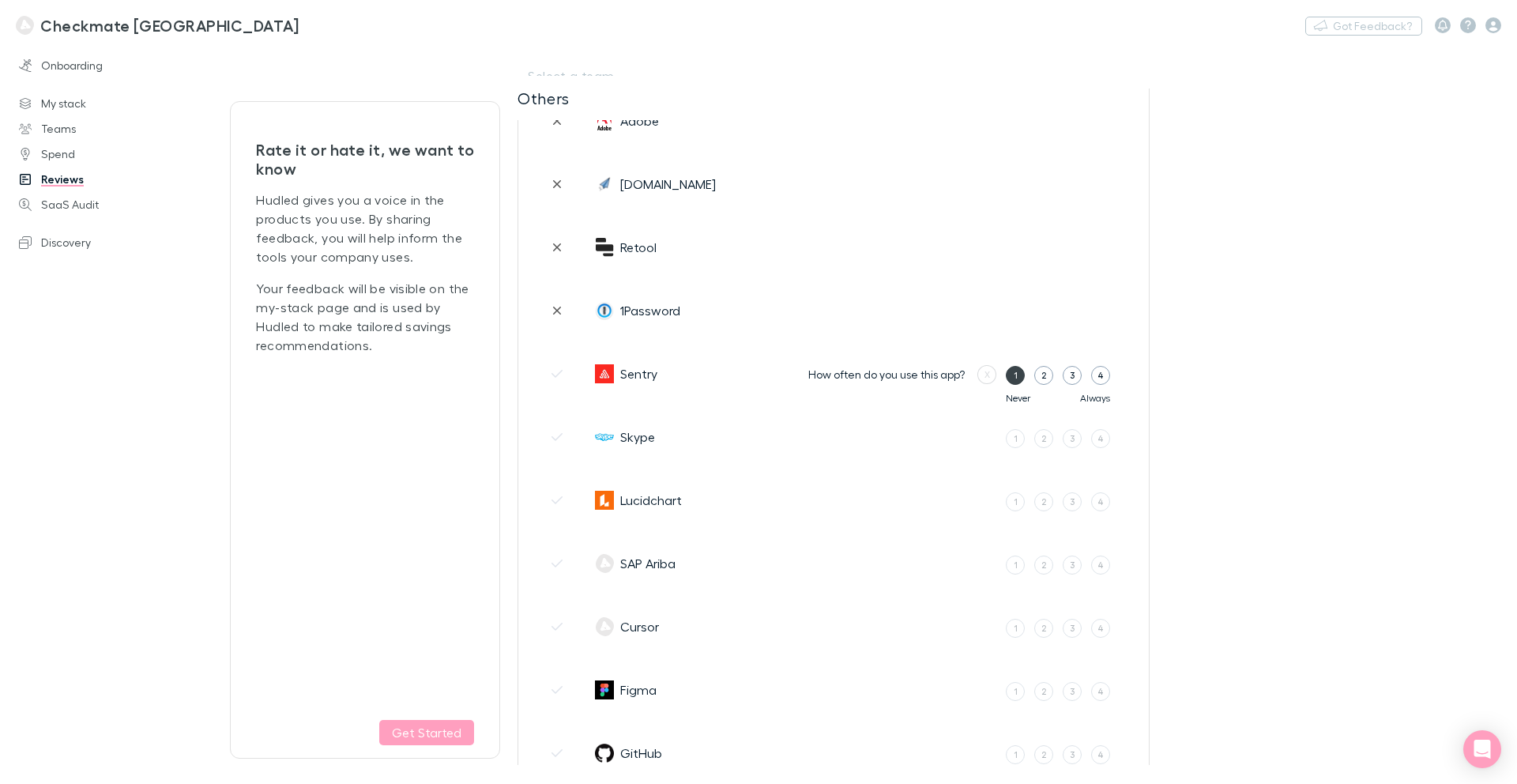
click at [1011, 381] on label "1" at bounding box center [1015, 375] width 19 height 19
click at [0, 0] on input "1" at bounding box center [0, 0] width 0 height 0
click at [1011, 381] on button "No" at bounding box center [1008, 376] width 33 height 19
click at [1009, 435] on label "1" at bounding box center [1015, 439] width 19 height 19
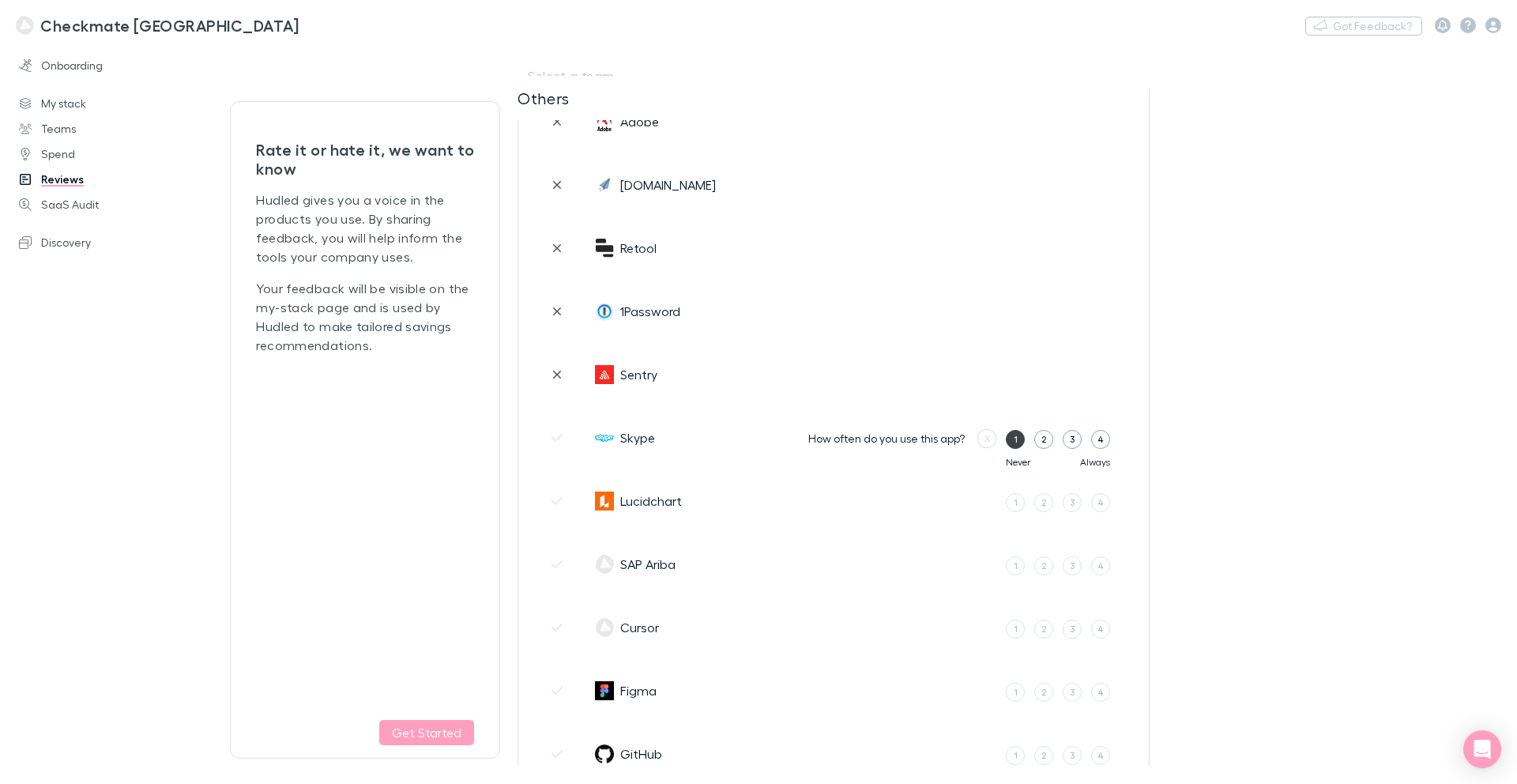
click at [0, 0] on input "1" at bounding box center [0, 0] width 0 height 0
click at [1009, 435] on button "No" at bounding box center [1008, 437] width 33 height 19
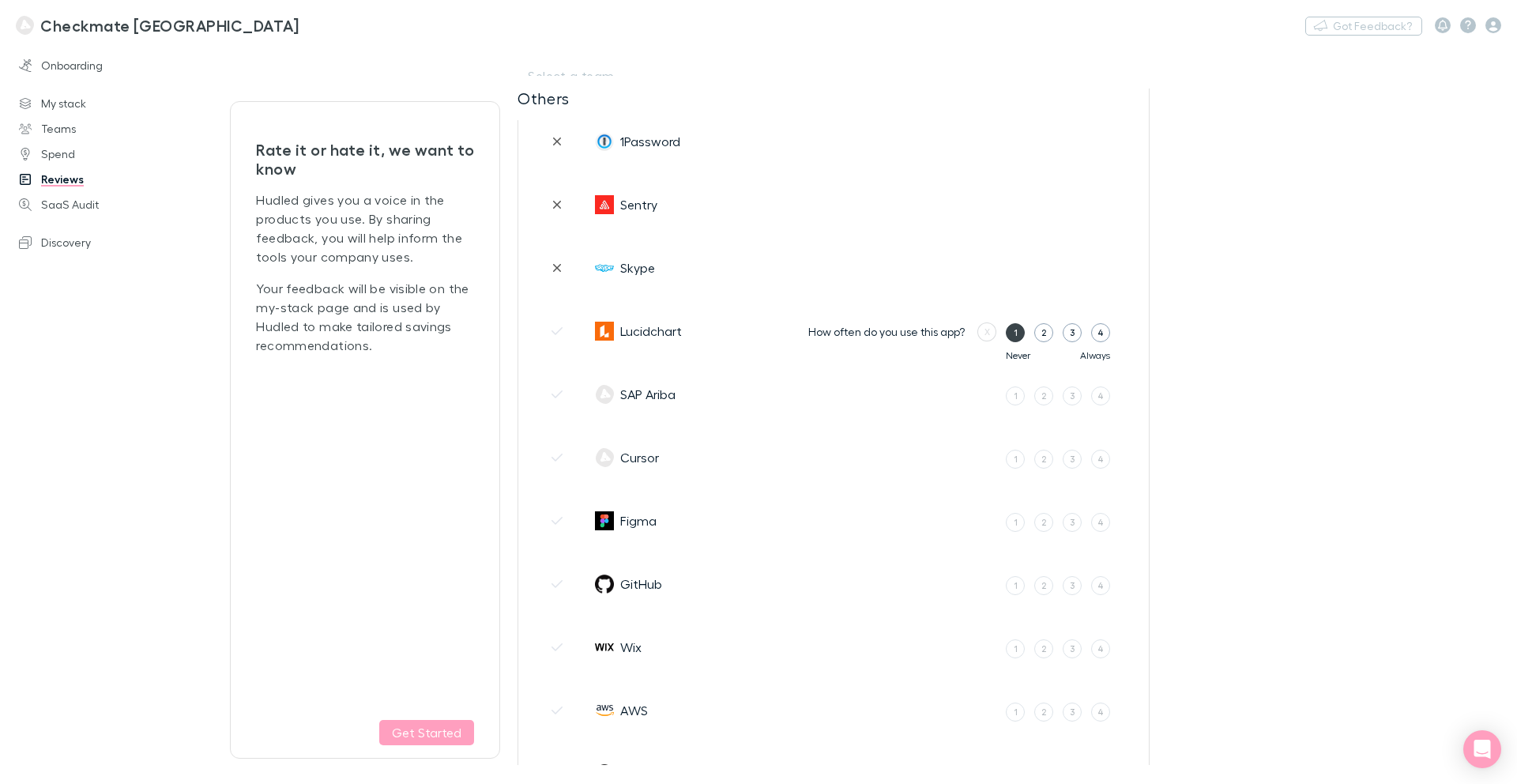
click at [1020, 334] on label "1" at bounding box center [1015, 332] width 19 height 19
click at [0, 0] on input "1" at bounding box center [0, 0] width 0 height 0
click at [1019, 334] on button "No" at bounding box center [1008, 334] width 33 height 19
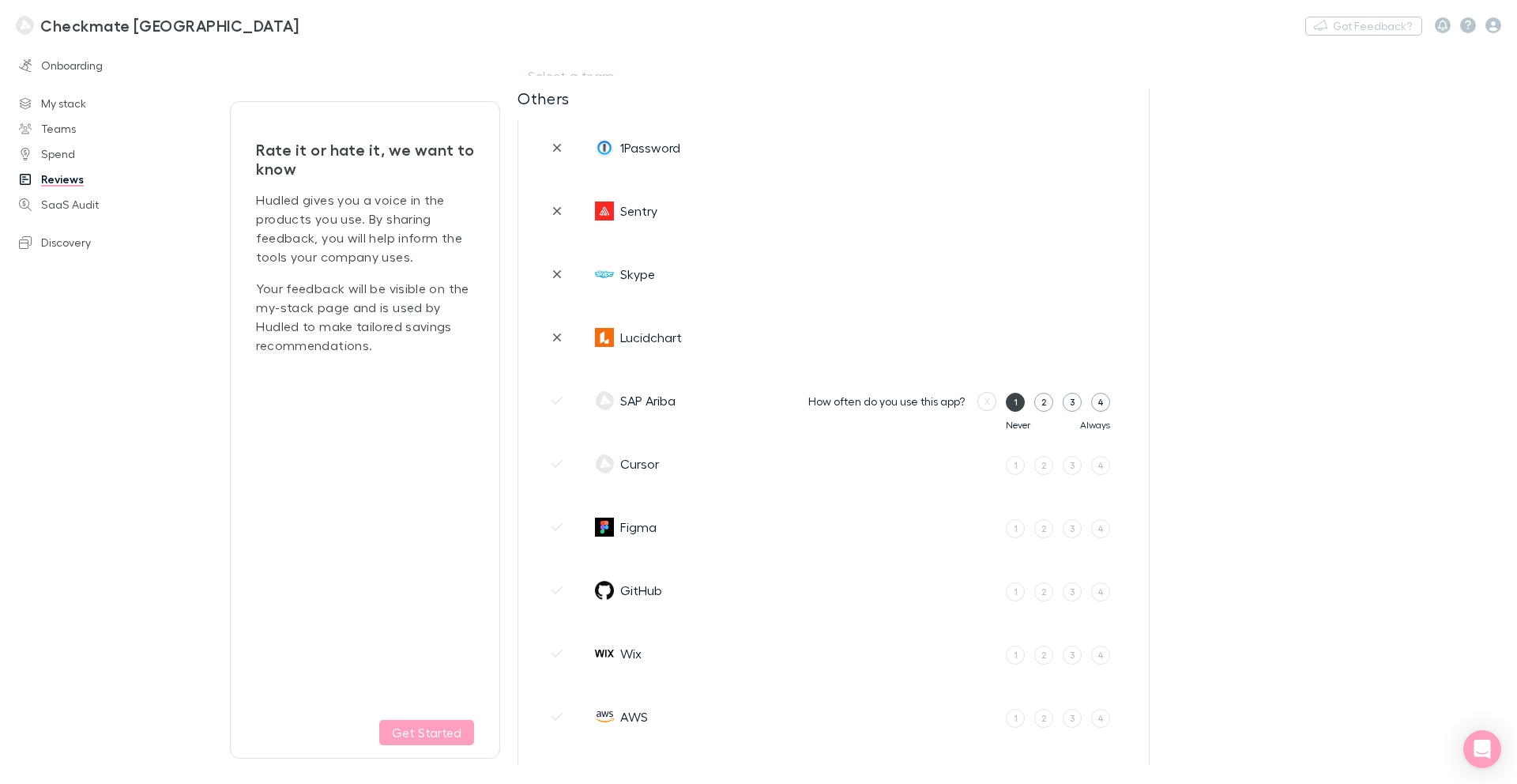
click at [1017, 403] on label "1" at bounding box center [1015, 402] width 19 height 19
click at [0, 0] on input "1" at bounding box center [0, 0] width 0 height 0
click at [1017, 403] on button "No" at bounding box center [1008, 400] width 33 height 19
click at [1017, 466] on label "1" at bounding box center [1015, 466] width 19 height 19
click at [0, 0] on input "1" at bounding box center [0, 0] width 0 height 0
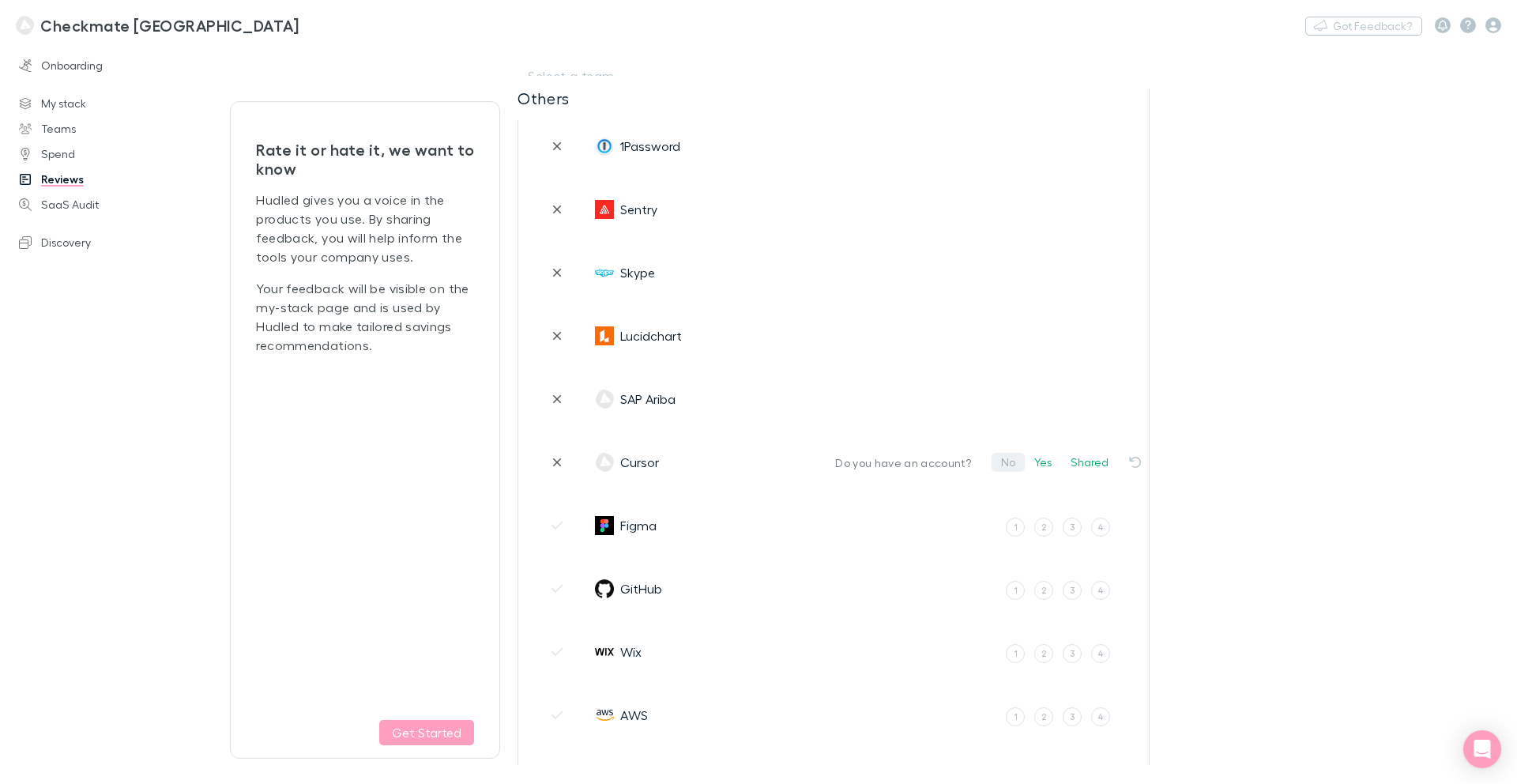
click at [1016, 466] on button "No" at bounding box center [1008, 462] width 33 height 19
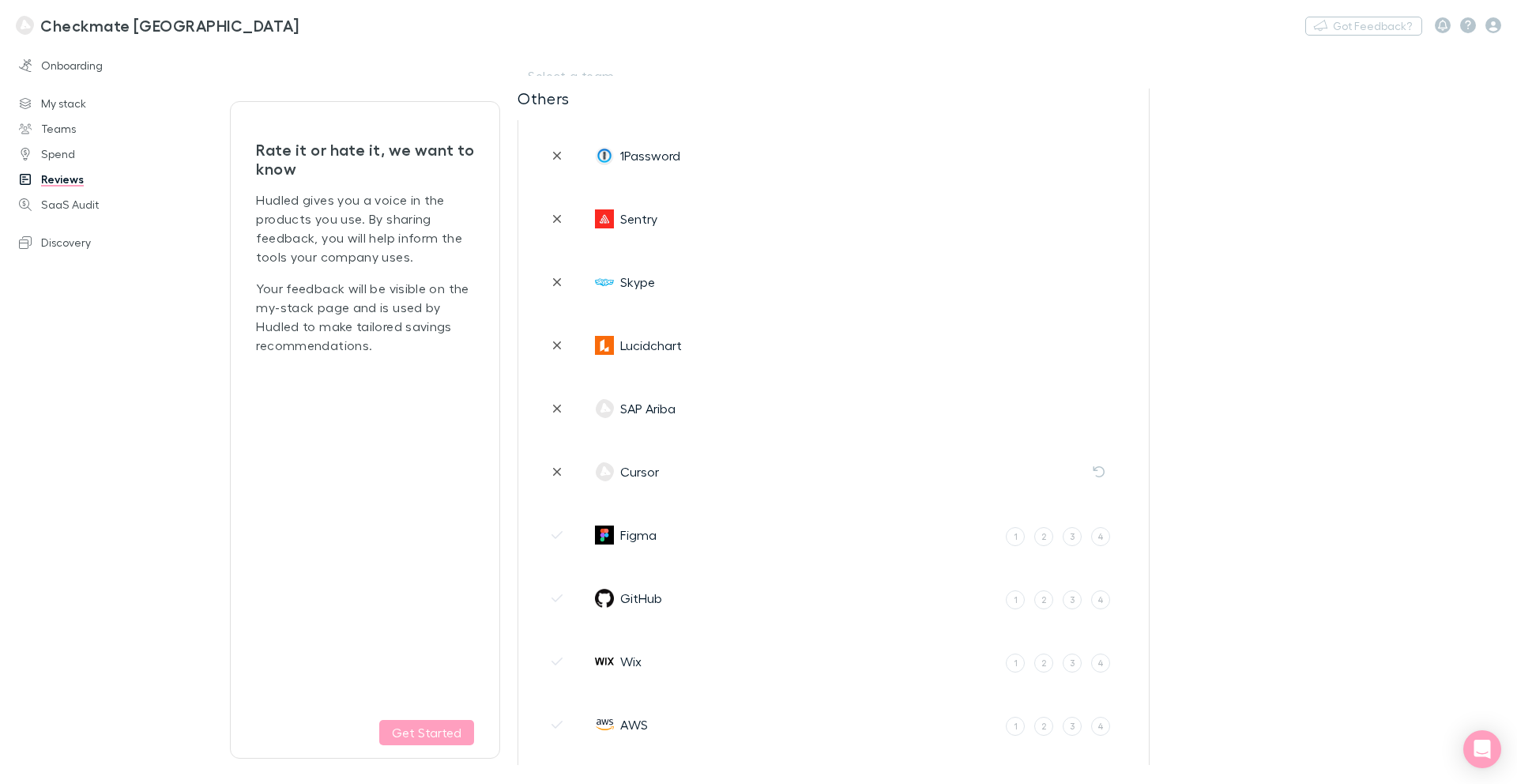
scroll to position [2722, 0]
click at [1072, 541] on div "3" at bounding box center [1072, 537] width 6 height 14
click at [0, 0] on input "3" at bounding box center [0, 0] width 0 height 0
click at [1075, 540] on div "4" at bounding box center [1075, 537] width 6 height 14
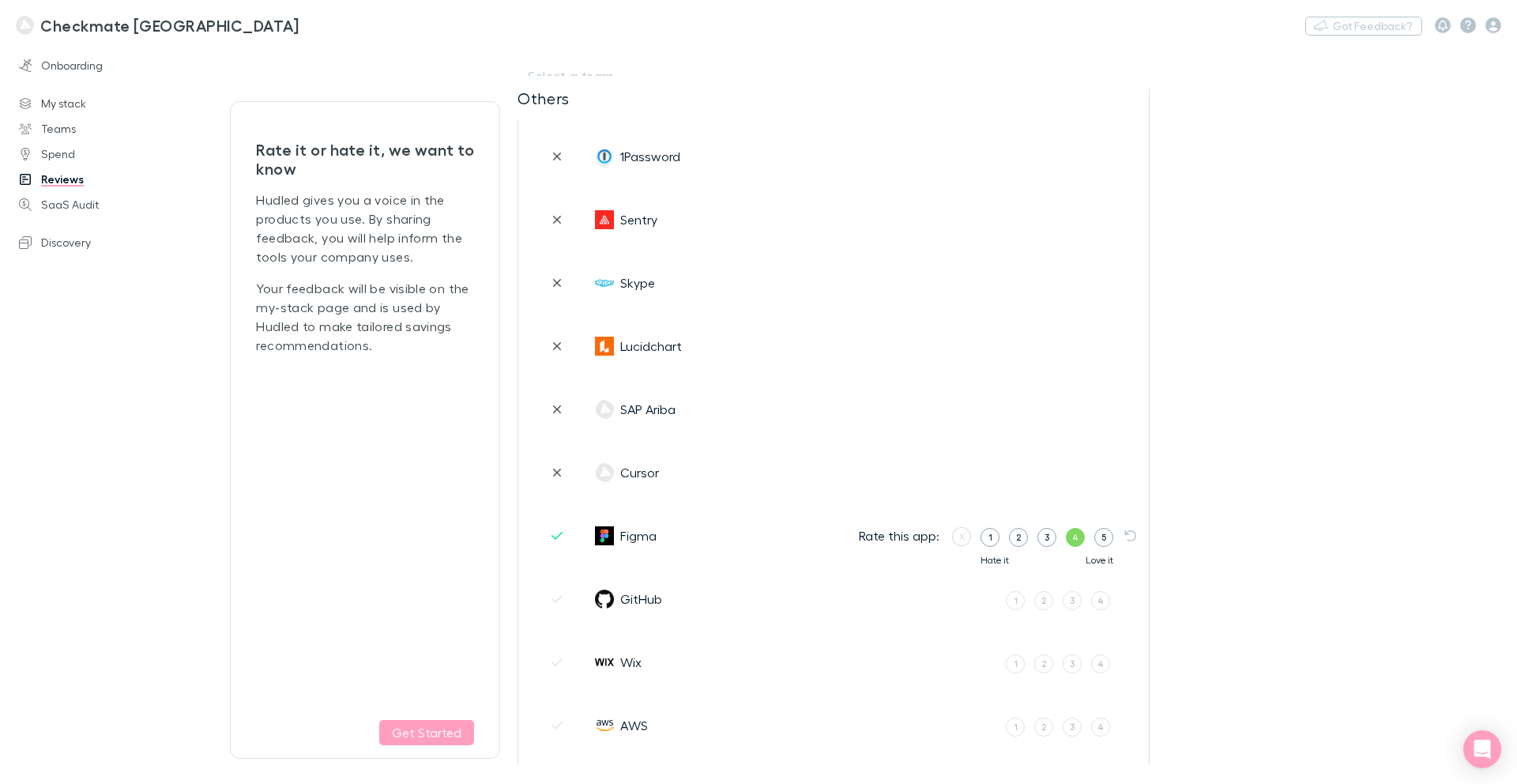
click at [0, 0] on input "4" at bounding box center [0, 0] width 0 height 0
click at [1019, 539] on button "Own user" at bounding box center [1027, 535] width 68 height 19
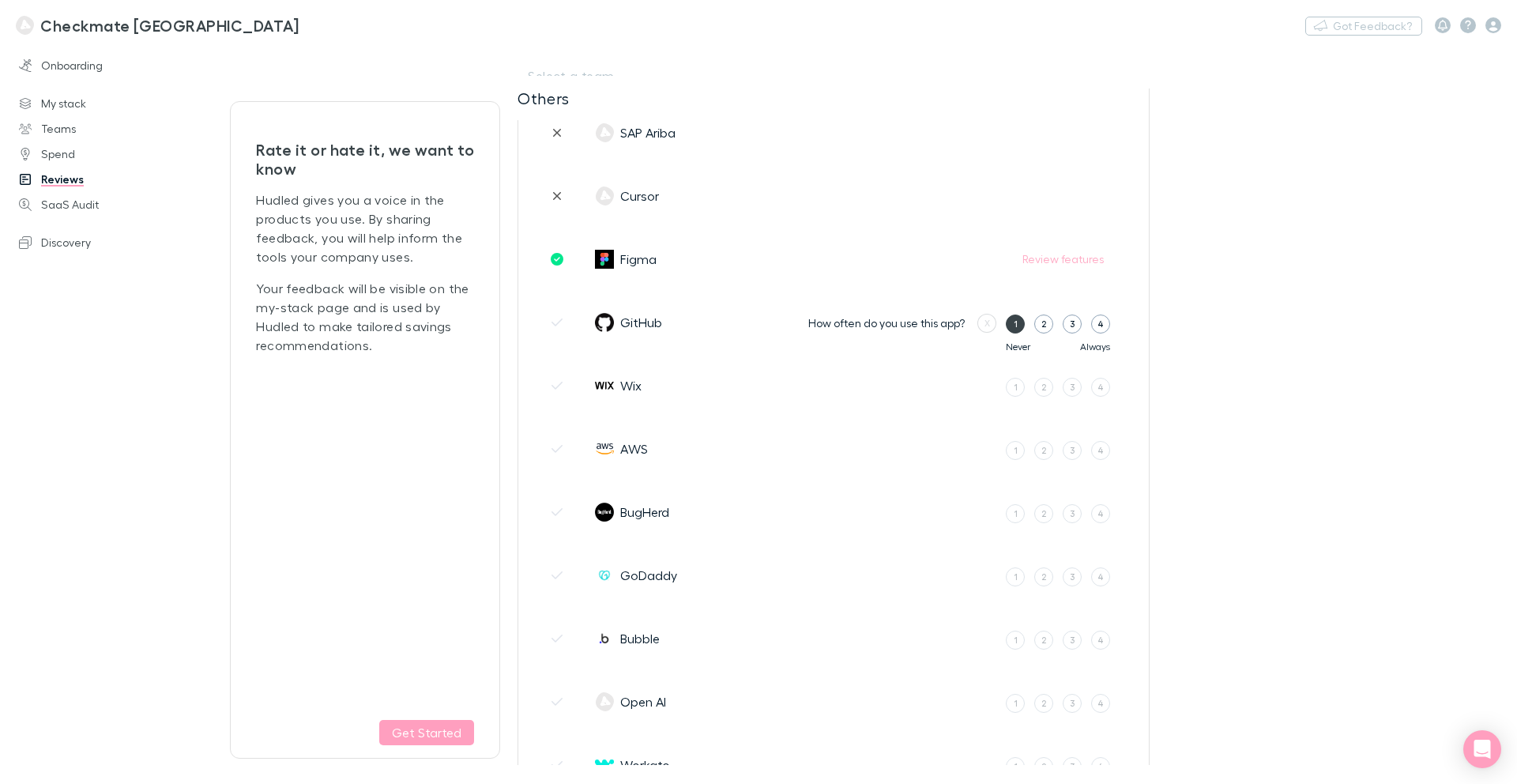
click at [1014, 329] on div "1" at bounding box center [1016, 323] width 4 height 14
click at [0, 0] on input "1" at bounding box center [0, 0] width 0 height 0
click at [1014, 329] on button "No" at bounding box center [1008, 325] width 33 height 19
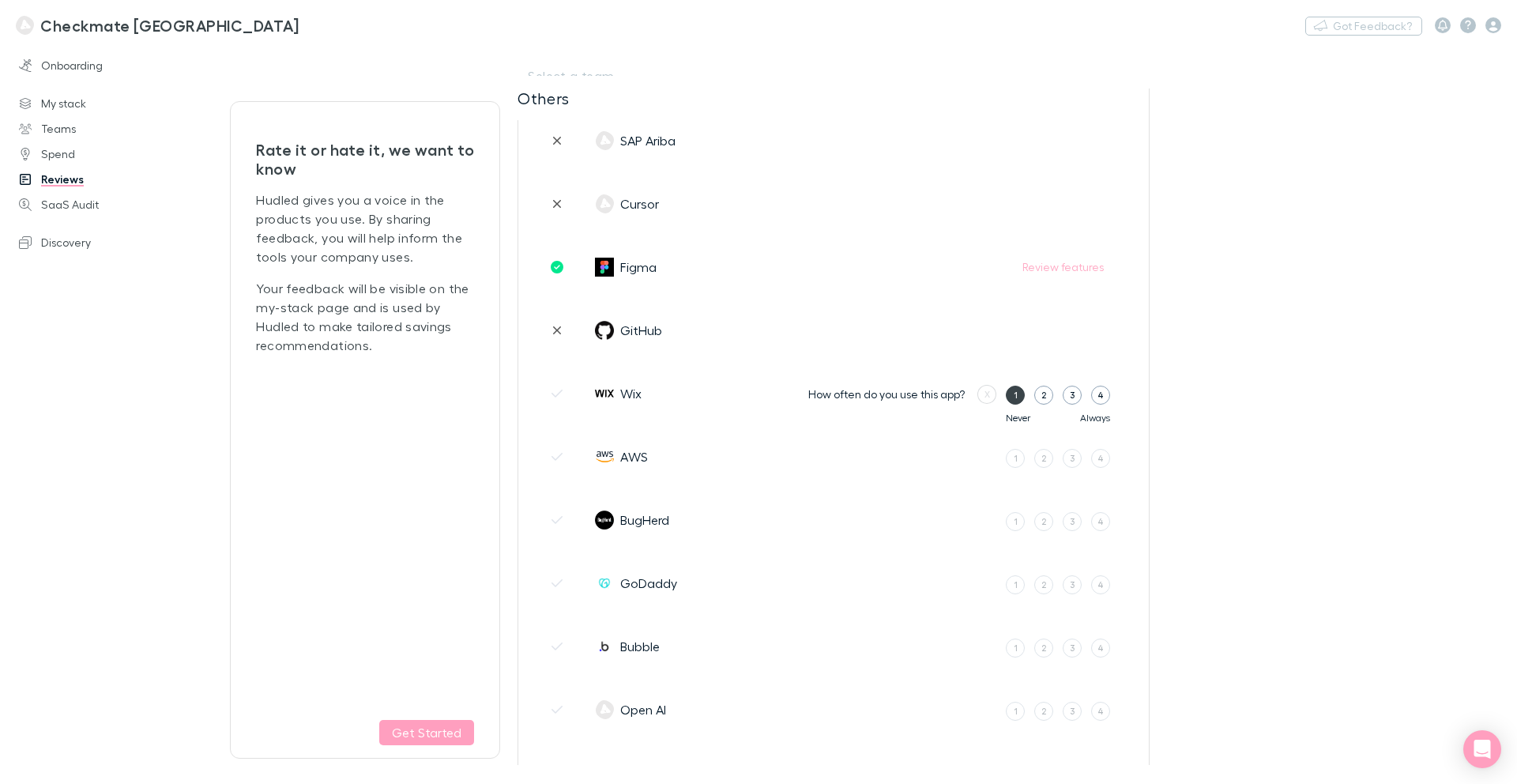
click at [1018, 394] on label "1" at bounding box center [1015, 394] width 19 height 19
click at [0, 0] on input "1" at bounding box center [0, 0] width 0 height 0
click at [1018, 394] on button "No" at bounding box center [1008, 396] width 33 height 19
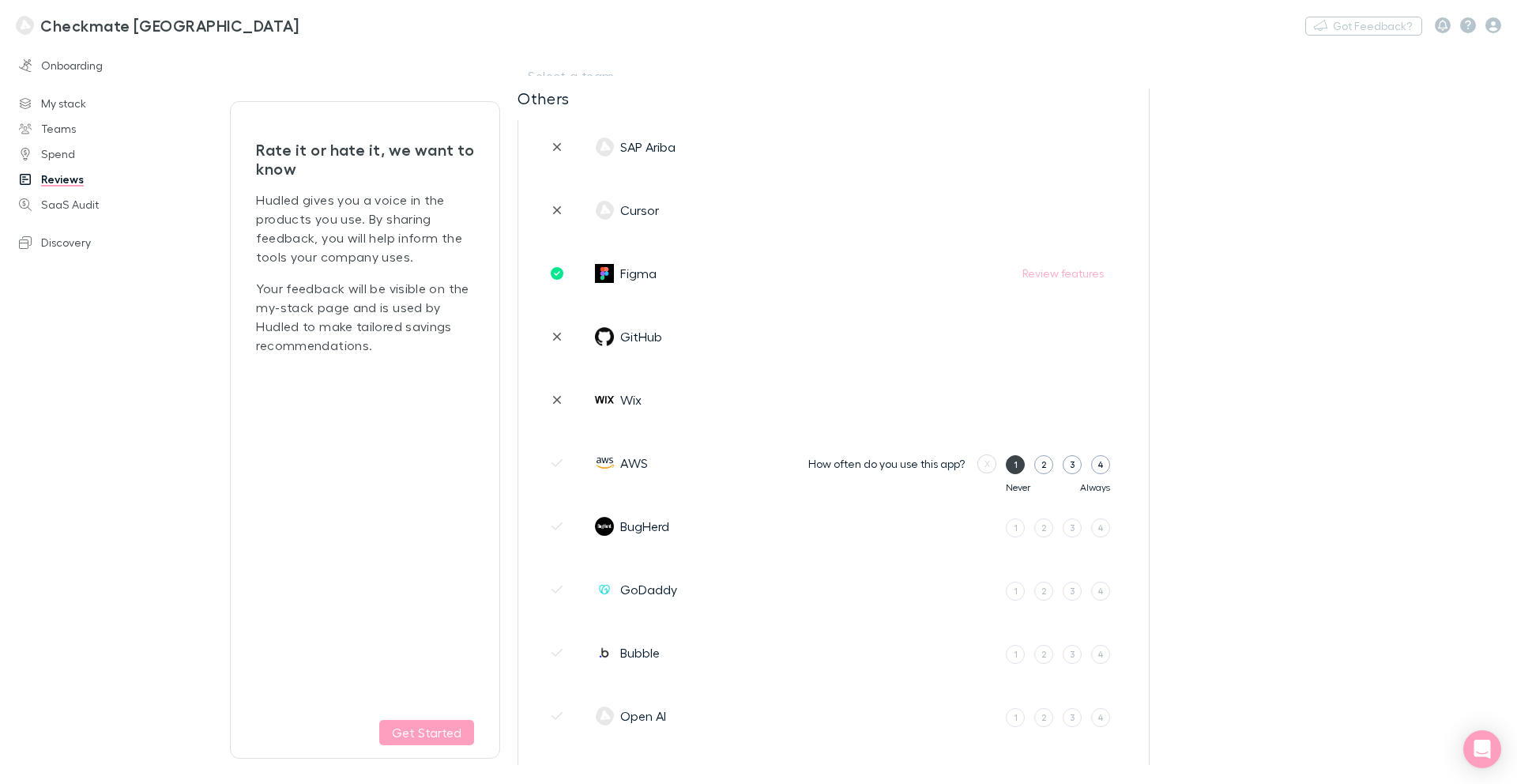
click at [1017, 464] on label "1" at bounding box center [1015, 464] width 19 height 19
click at [0, 0] on input "1" at bounding box center [0, 0] width 0 height 0
click at [1016, 464] on button "No" at bounding box center [1008, 462] width 33 height 19
click at [1008, 529] on label "1" at bounding box center [1015, 527] width 19 height 19
click at [0, 0] on input "1" at bounding box center [0, 0] width 0 height 0
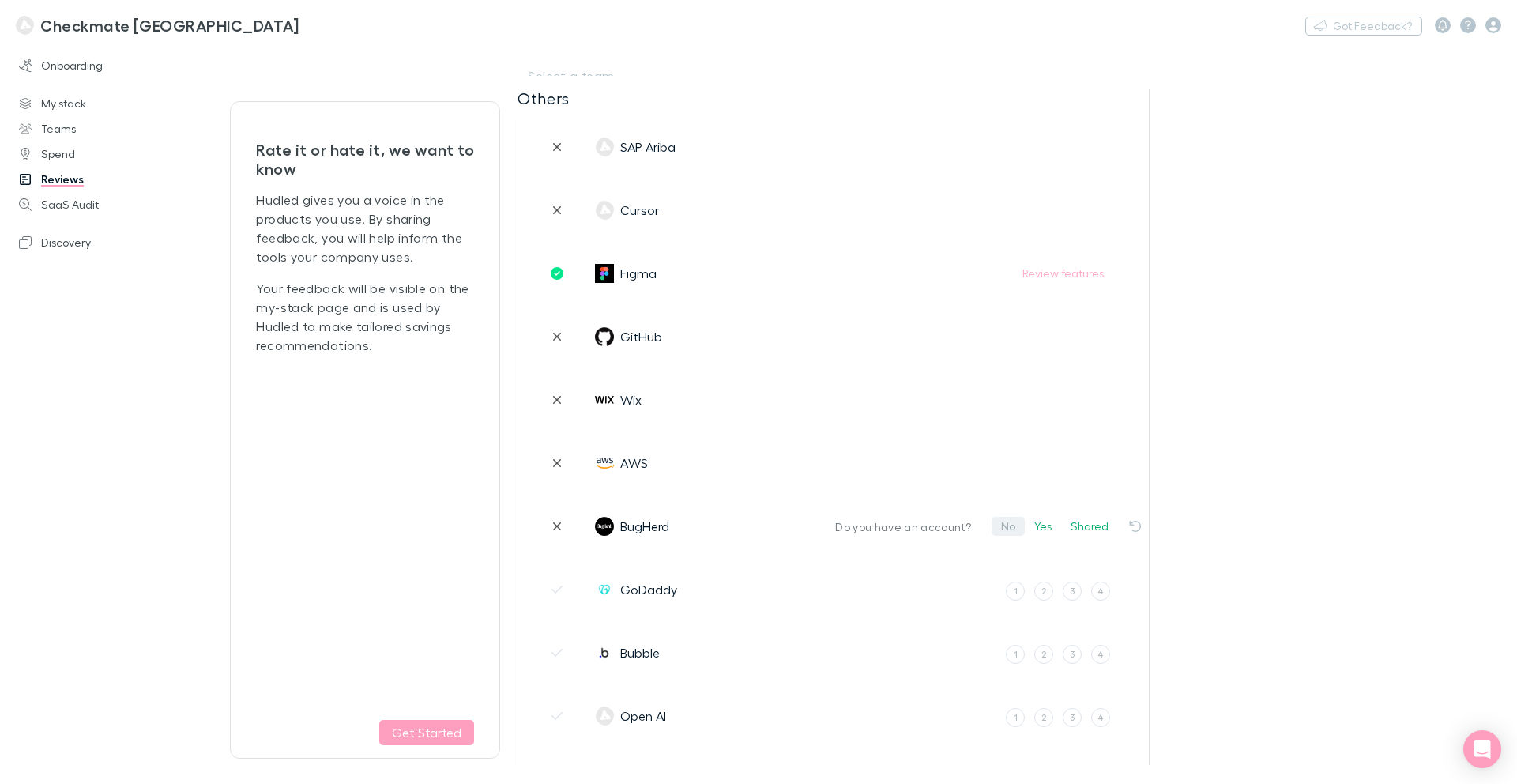
click at [1009, 529] on button "No" at bounding box center [1008, 525] width 33 height 19
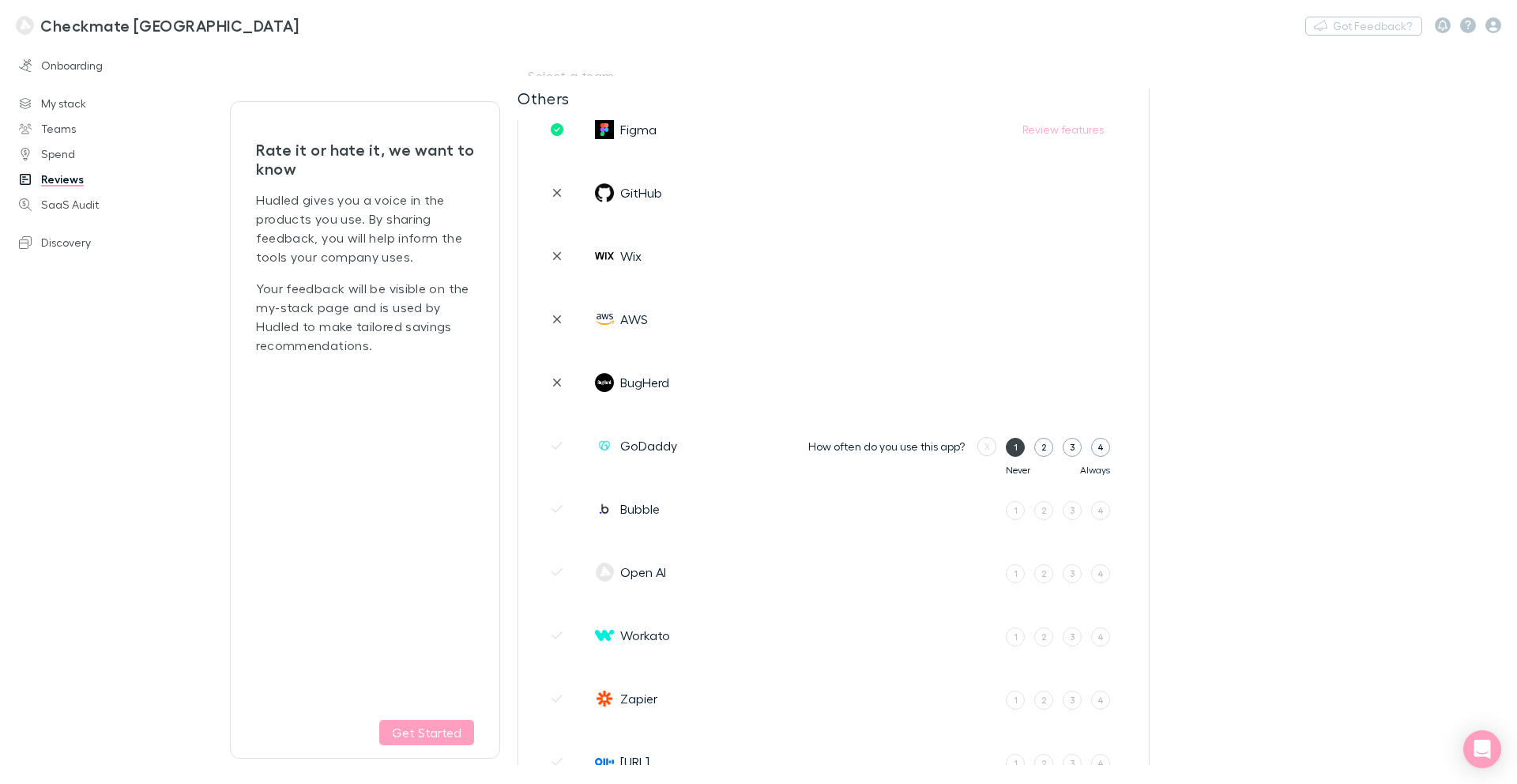
click at [1011, 442] on label "1" at bounding box center [1015, 446] width 19 height 19
click at [0, 0] on input "1" at bounding box center [0, 0] width 0 height 0
click at [1012, 444] on button "No" at bounding box center [1008, 445] width 33 height 19
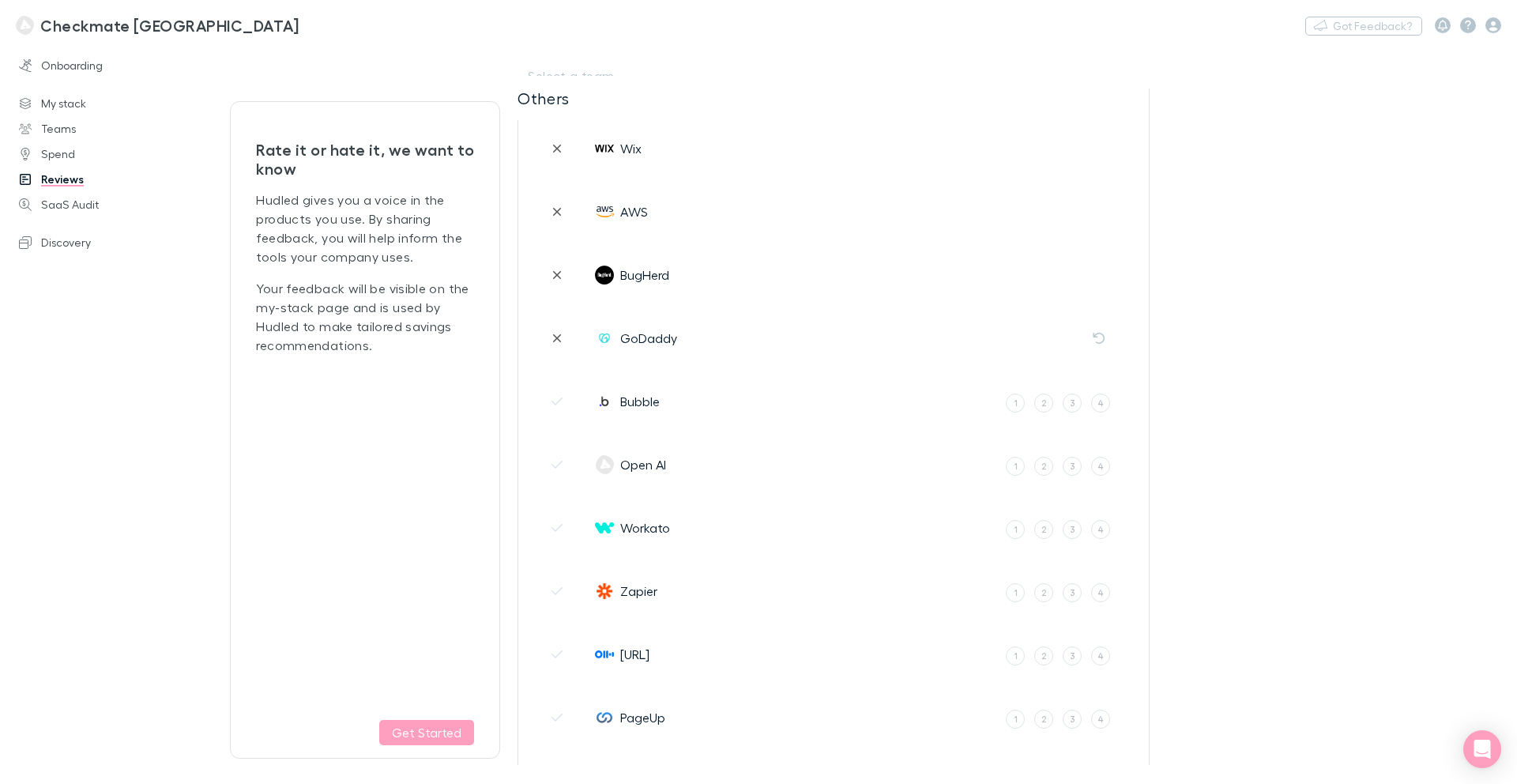
scroll to position [3237, 0]
click at [1012, 403] on label "1" at bounding box center [1015, 402] width 19 height 19
click at [0, 0] on input "1" at bounding box center [0, 0] width 0 height 0
click at [1012, 403] on button "No" at bounding box center [1008, 400] width 33 height 19
click at [1020, 466] on label "1" at bounding box center [1015, 465] width 19 height 19
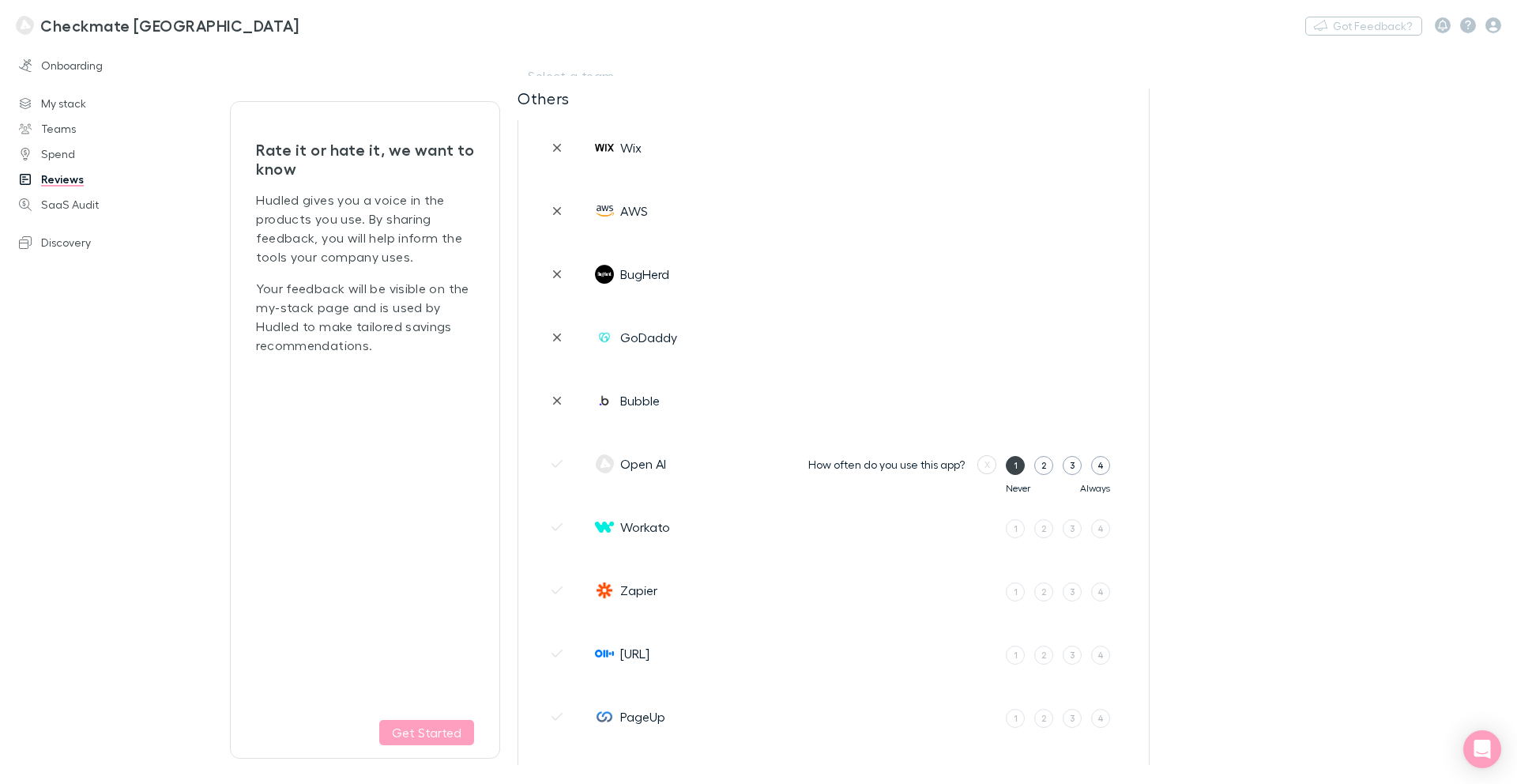
click at [0, 0] on input "1" at bounding box center [0, 0] width 0 height 0
click at [1020, 466] on button "No" at bounding box center [1008, 463] width 33 height 19
click at [1012, 523] on label "1" at bounding box center [1015, 528] width 19 height 19
click at [0, 0] on input "1" at bounding box center [0, 0] width 0 height 0
click at [1011, 528] on button "No" at bounding box center [1008, 526] width 33 height 19
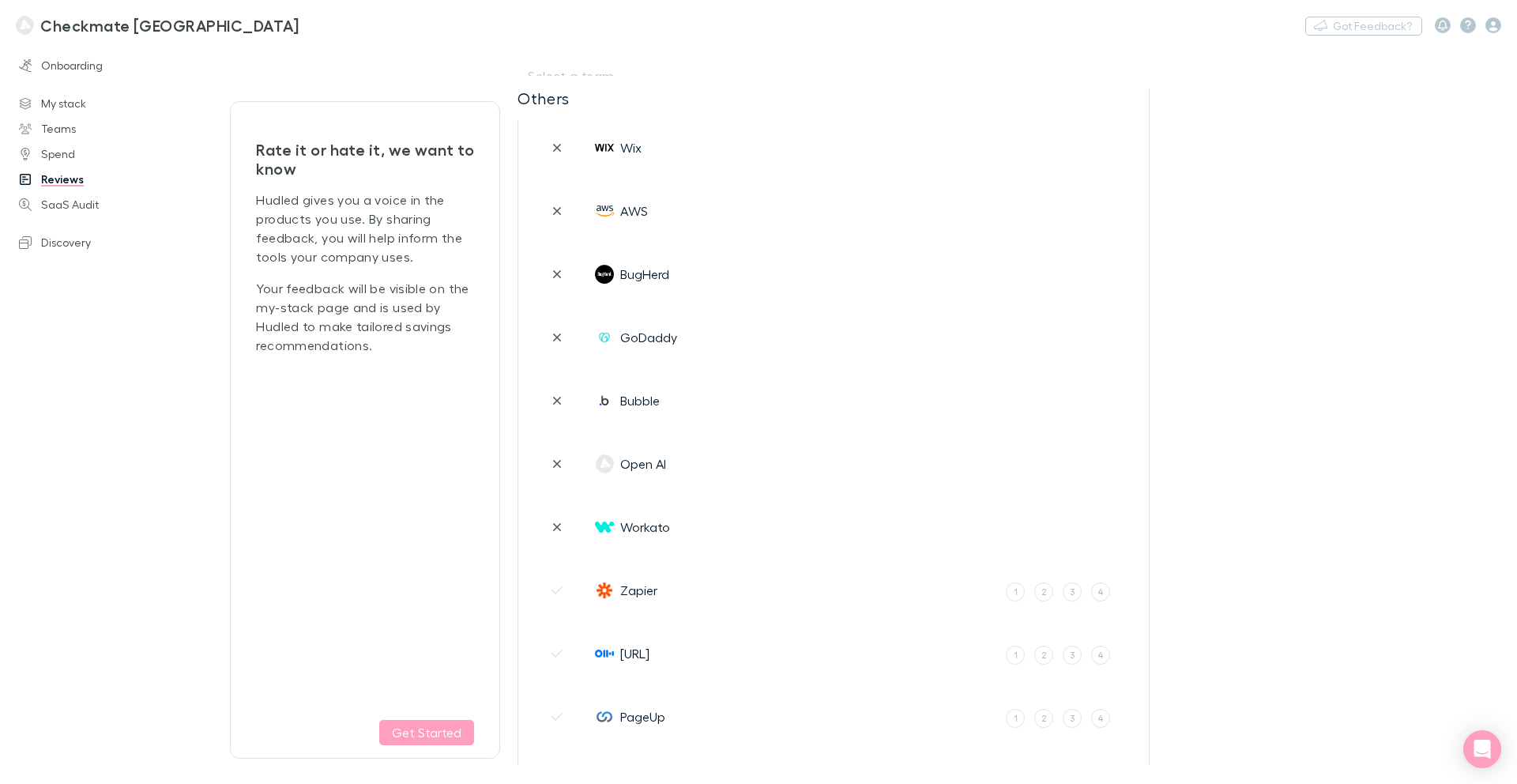
scroll to position [3374, 0]
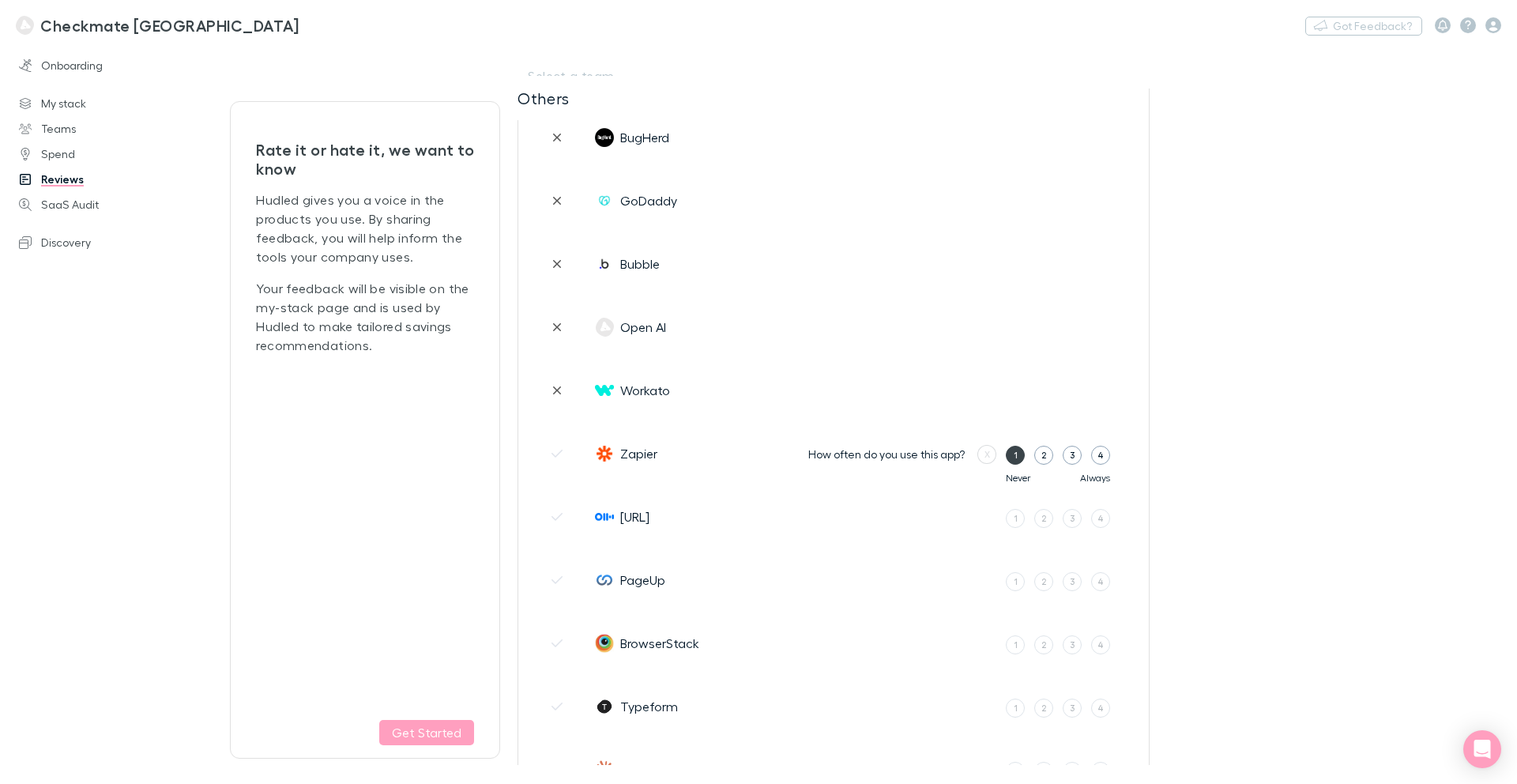
click at [1008, 452] on label "1" at bounding box center [1015, 454] width 19 height 19
click at [0, 0] on input "1" at bounding box center [0, 0] width 0 height 0
click at [1013, 454] on button "No" at bounding box center [1008, 453] width 33 height 19
click at [1016, 508] on label "1" at bounding box center [1015, 517] width 19 height 19
click at [0, 0] on input "1" at bounding box center [0, 0] width 0 height 0
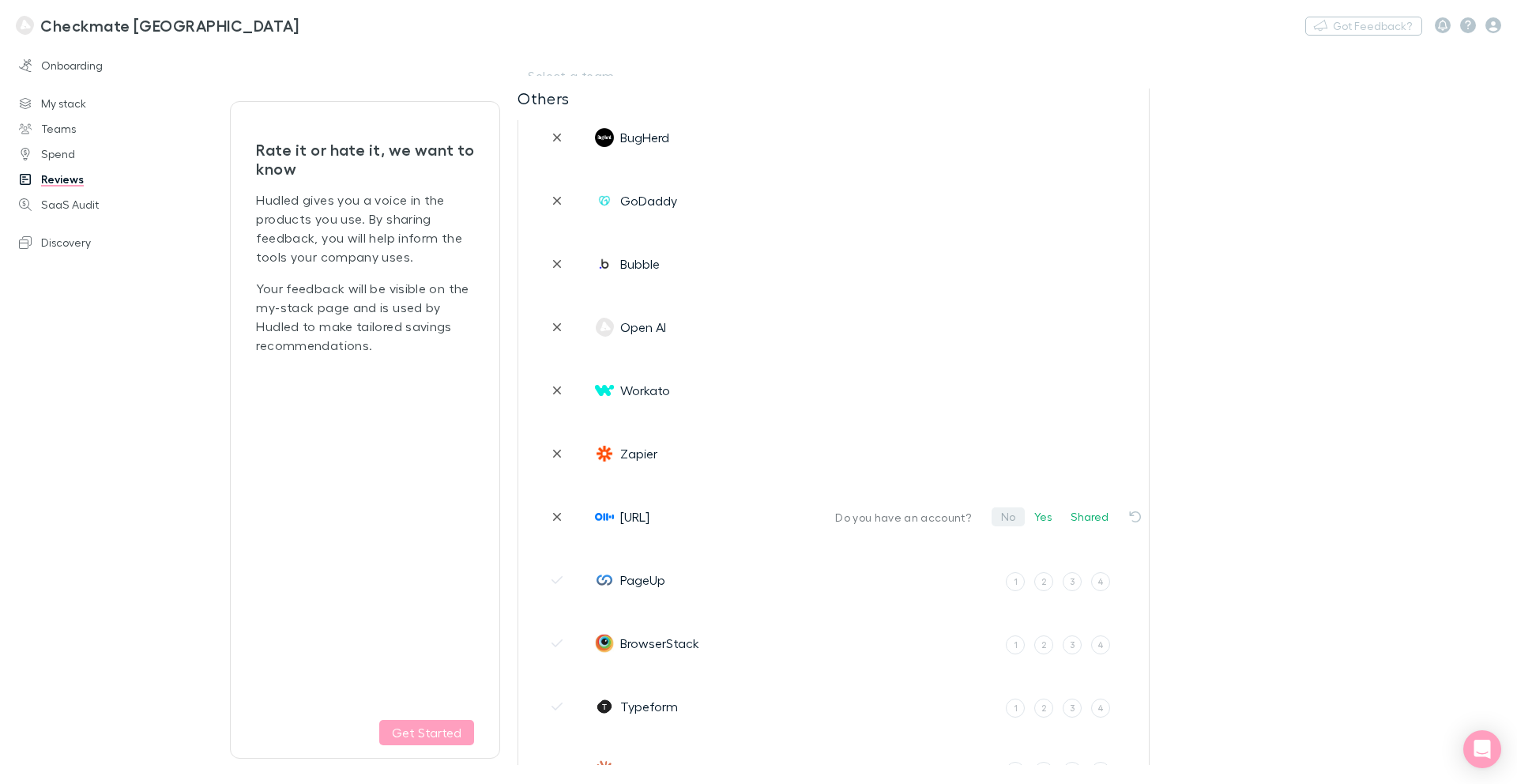
click at [1012, 517] on button "No" at bounding box center [1008, 516] width 33 height 19
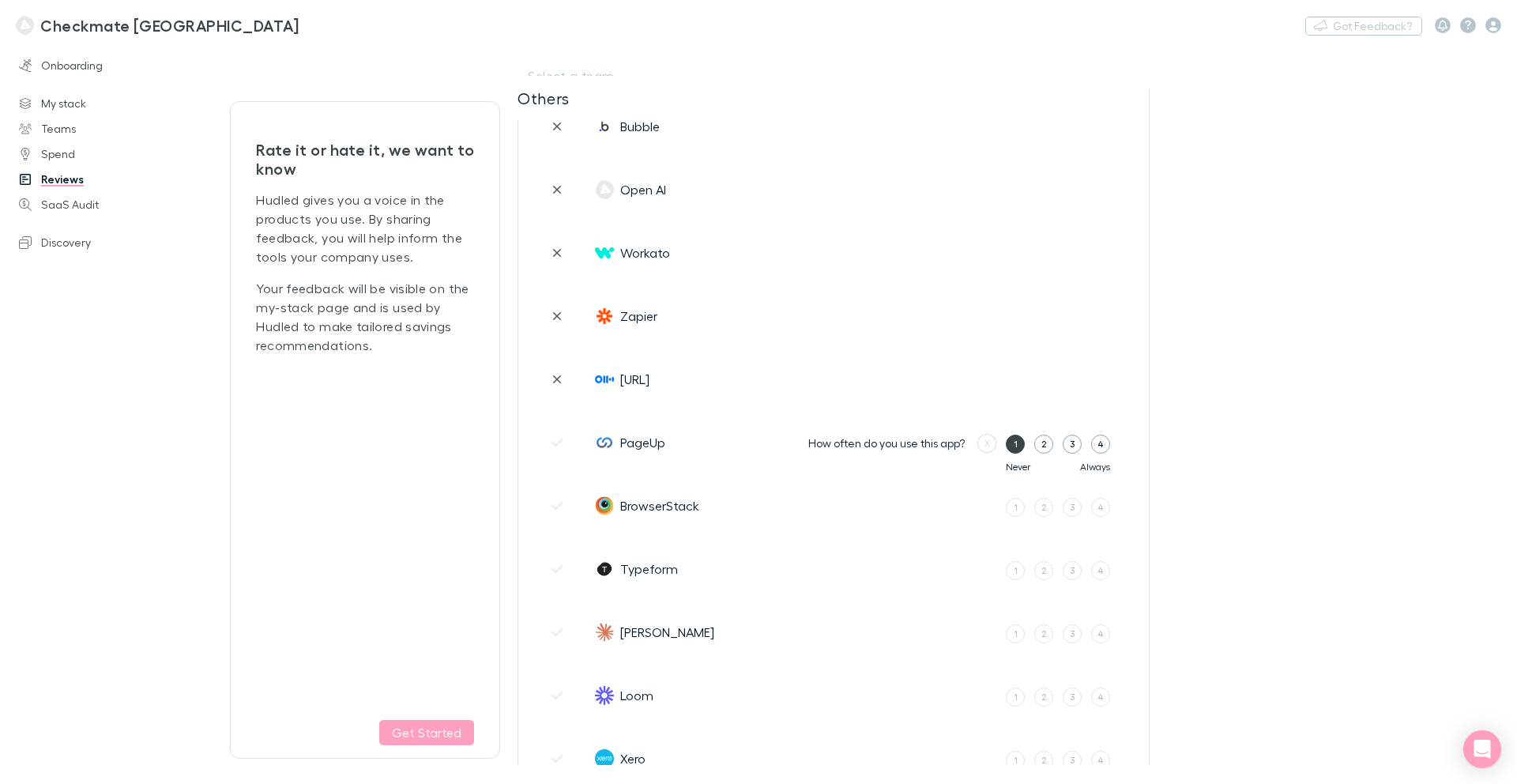
click at [1011, 448] on label "1" at bounding box center [1015, 444] width 19 height 19
click at [0, 0] on input "1" at bounding box center [0, 0] width 0 height 0
click at [1011, 448] on button "No" at bounding box center [1008, 442] width 33 height 19
click at [1012, 514] on label "1" at bounding box center [1015, 507] width 19 height 19
click at [0, 0] on input "1" at bounding box center [0, 0] width 0 height 0
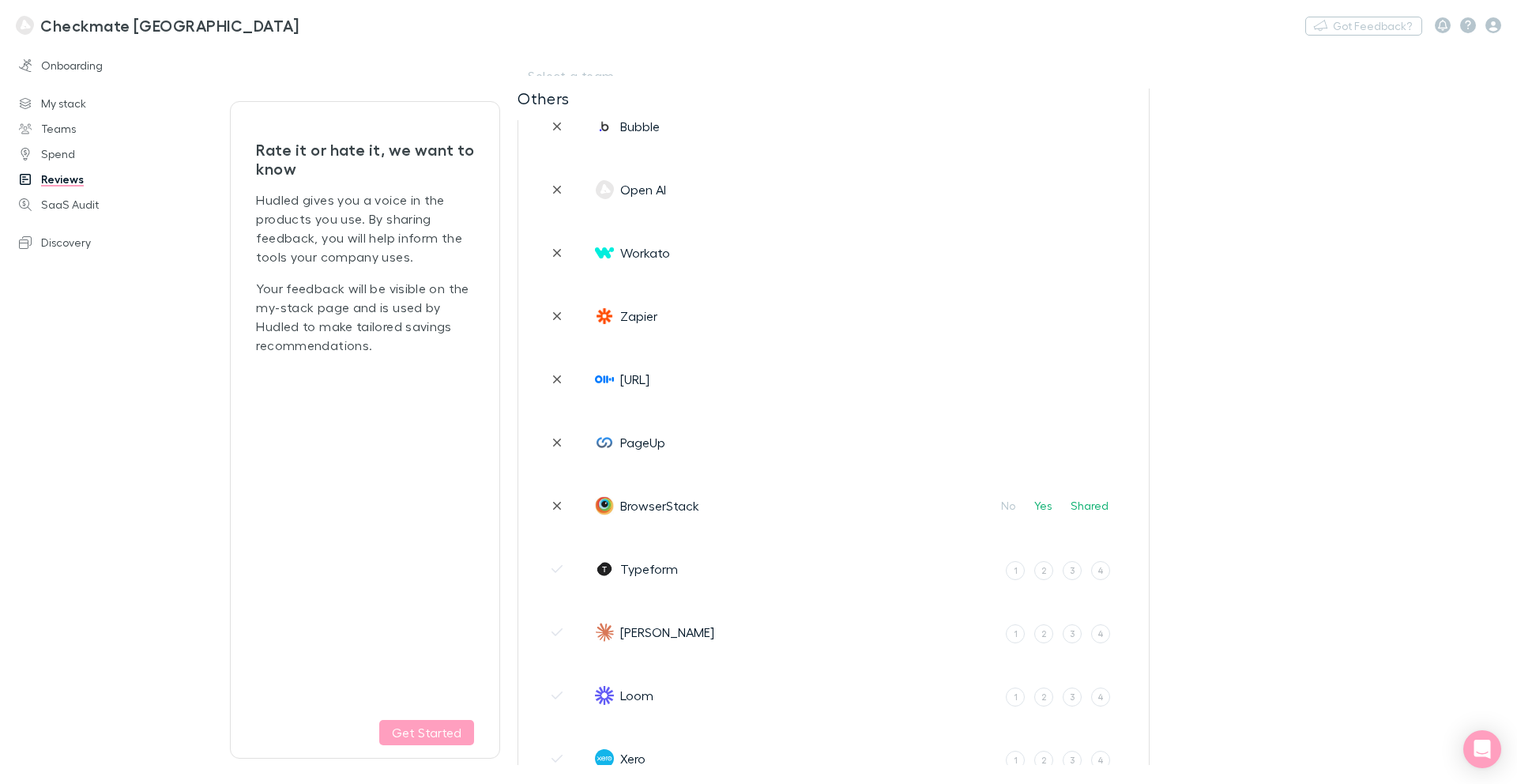
click at [1013, 509] on button "No" at bounding box center [1008, 505] width 33 height 19
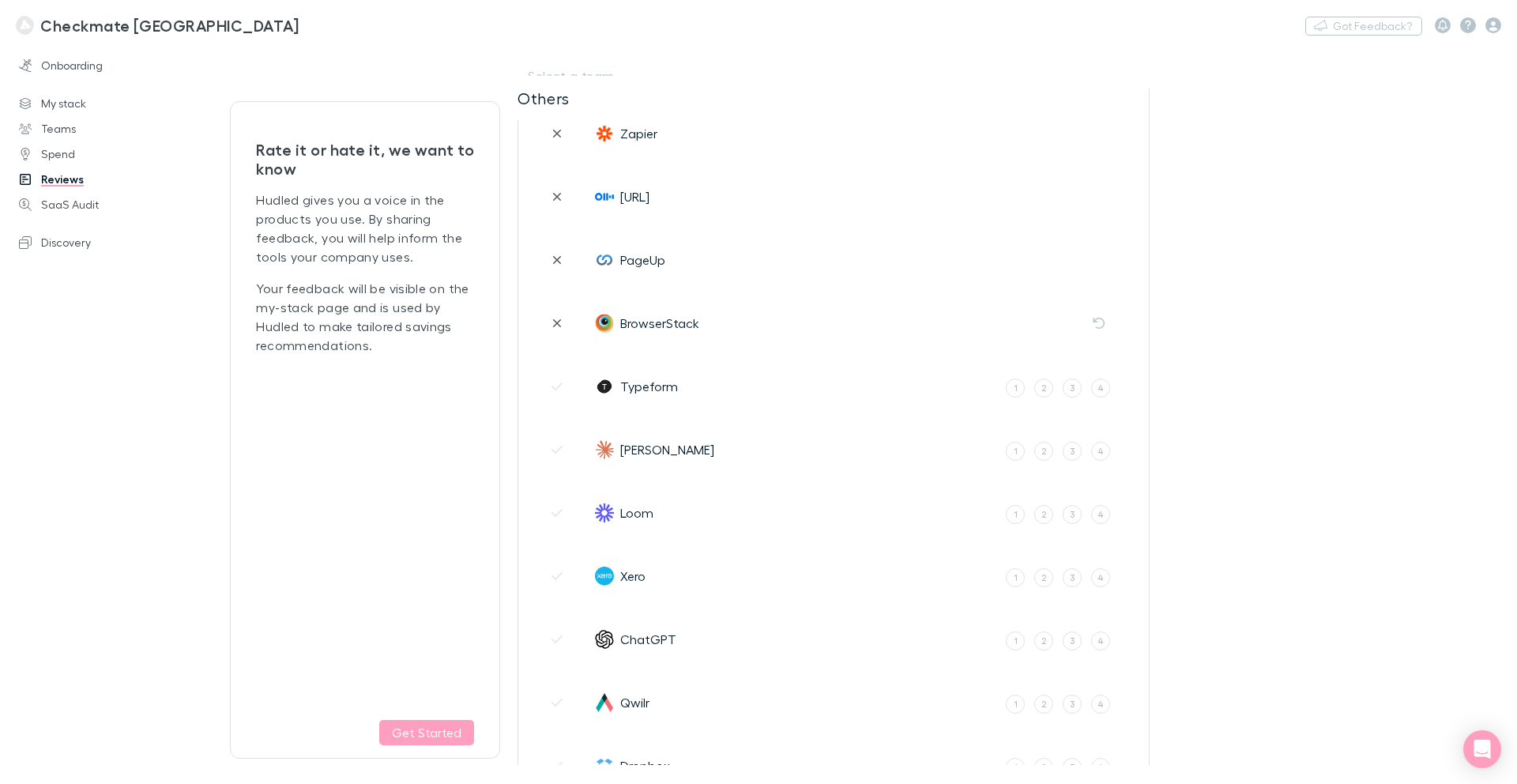
scroll to position [3704, 0]
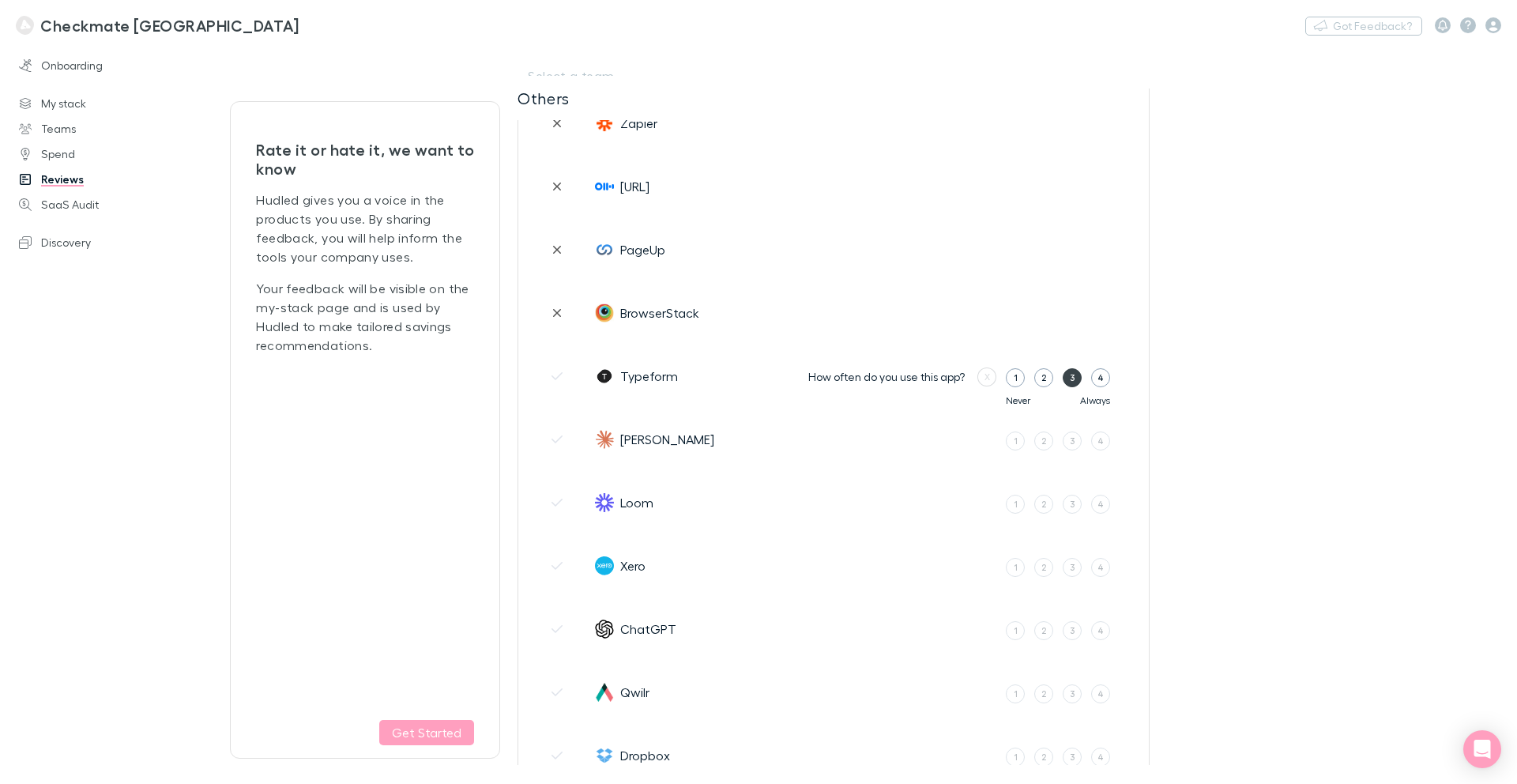
click at [1073, 383] on div "3" at bounding box center [1072, 377] width 6 height 14
click at [0, 0] on input "3" at bounding box center [0, 0] width 0 height 0
click at [1081, 382] on label "4" at bounding box center [1075, 377] width 19 height 19
click at [0, 0] on input "4" at bounding box center [0, 0] width 0 height 0
click at [1082, 374] on button "Shared" at bounding box center [1089, 375] width 57 height 19
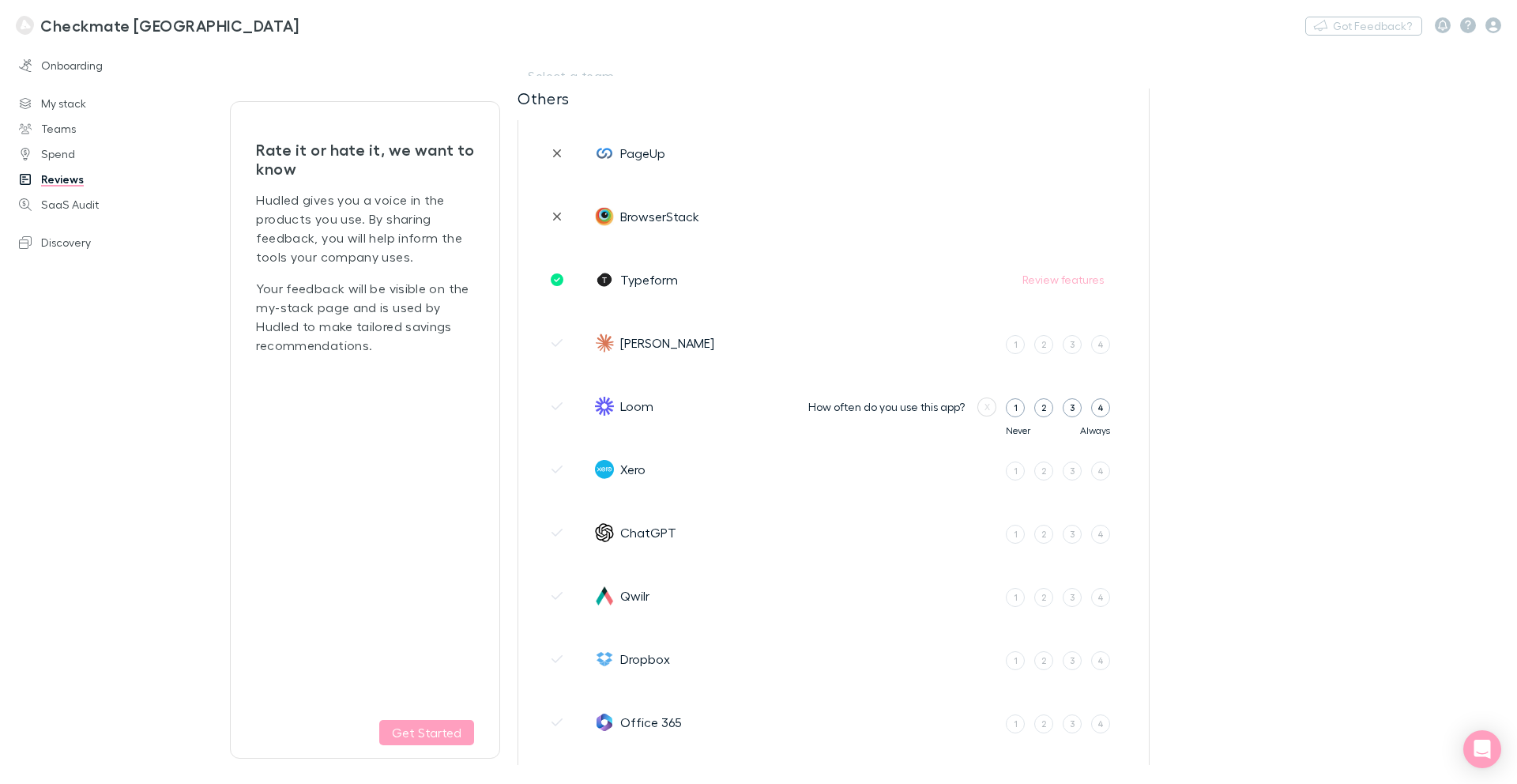
scroll to position [3829, 0]
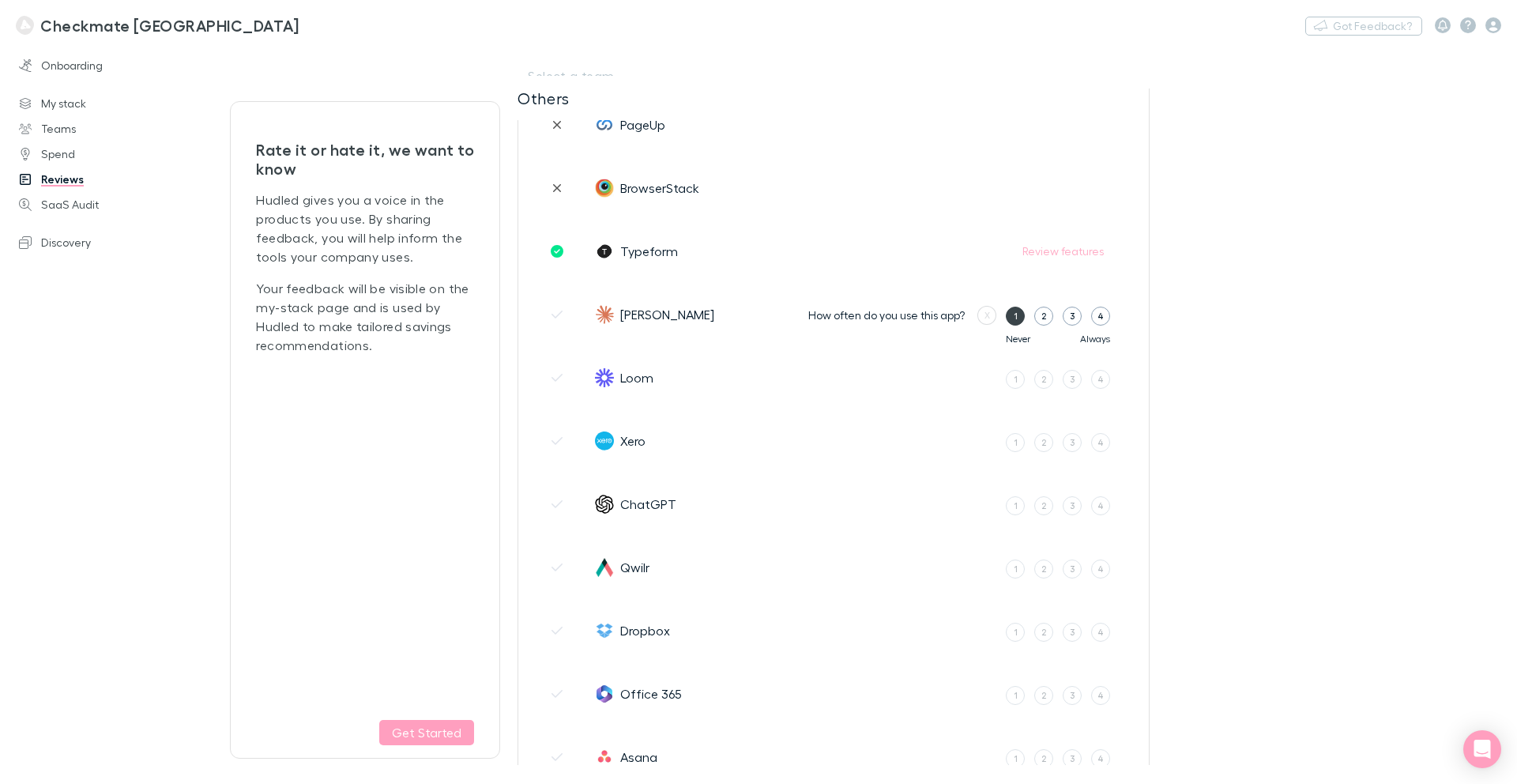
click at [1012, 319] on label "1" at bounding box center [1015, 315] width 19 height 19
click at [0, 0] on input "1" at bounding box center [0, 0] width 0 height 0
click at [1012, 319] on button "No" at bounding box center [1008, 314] width 33 height 19
click at [1105, 379] on label "4" at bounding box center [1101, 378] width 19 height 19
click at [0, 0] on input "4" at bounding box center [0, 0] width 0 height 0
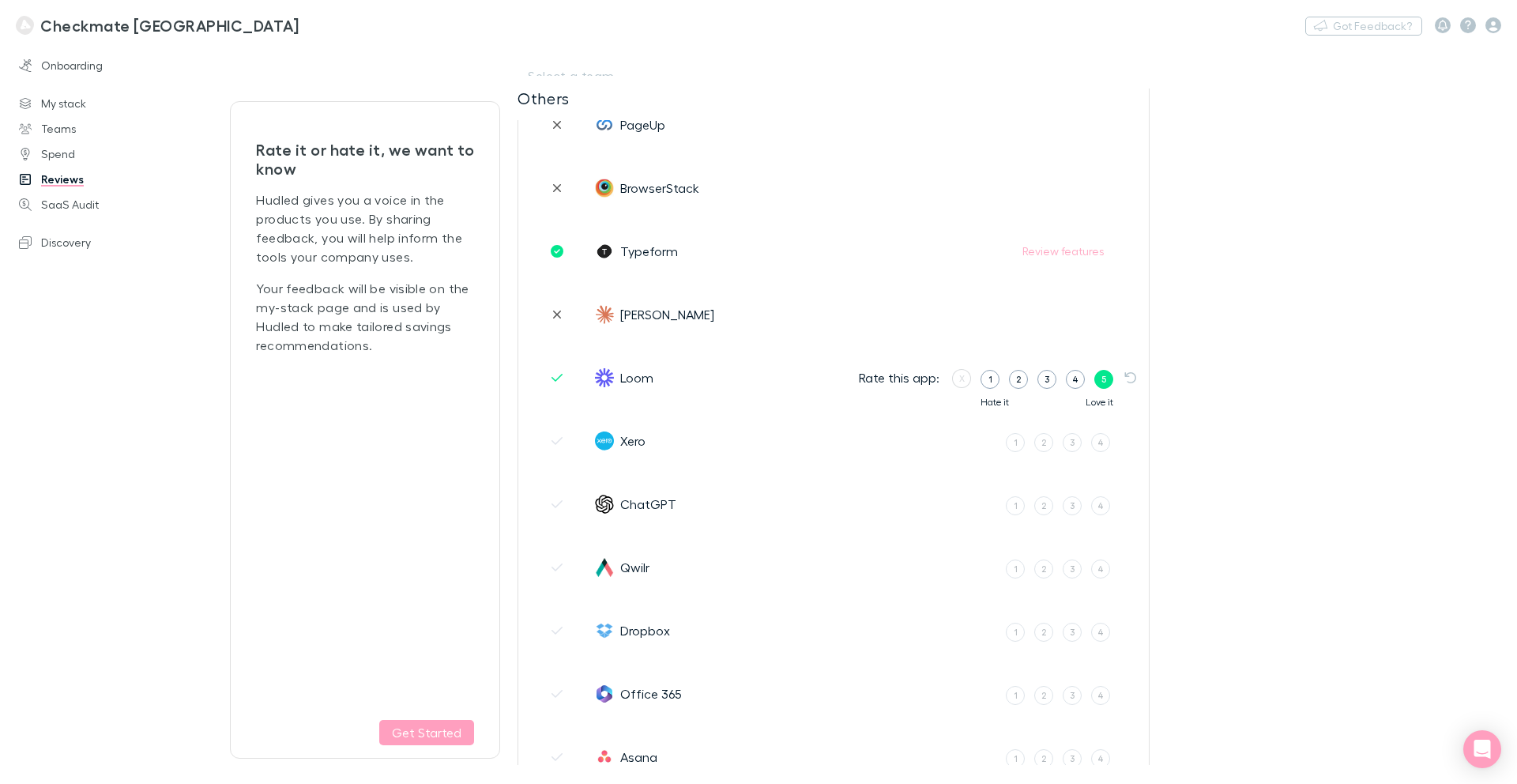
click at [1103, 380] on div "5" at bounding box center [1104, 378] width 5 height 14
click at [0, 0] on input "5" at bounding box center [0, 0] width 0 height 0
click at [1041, 379] on button "Own user" at bounding box center [1027, 377] width 68 height 19
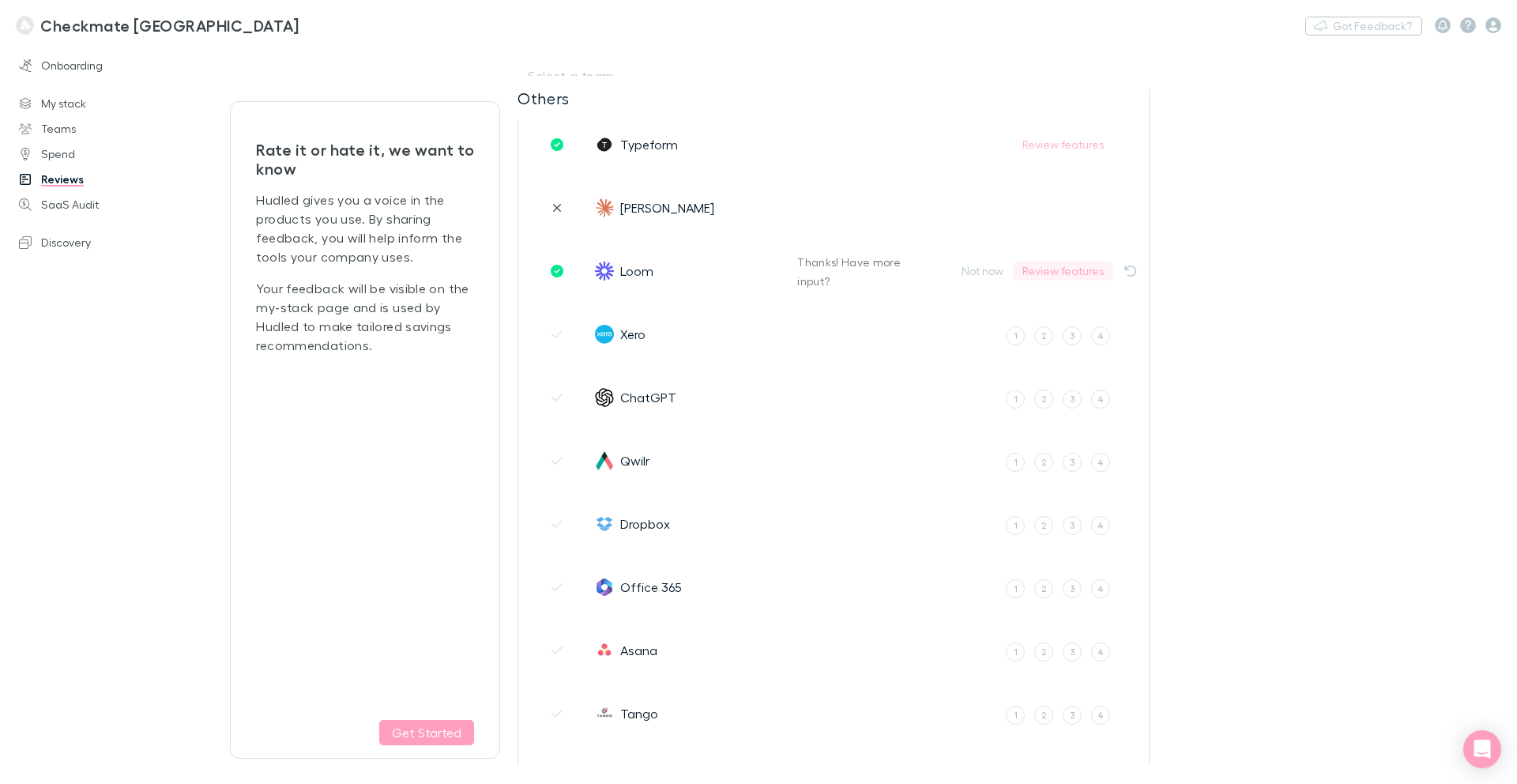
scroll to position [3971, 0]
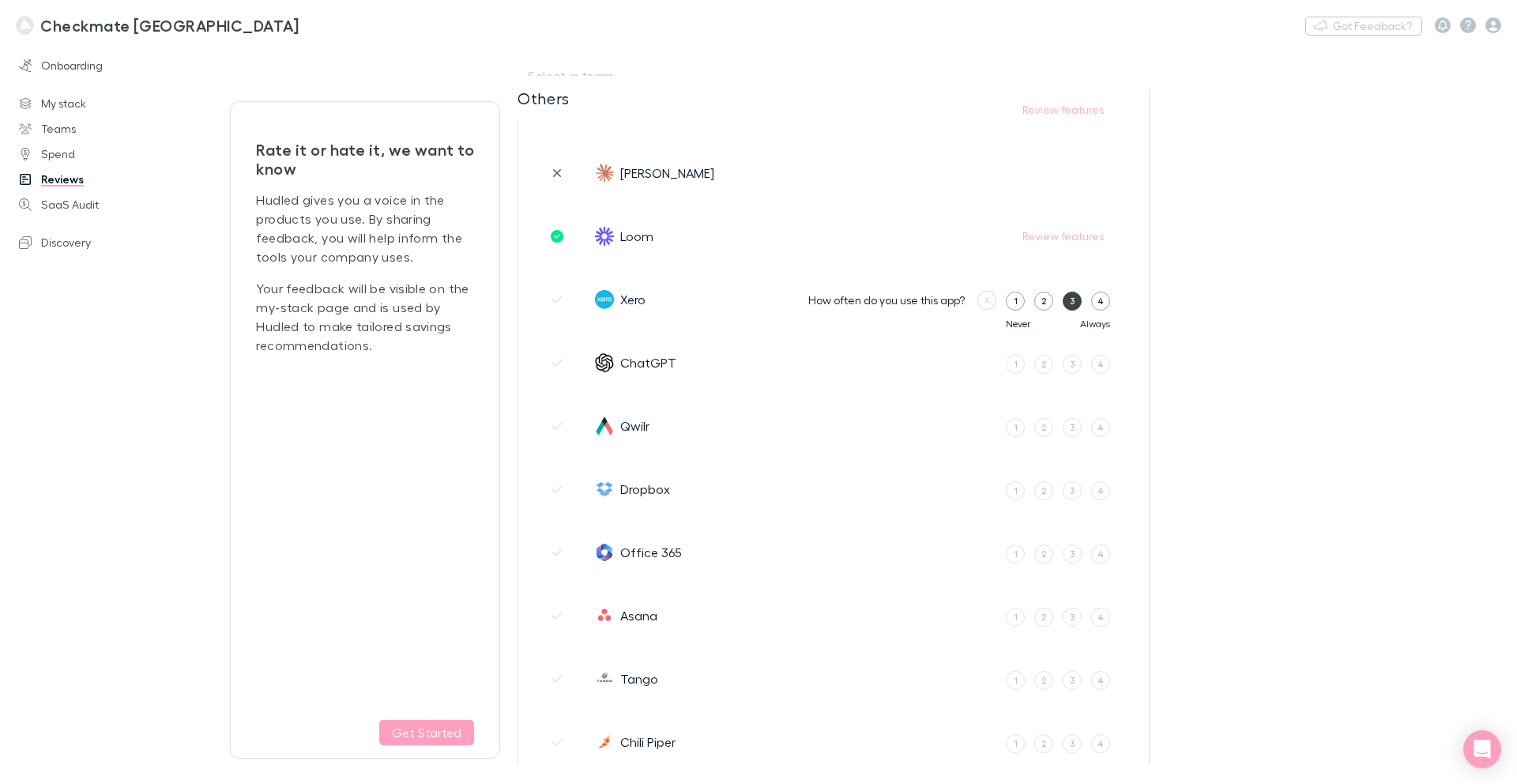
click at [1075, 304] on label "3" at bounding box center [1072, 301] width 19 height 19
click at [0, 0] on input "3" at bounding box center [0, 0] width 0 height 0
click at [1075, 304] on div "4" at bounding box center [1075, 300] width 6 height 14
click at [0, 0] on input "4" at bounding box center [0, 0] width 0 height 0
click at [1025, 301] on button "Own user" at bounding box center [1027, 298] width 68 height 19
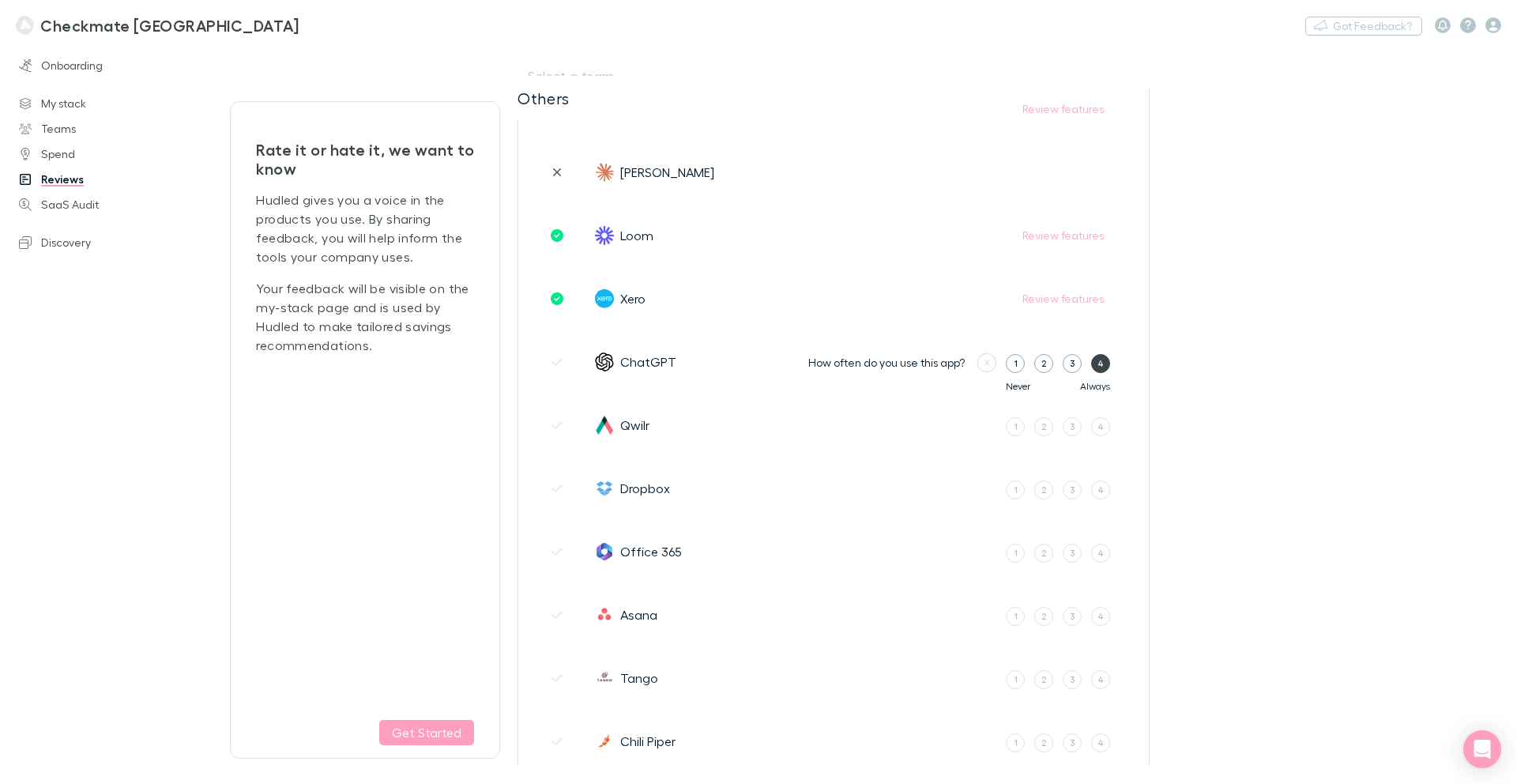
click at [1105, 366] on label "4" at bounding box center [1101, 363] width 19 height 19
click at [0, 0] on input "4" at bounding box center [0, 0] width 0 height 0
click at [1105, 366] on div "5" at bounding box center [1104, 363] width 5 height 14
click at [0, 0] on input "5" at bounding box center [0, 0] width 0 height 0
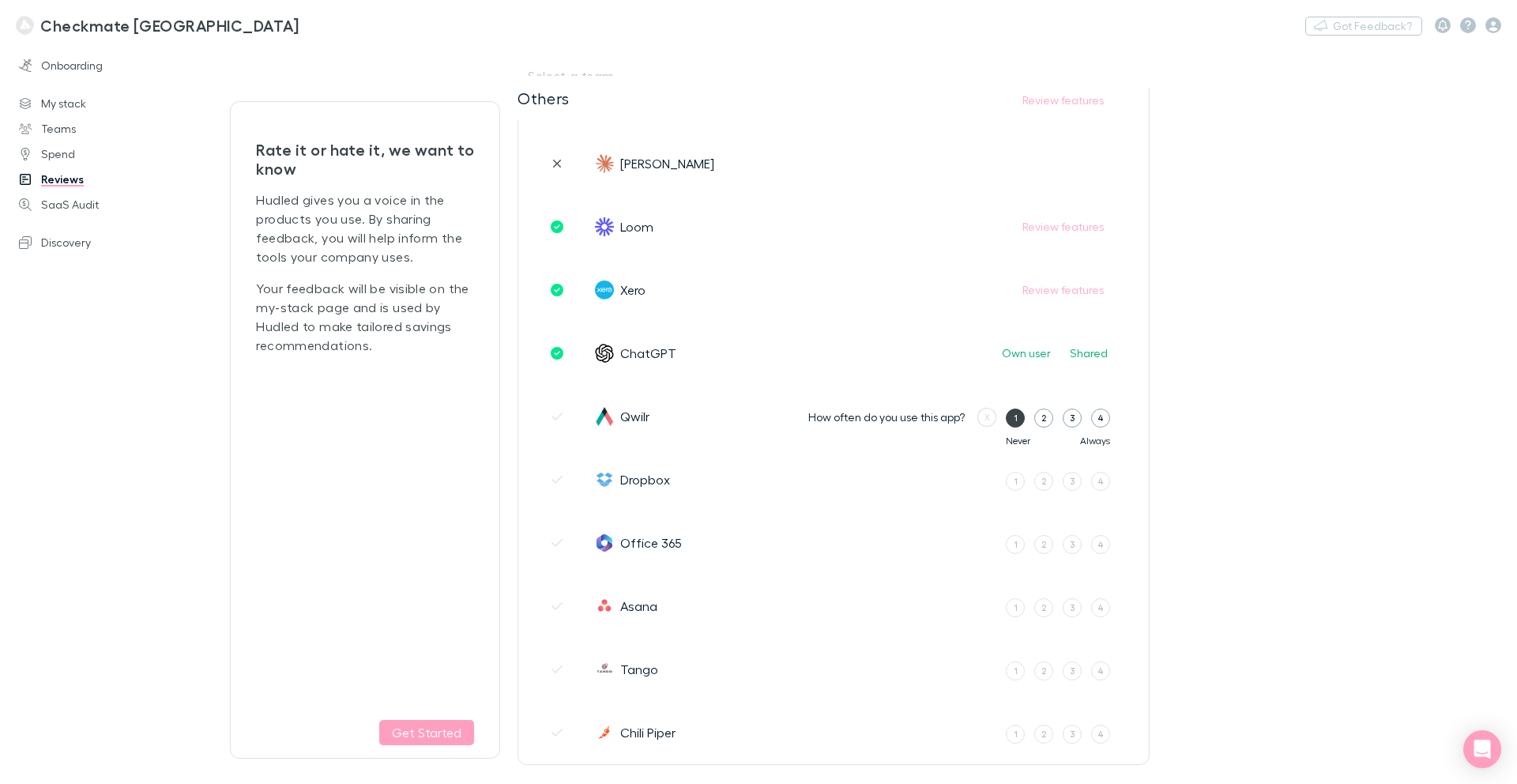
click at [1017, 417] on label "1" at bounding box center [1015, 417] width 19 height 19
click at [0, 0] on input "1" at bounding box center [0, 0] width 0 height 0
click at [1016, 419] on button "No" at bounding box center [1008, 415] width 33 height 19
click at [1012, 480] on label "1" at bounding box center [1015, 480] width 19 height 19
click at [0, 0] on input "1" at bounding box center [0, 0] width 0 height 0
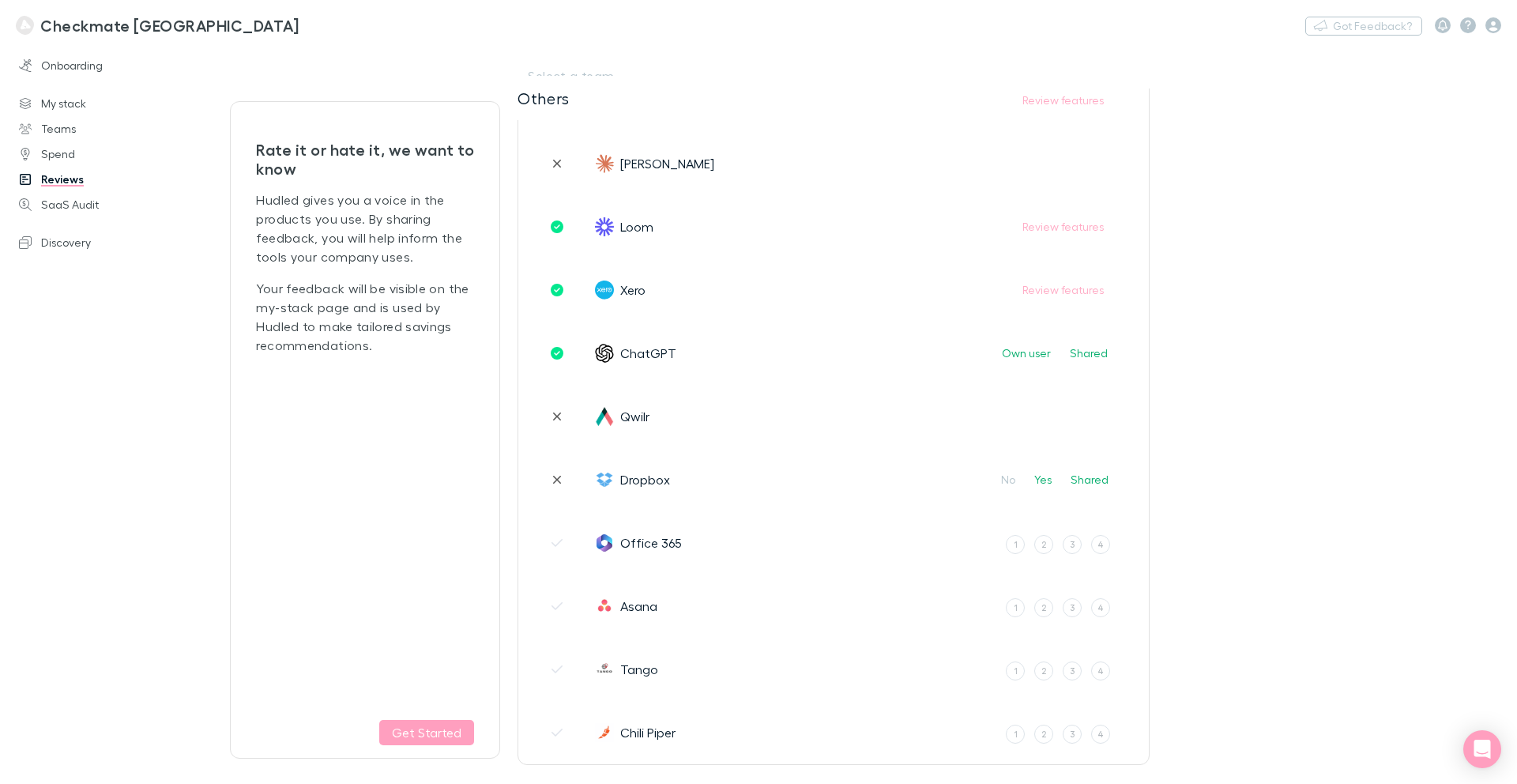
scroll to position [3977, 0]
click at [1015, 483] on button "No" at bounding box center [1008, 481] width 33 height 19
click at [1019, 544] on label "1" at bounding box center [1015, 546] width 19 height 19
click at [0, 0] on input "1" at bounding box center [0, 0] width 0 height 0
click at [1018, 546] on button "No" at bounding box center [1008, 545] width 33 height 19
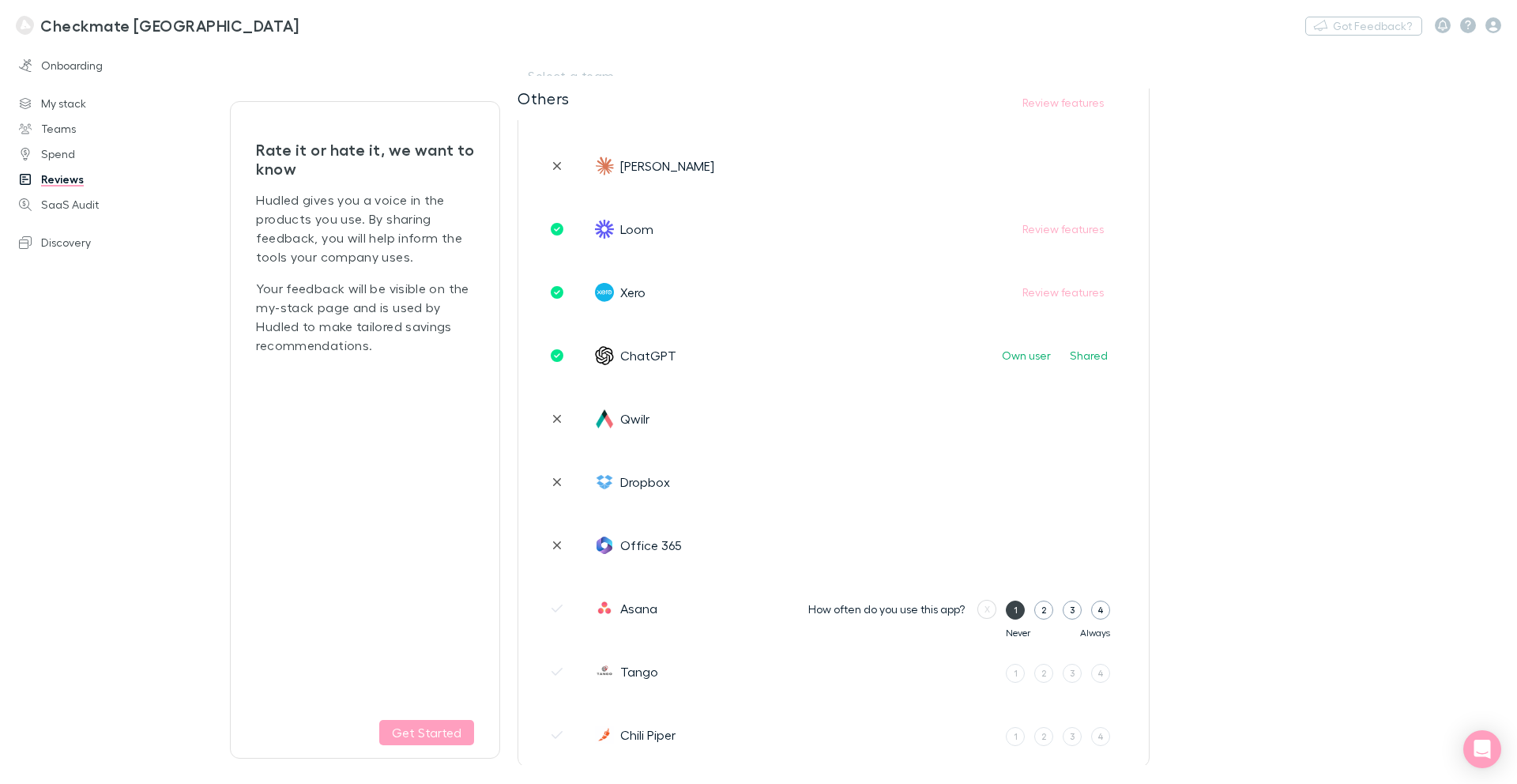
click at [1011, 612] on label "1" at bounding box center [1015, 609] width 19 height 19
click at [0, 0] on input "1" at bounding box center [0, 0] width 0 height 0
click at [1012, 609] on button "No" at bounding box center [1008, 608] width 33 height 19
click at [1012, 673] on label "1" at bounding box center [1015, 672] width 19 height 19
click at [0, 0] on input "1" at bounding box center [0, 0] width 0 height 0
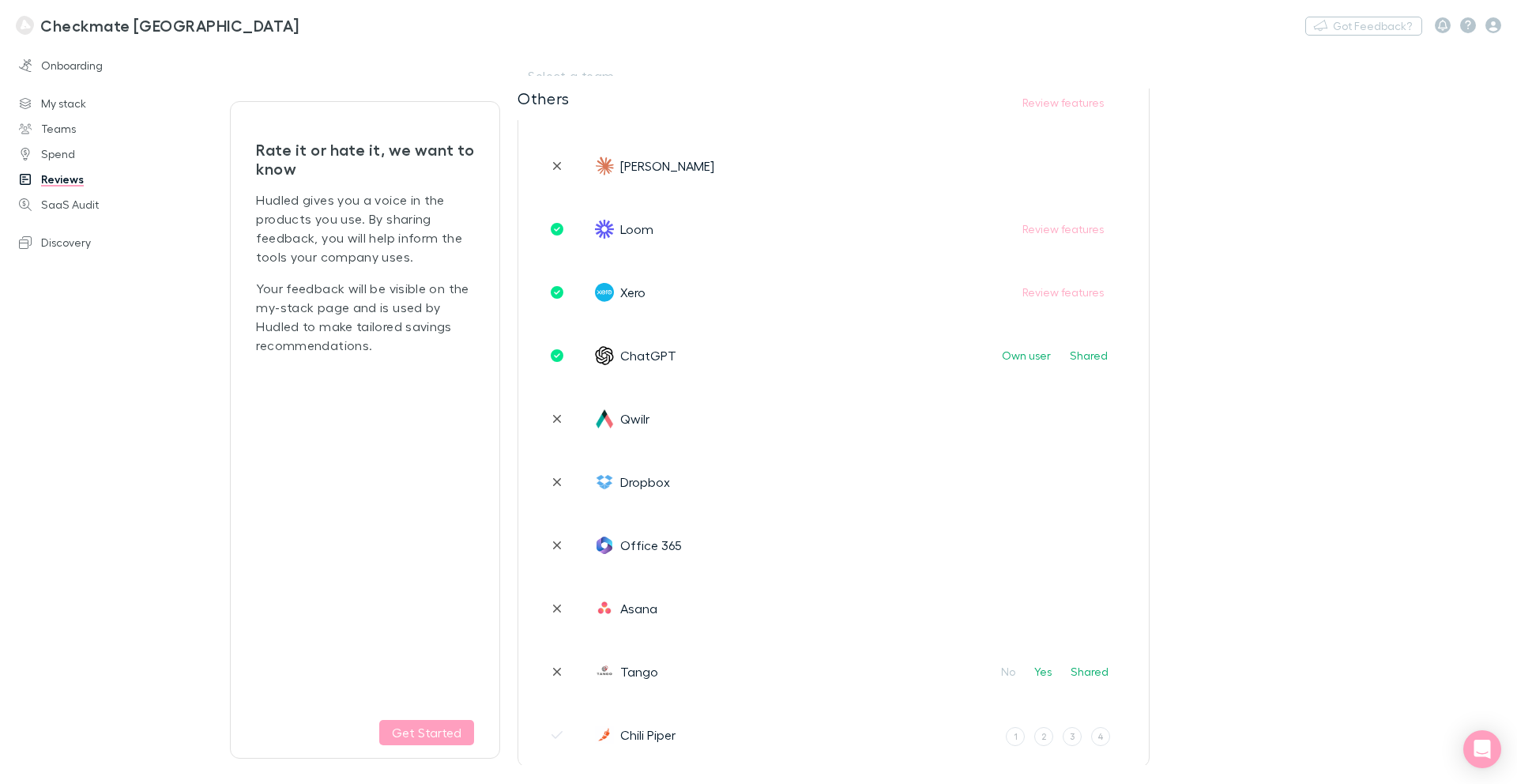
click at [1012, 673] on button "No" at bounding box center [1008, 671] width 33 height 19
click at [1015, 734] on div "1" at bounding box center [1016, 736] width 4 height 14
click at [0, 0] on input "1" at bounding box center [0, 0] width 0 height 0
click at [1016, 729] on button "No" at bounding box center [1008, 734] width 33 height 19
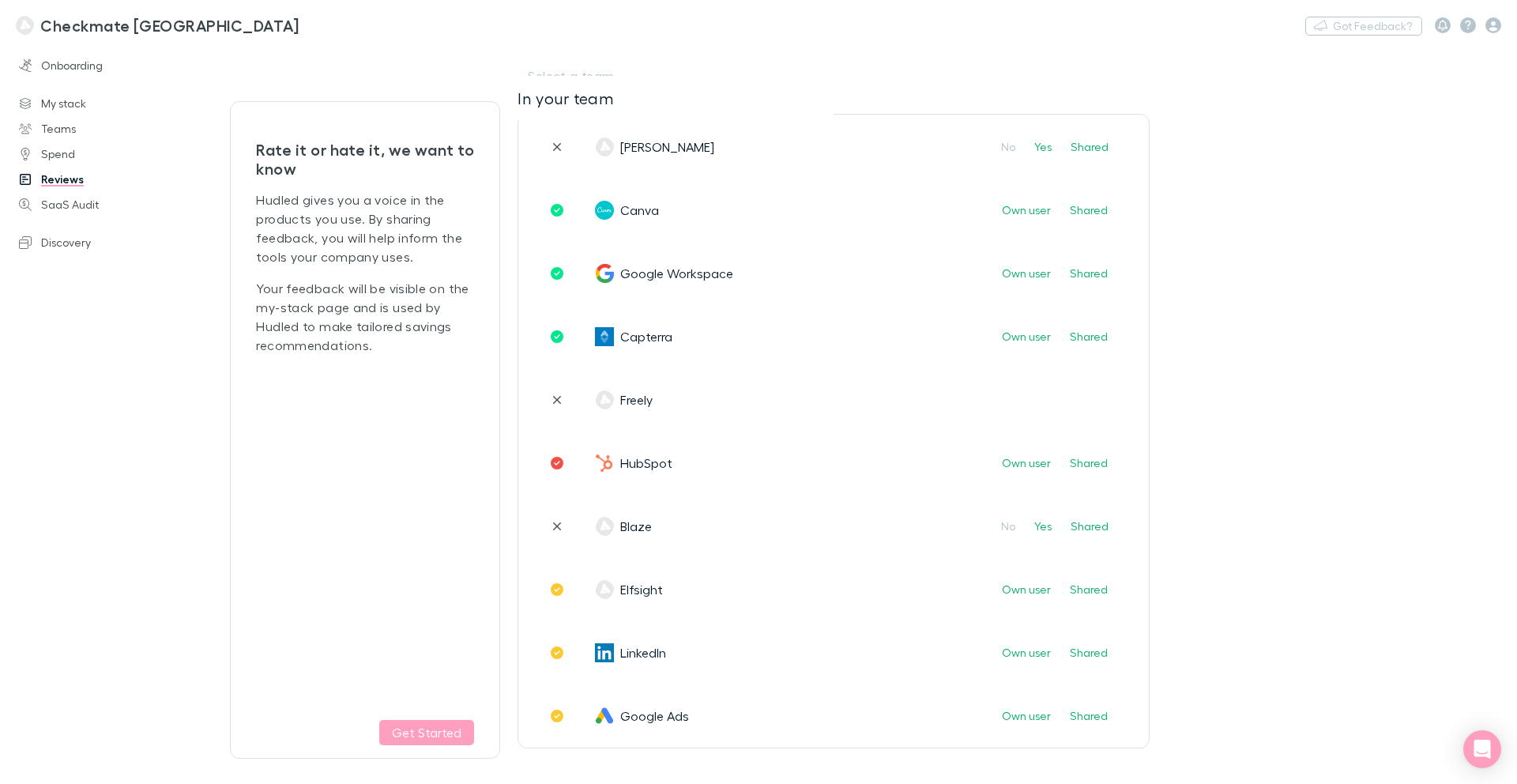
scroll to position [0, 0]
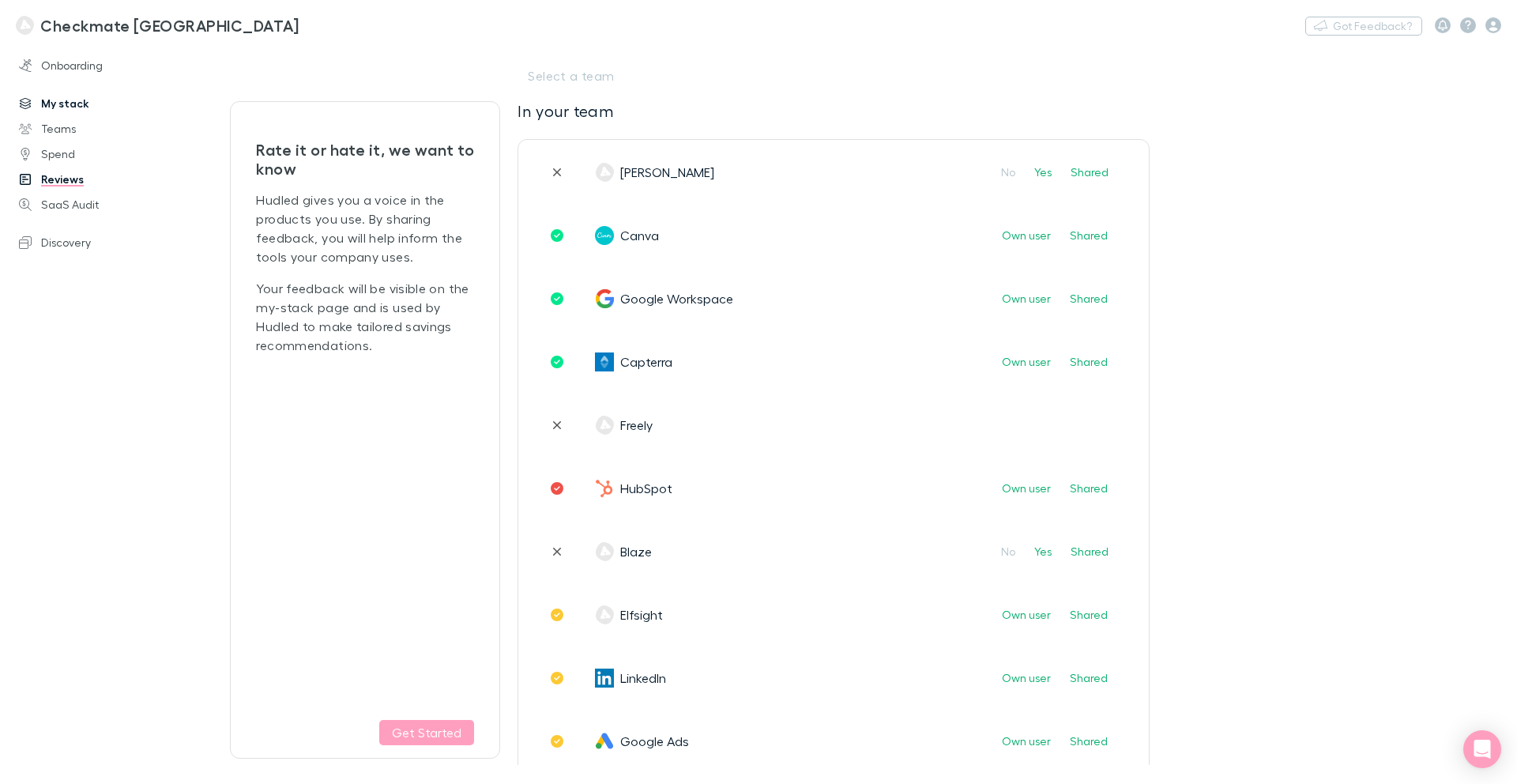
click at [70, 104] on link "My stack" at bounding box center [102, 103] width 198 height 25
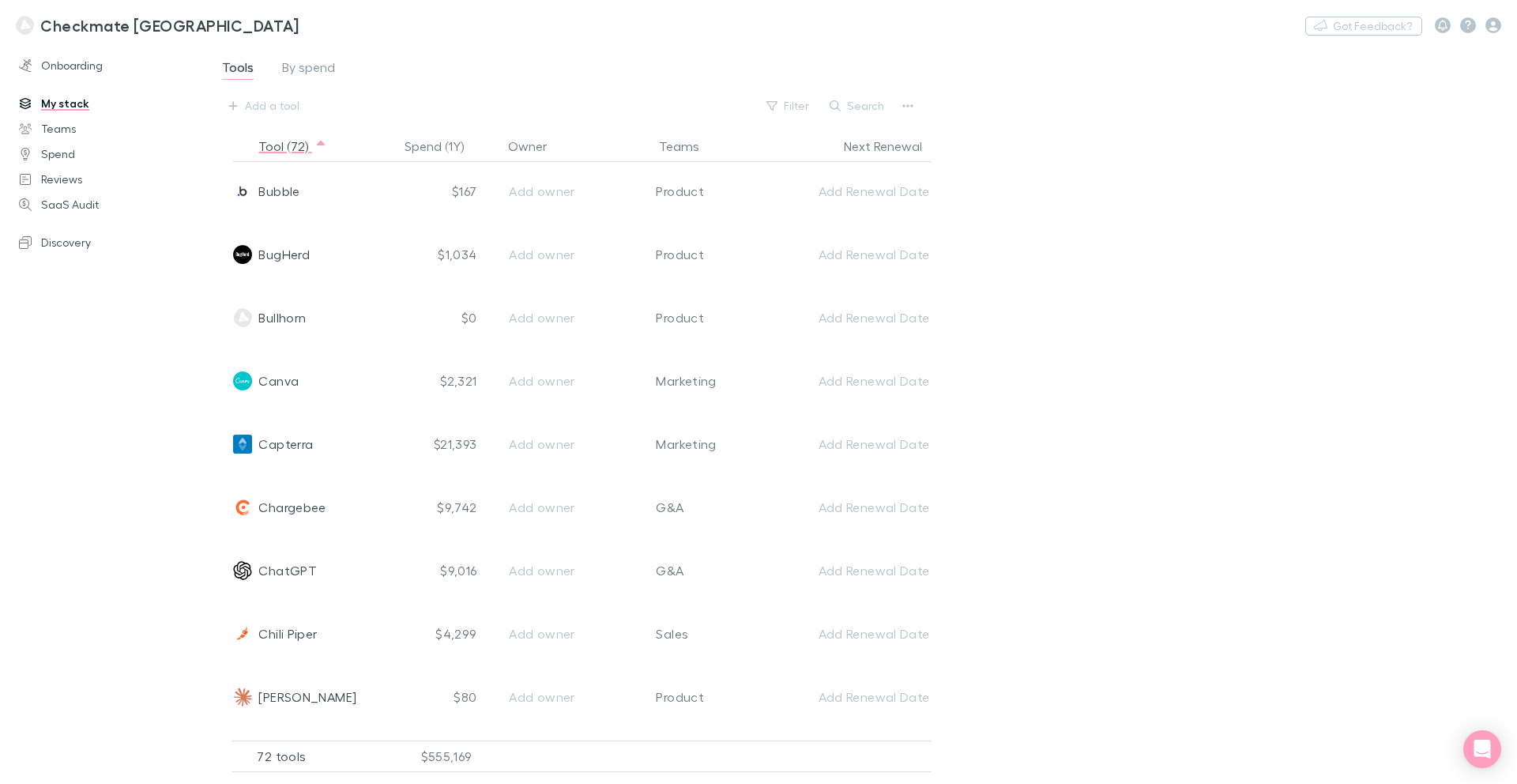
scroll to position [655, 0]
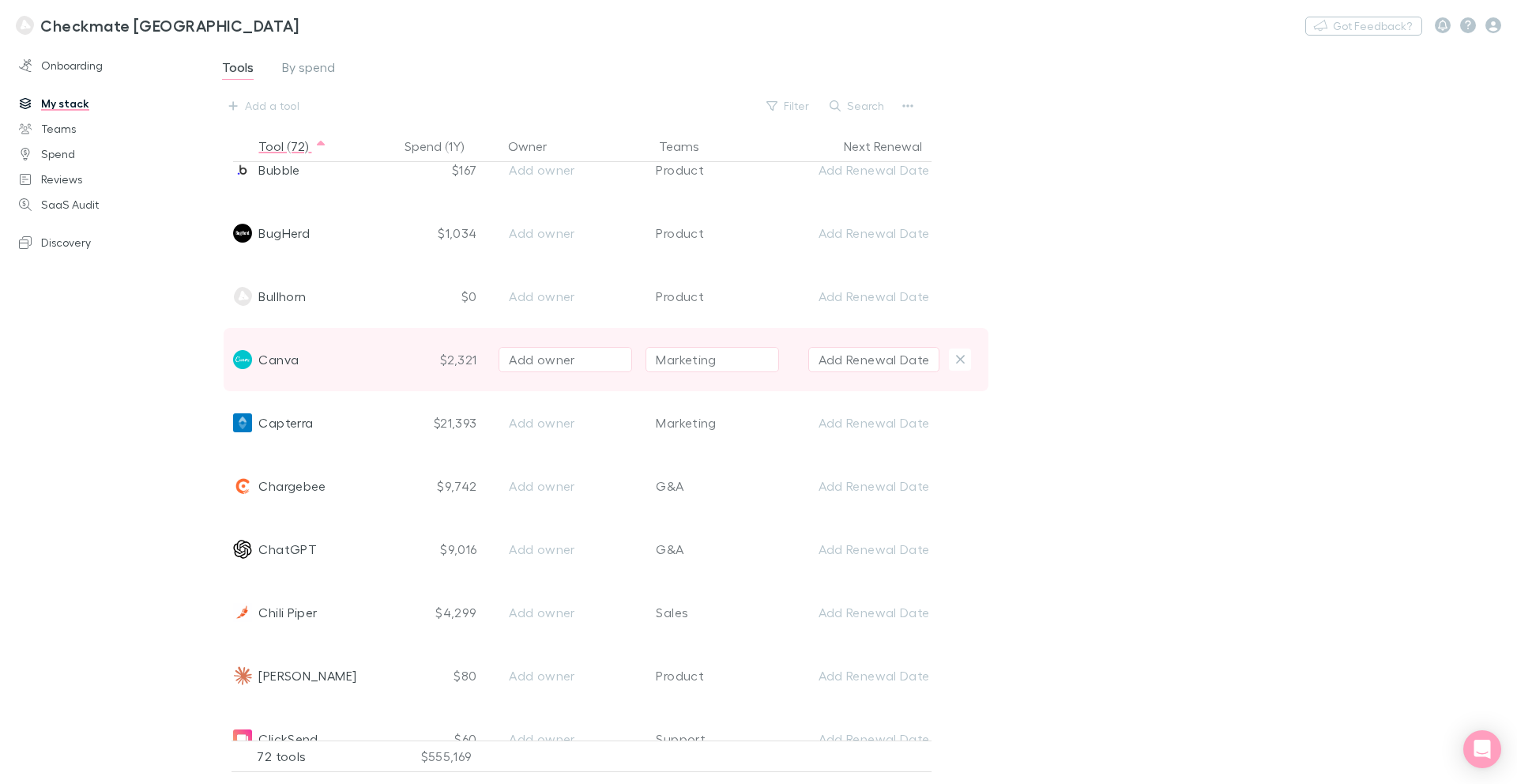
click at [570, 363] on div "Add owner" at bounding box center [565, 359] width 113 height 19
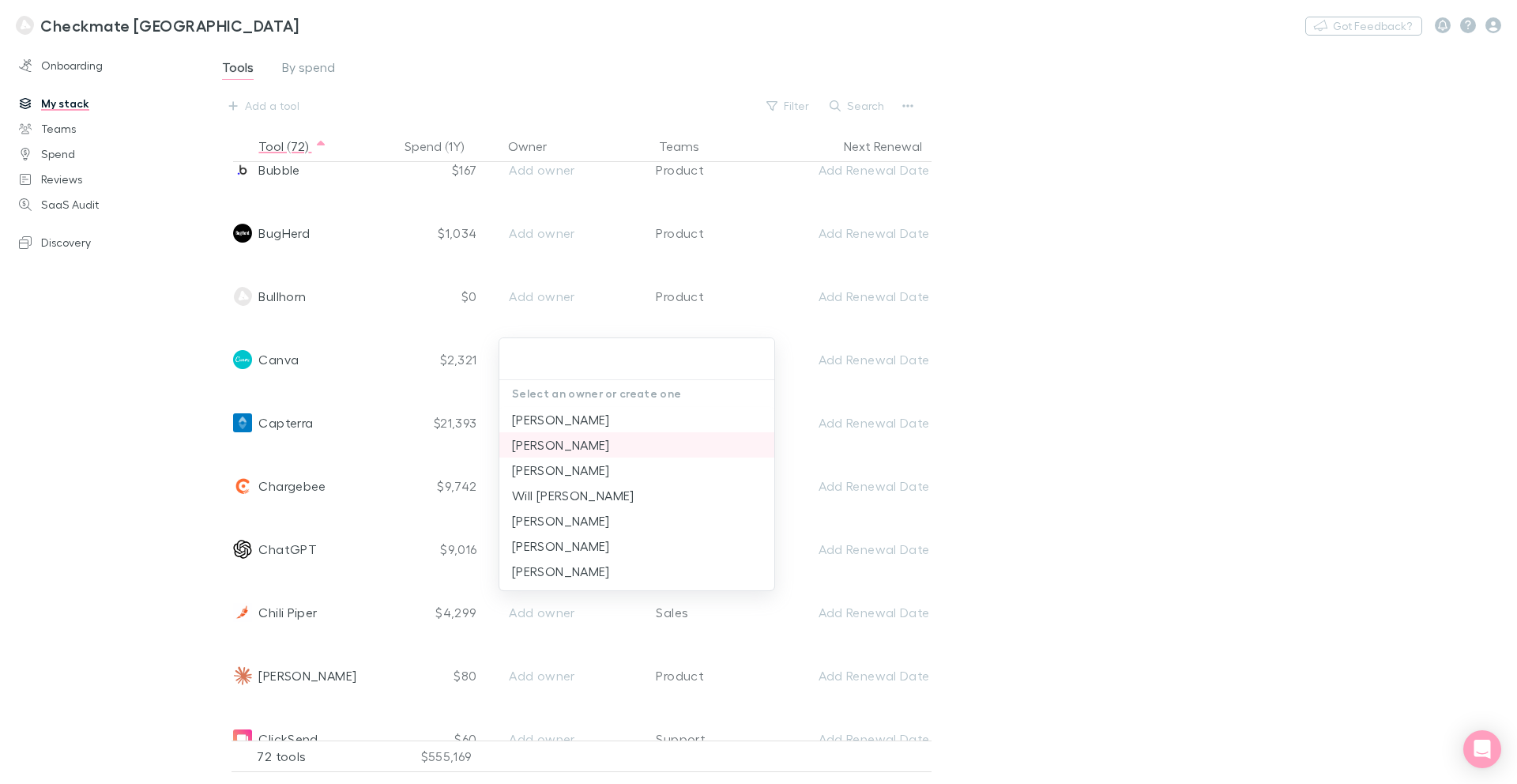
click at [574, 440] on li "[PERSON_NAME]" at bounding box center [637, 445] width 275 height 25
type input "[PERSON_NAME]"
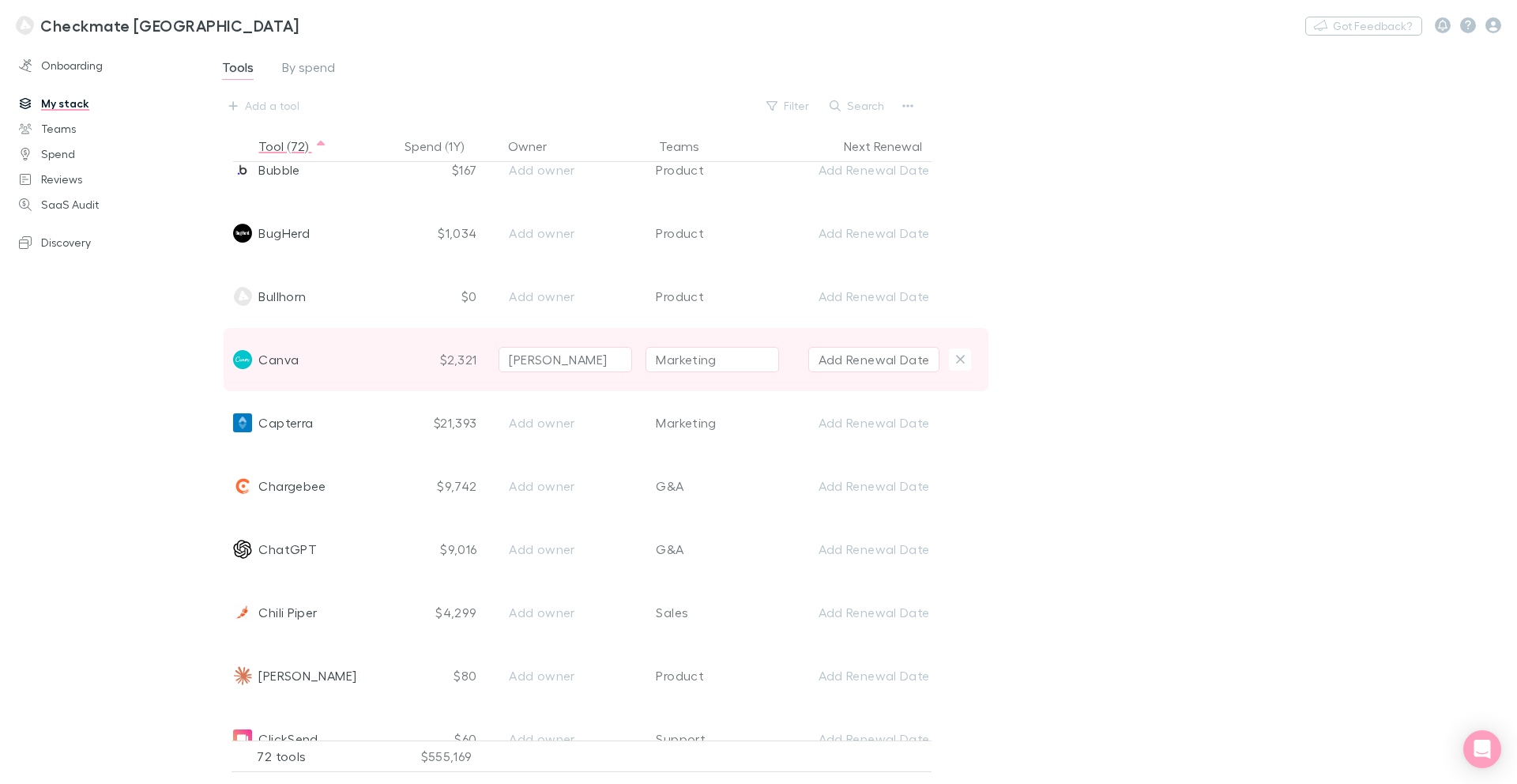
click at [743, 361] on button "Marketing" at bounding box center [712, 359] width 133 height 25
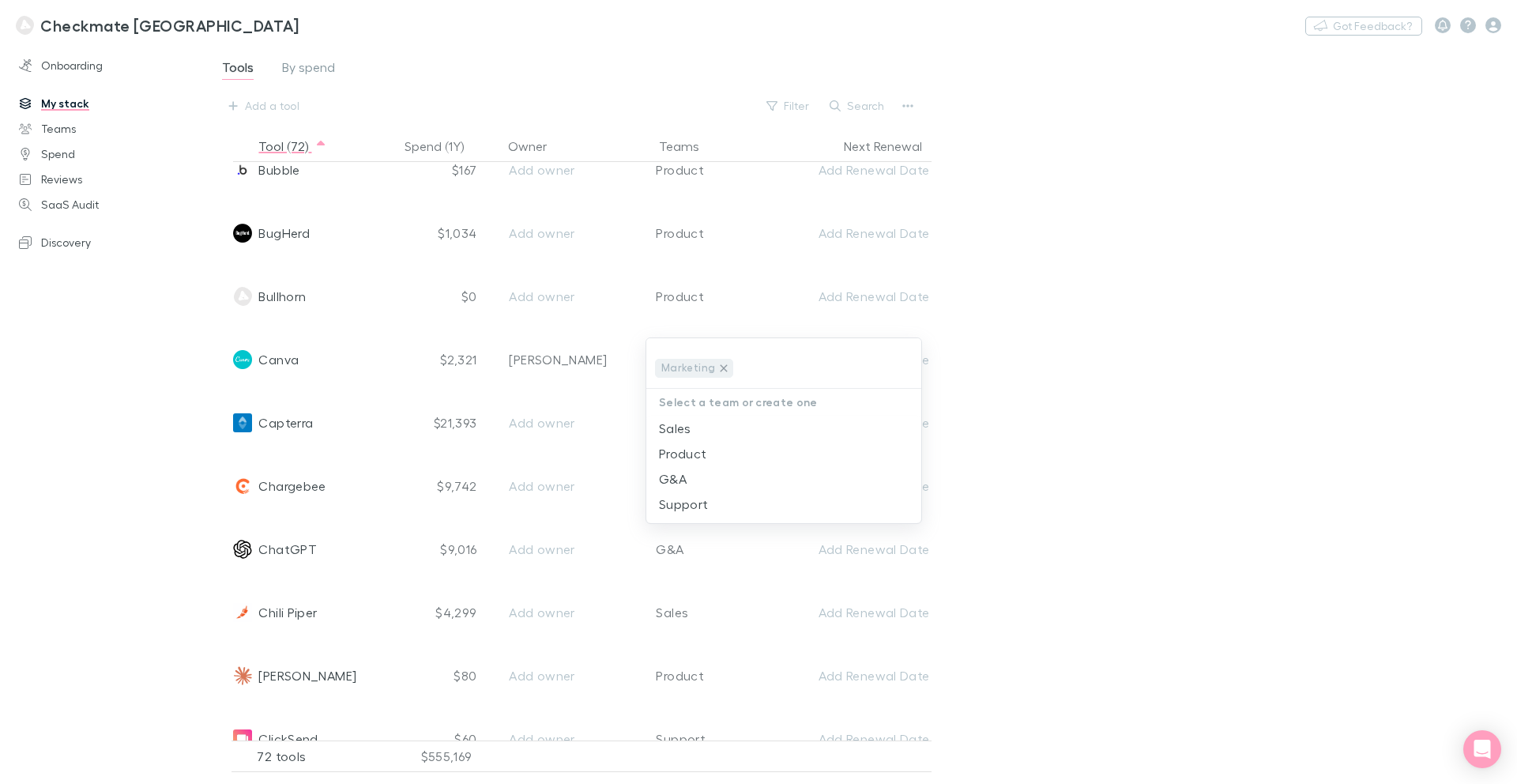
click at [720, 369] on icon at bounding box center [724, 369] width 13 height 13
type input "Sales & Marketing"
click at [747, 432] on li "Create Sales & Marketing" at bounding box center [784, 428] width 275 height 25
click at [1199, 417] on div at bounding box center [758, 392] width 1517 height 784
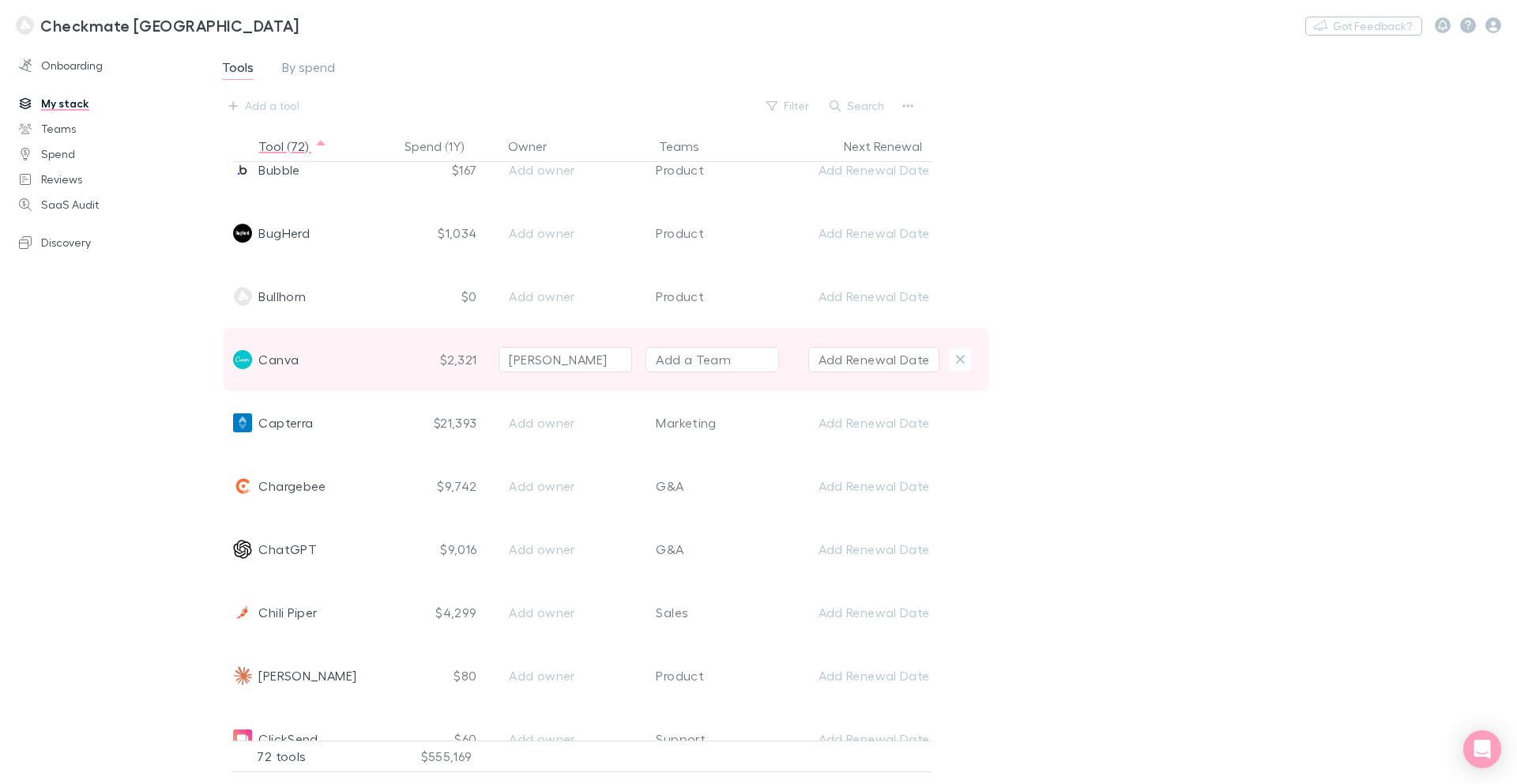
click at [732, 365] on button "Add a Team" at bounding box center [712, 359] width 133 height 25
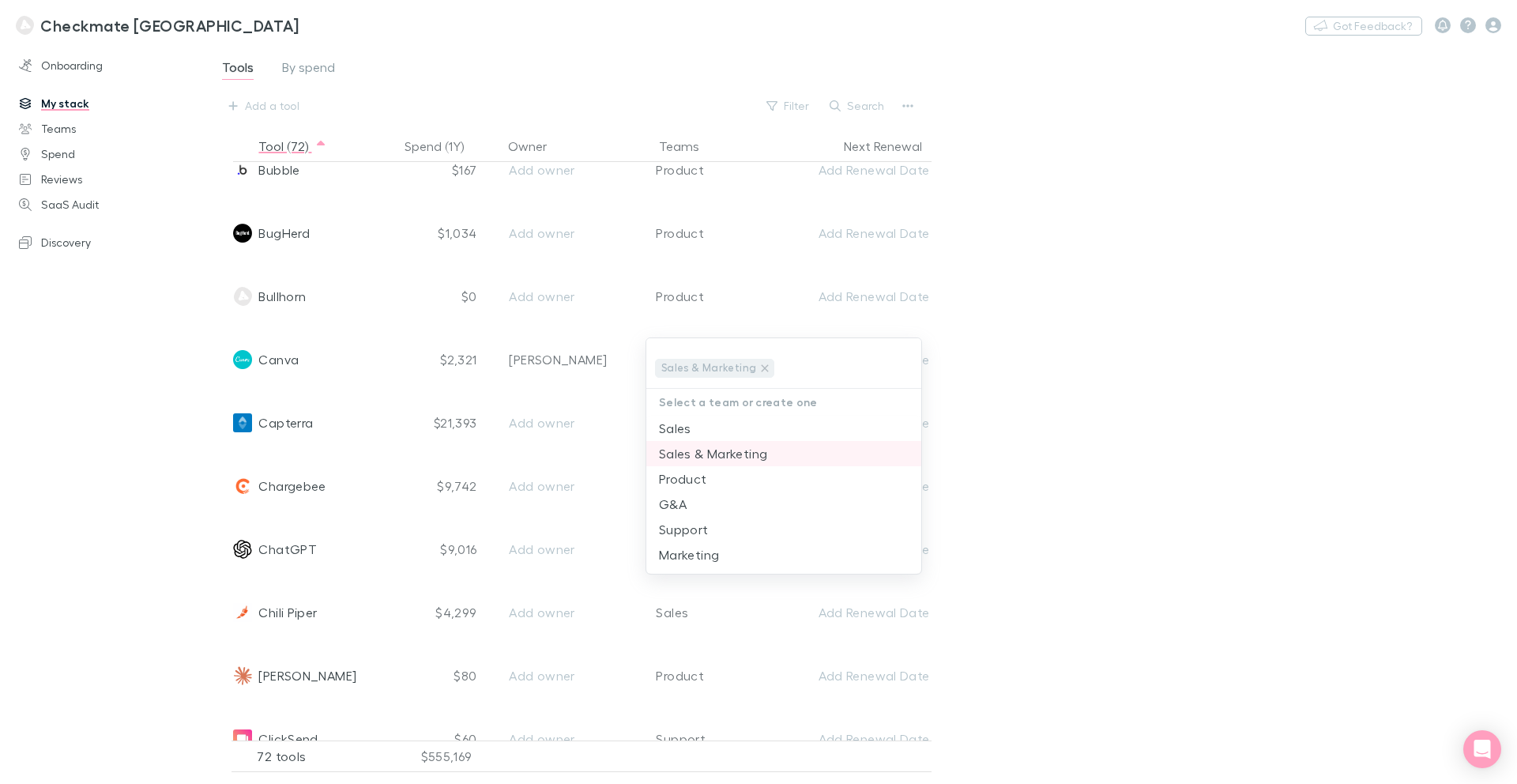
click at [739, 454] on li "Sales & Marketing" at bounding box center [784, 453] width 275 height 25
click at [1272, 428] on div at bounding box center [758, 392] width 1517 height 784
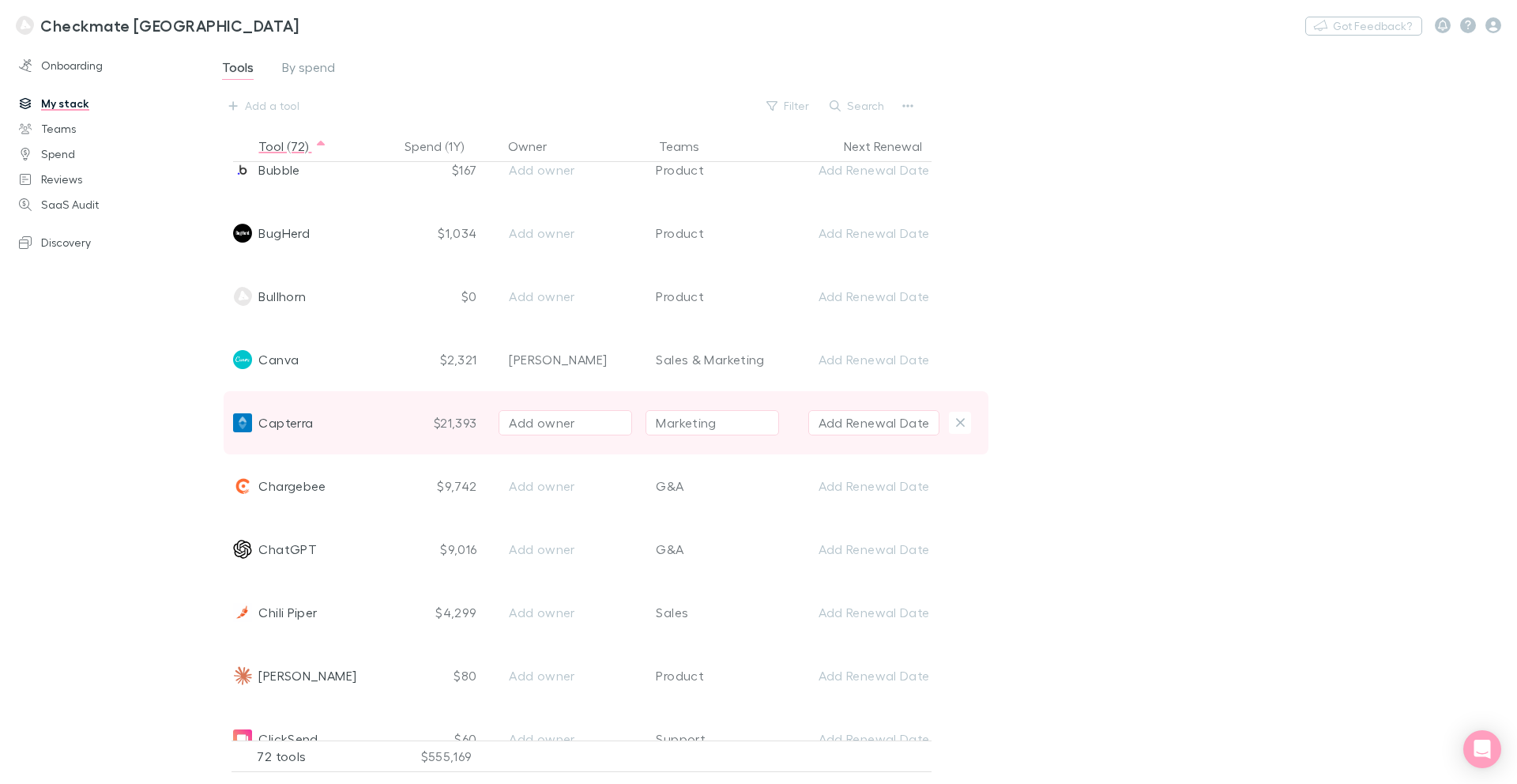
click at [563, 425] on div "Add owner" at bounding box center [565, 422] width 113 height 19
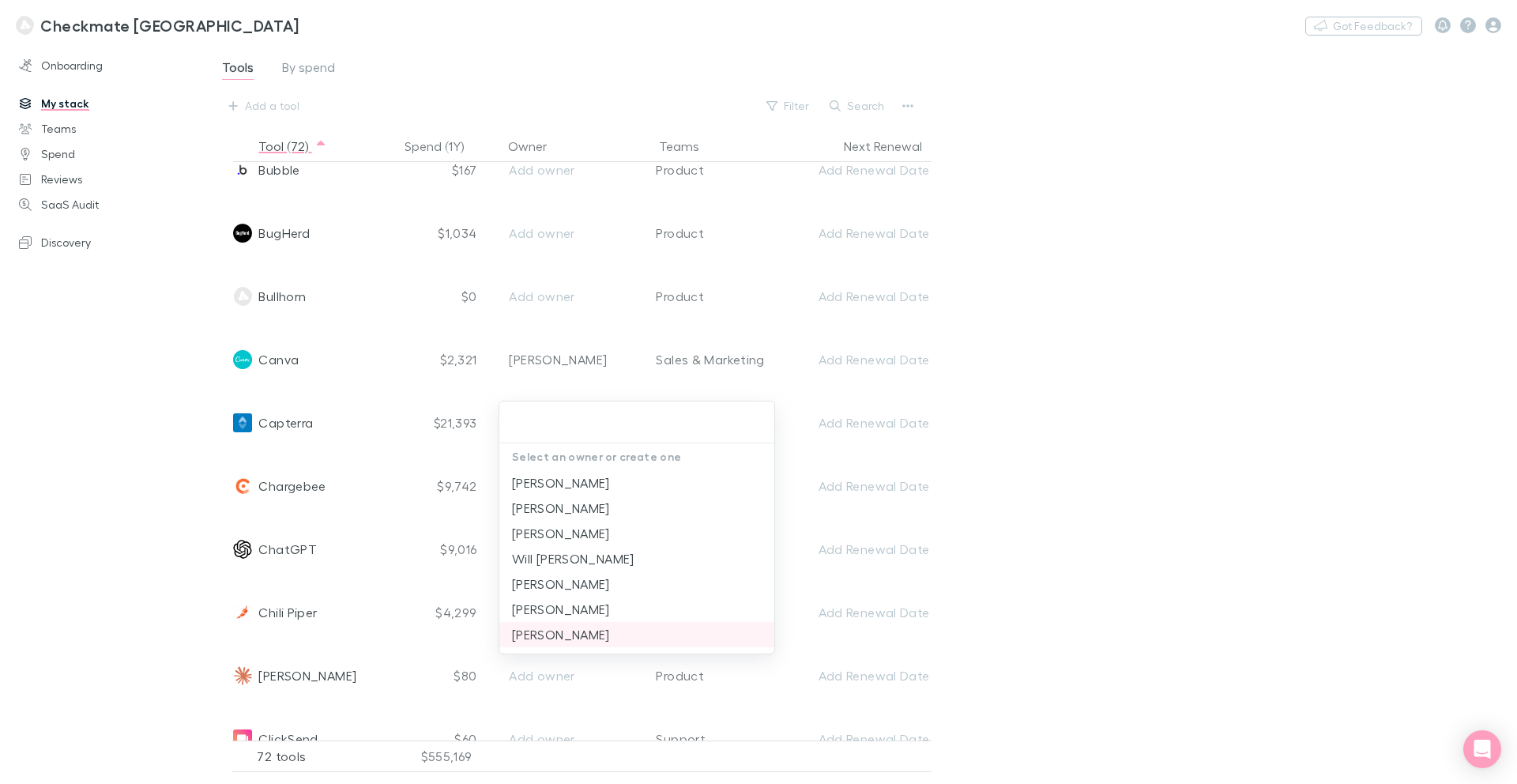
click at [575, 637] on li "[PERSON_NAME]" at bounding box center [637, 634] width 275 height 25
type input "[PERSON_NAME]"
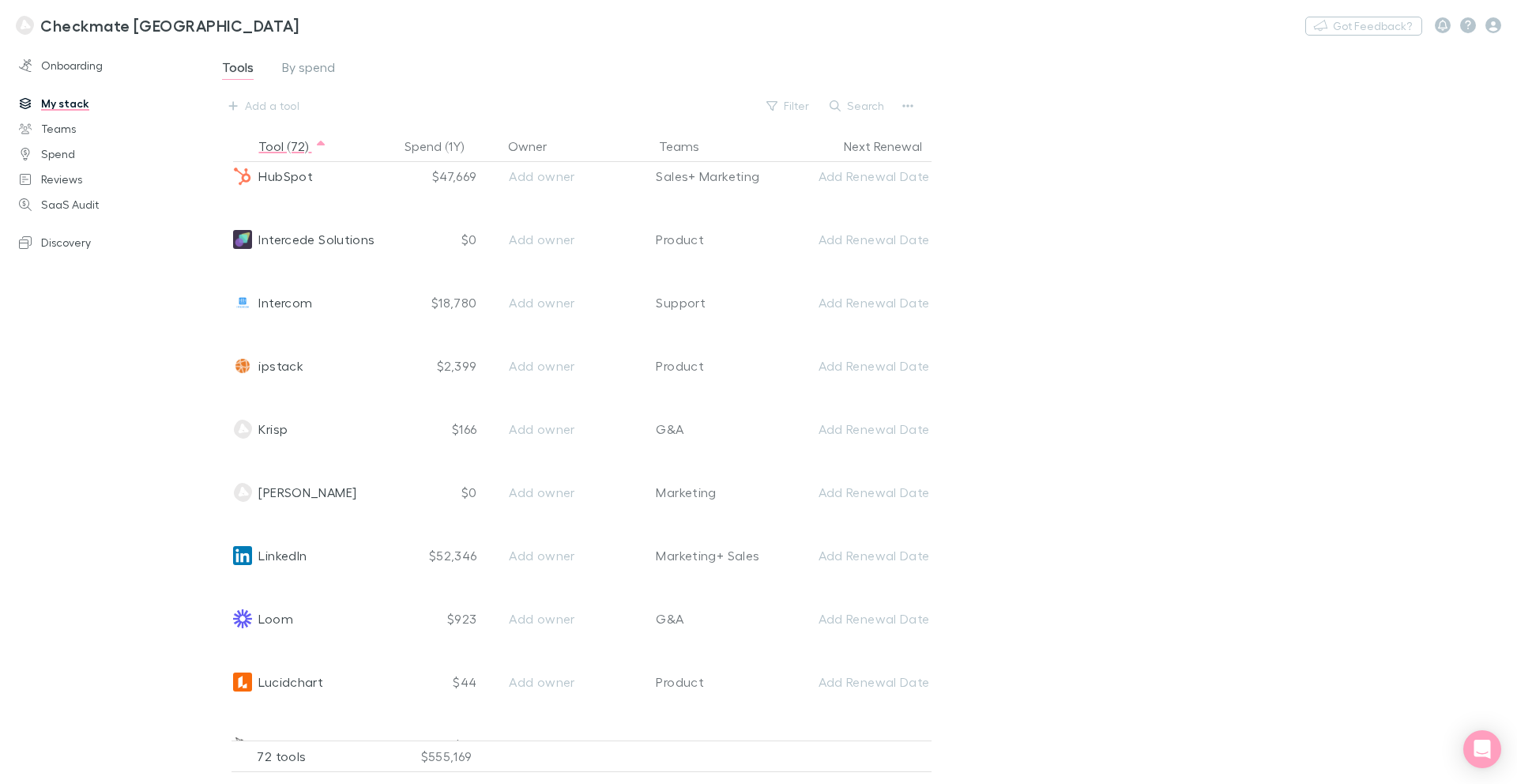
scroll to position [2295, 0]
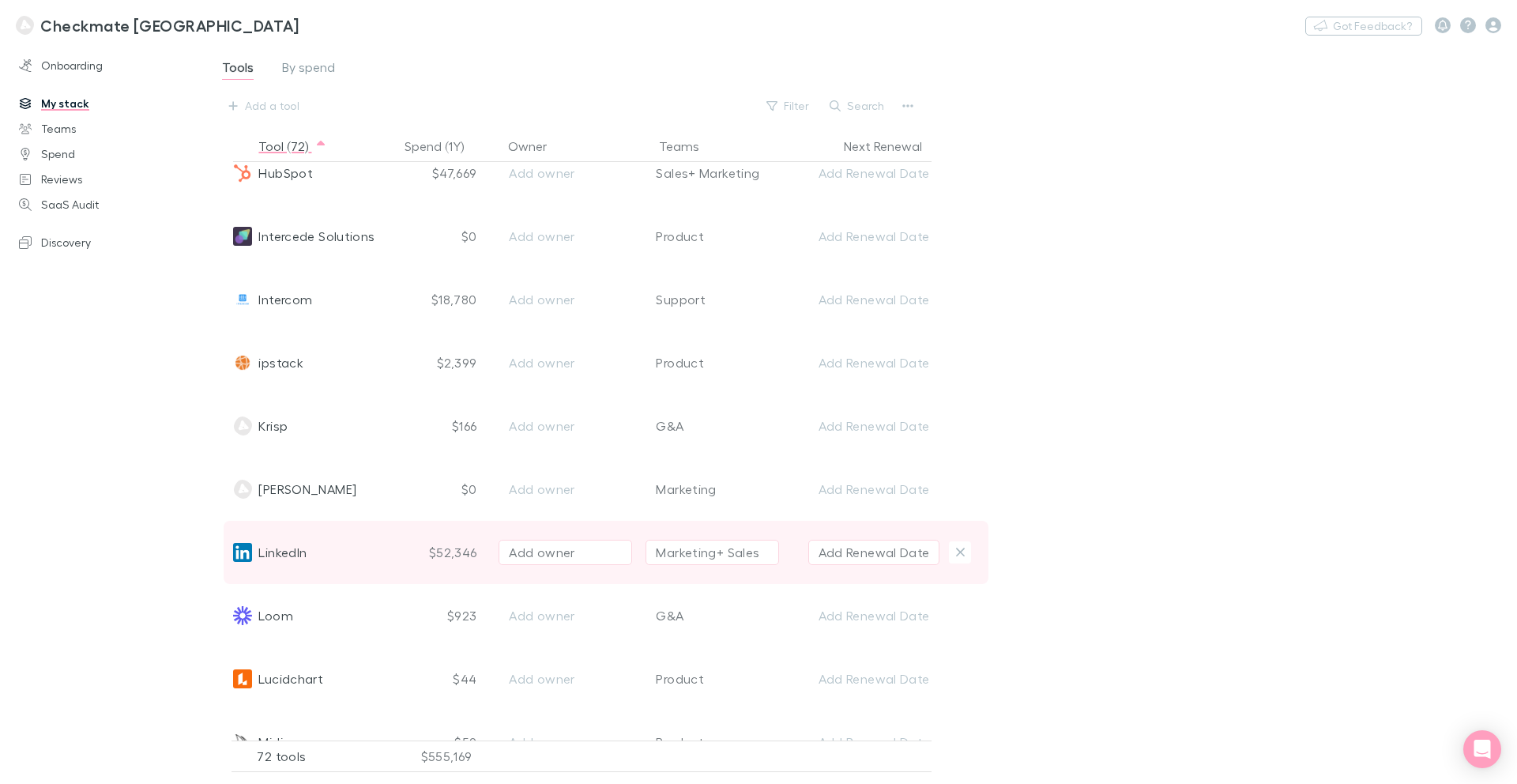
click at [564, 553] on div "Add owner" at bounding box center [565, 551] width 113 height 19
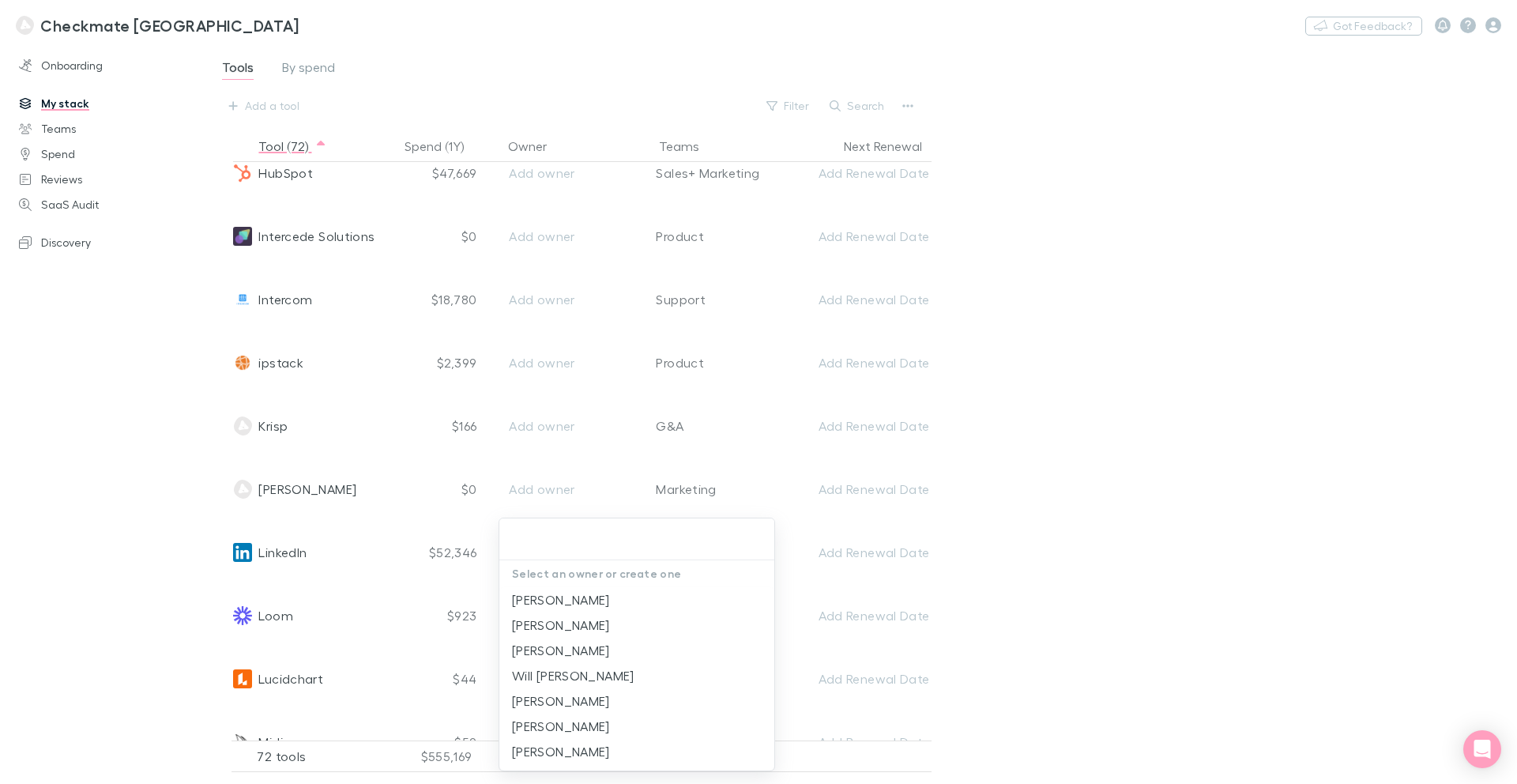
click at [1245, 616] on div at bounding box center [758, 392] width 1517 height 784
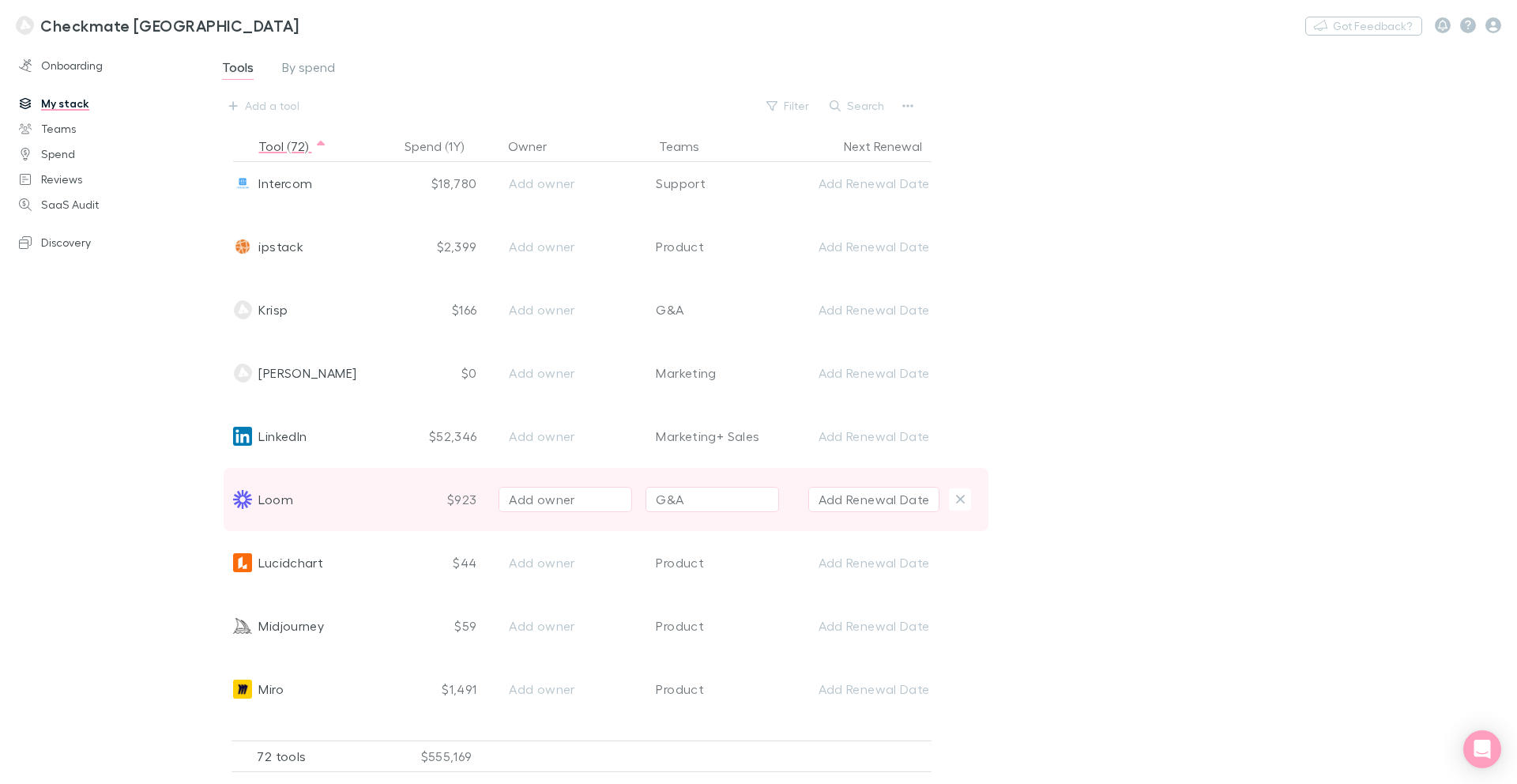
scroll to position [2453, 0]
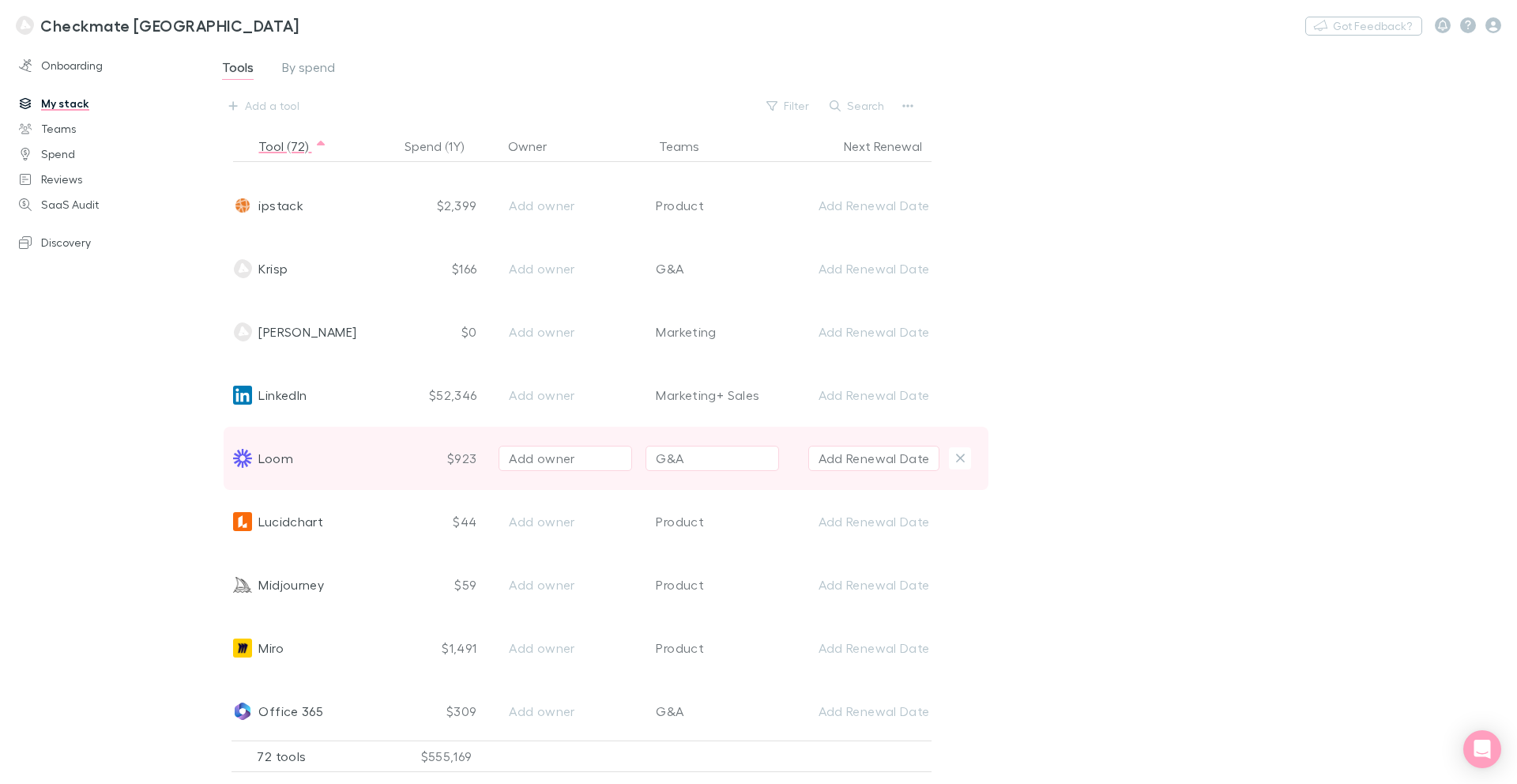
click at [719, 467] on button "G&A" at bounding box center [712, 457] width 133 height 25
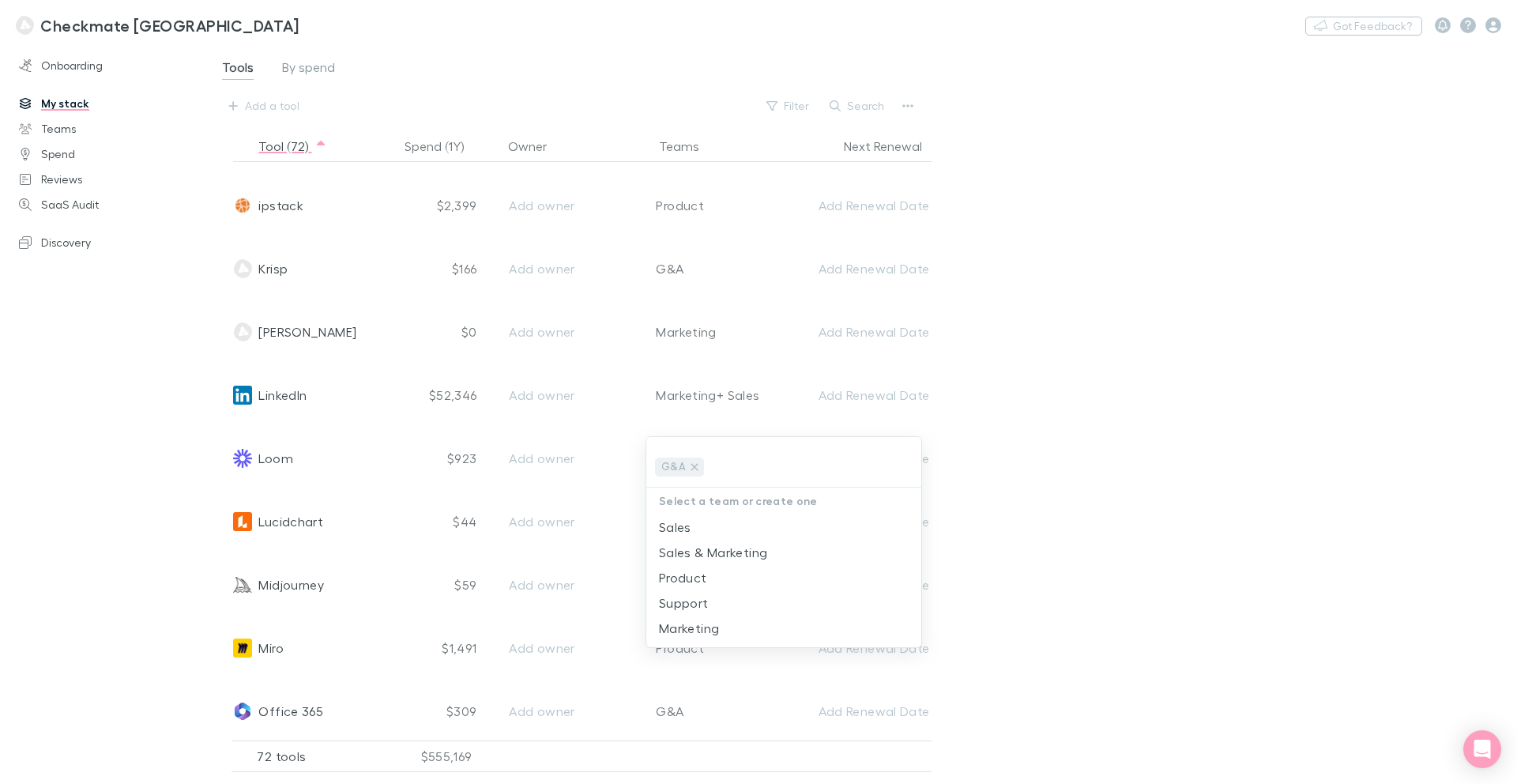
click at [1194, 570] on div at bounding box center [758, 392] width 1517 height 784
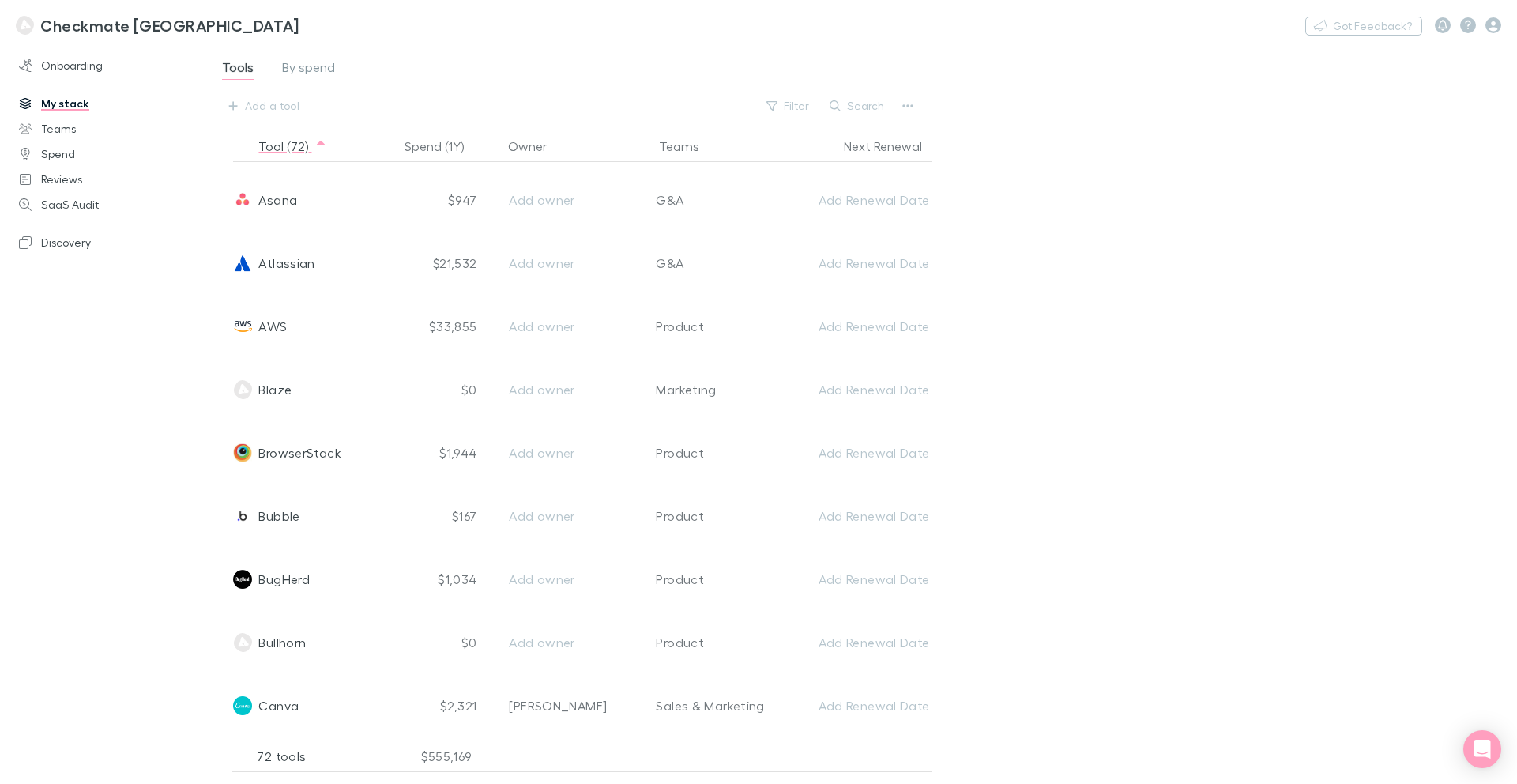
scroll to position [0, 0]
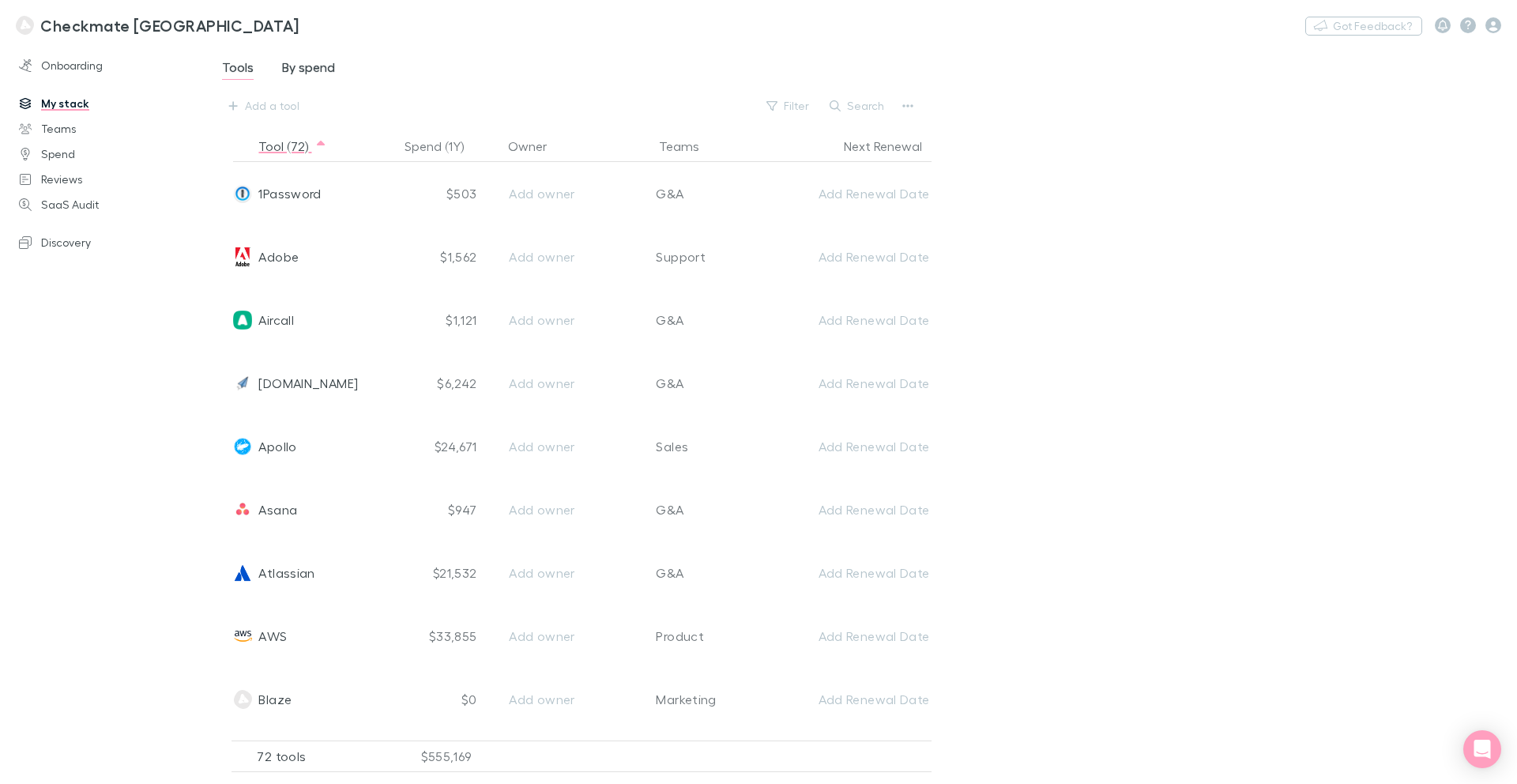
click at [291, 70] on span "By spend" at bounding box center [308, 69] width 53 height 20
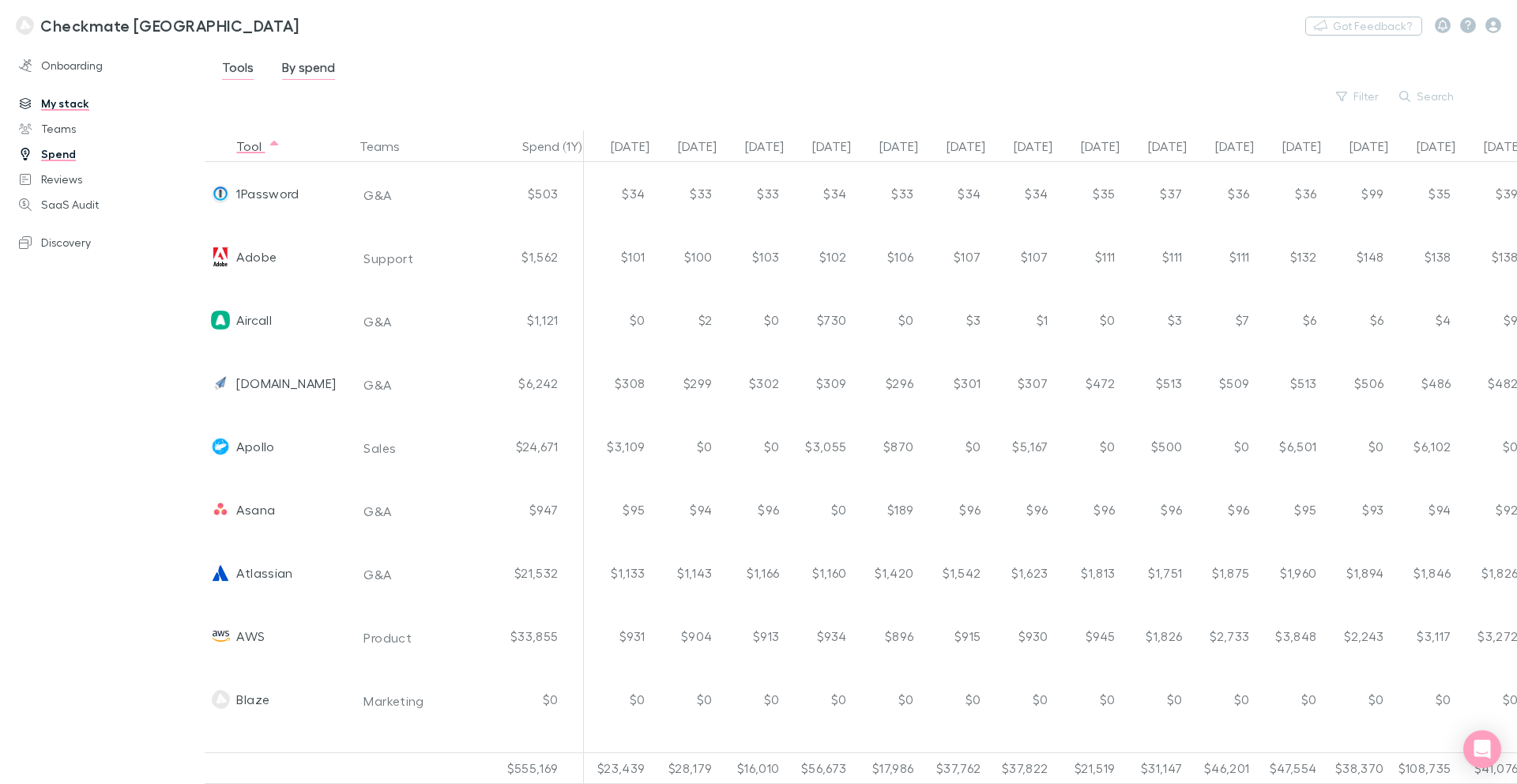
scroll to position [0, 341]
